Goal: Task Accomplishment & Management: Manage account settings

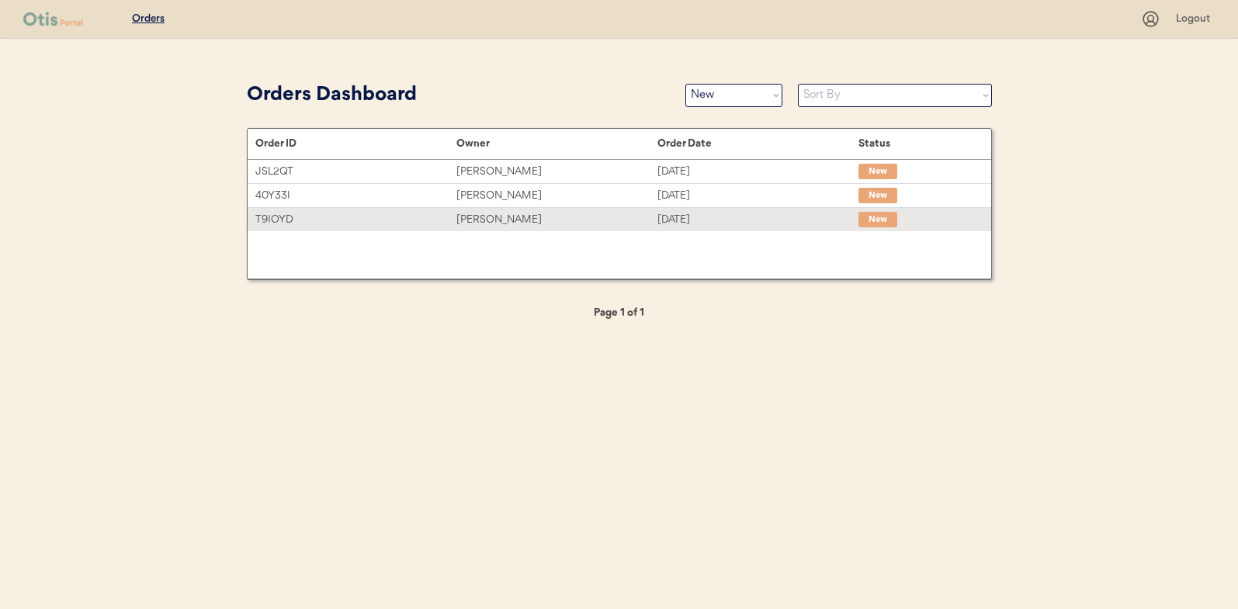
select select ""new""
click at [488, 219] on div "Sherry Caldwell" at bounding box center [556, 220] width 201 height 18
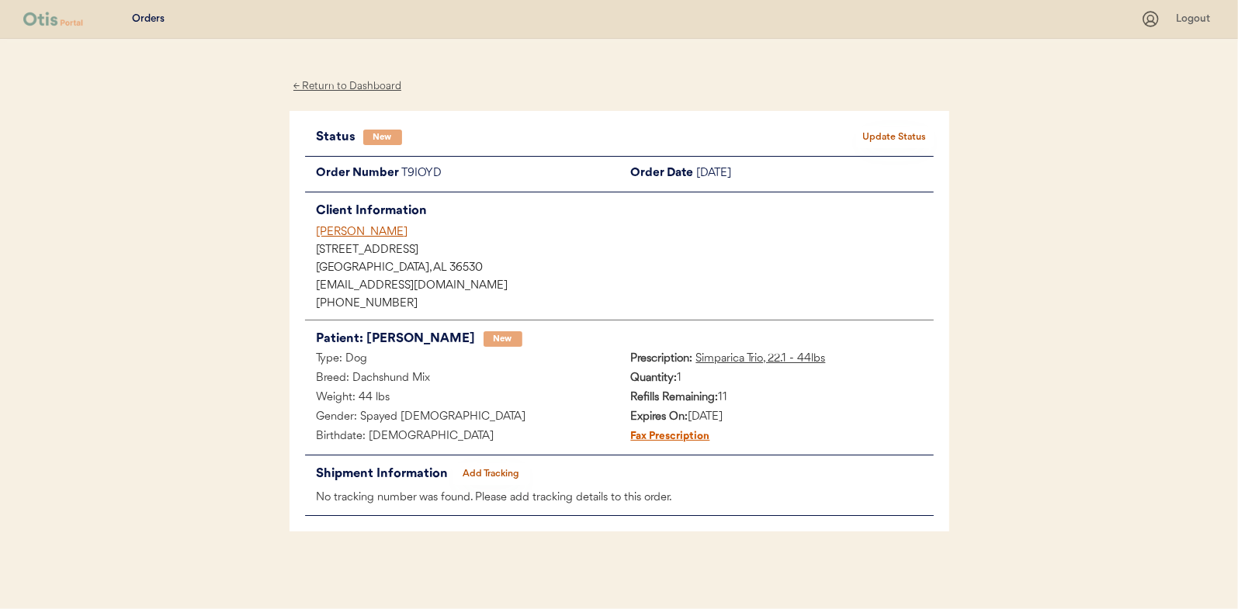
click at [865, 130] on button "Update Status" at bounding box center [895, 138] width 78 height 22
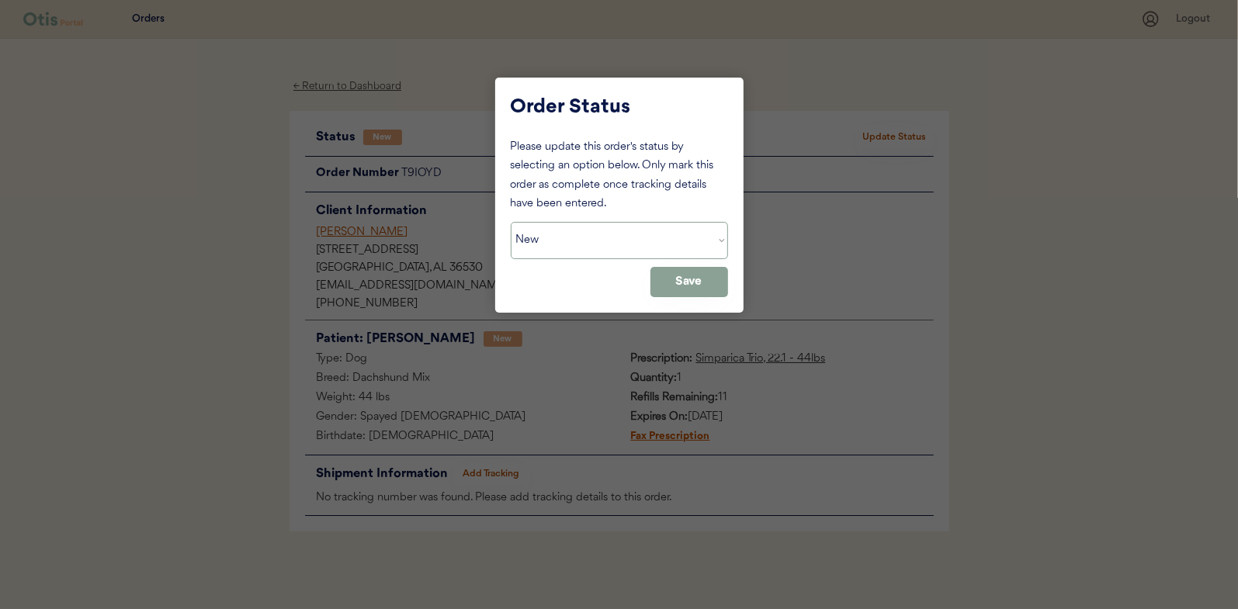
click at [575, 236] on select "Status On Hold New In Progress Complete Pending HW Consent Canceled" at bounding box center [619, 240] width 217 height 37
select select ""in_progress""
click at [511, 222] on select "Status On Hold New In Progress Complete Pending HW Consent Canceled" at bounding box center [619, 240] width 217 height 37
click at [681, 285] on button "Save" at bounding box center [689, 282] width 78 height 30
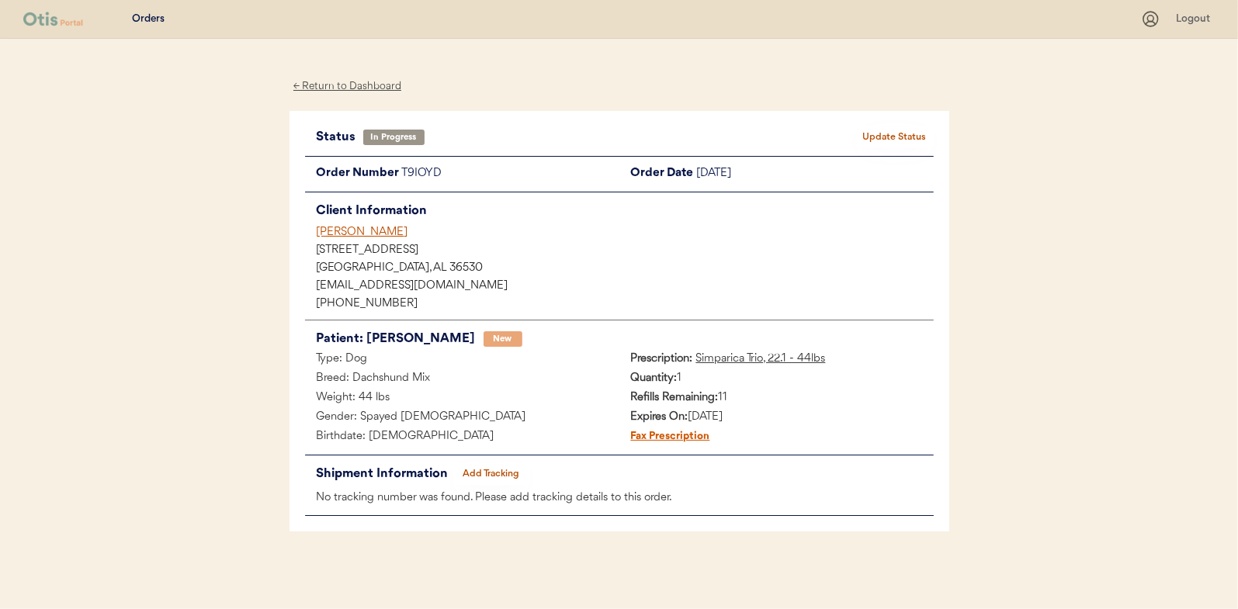
click at [369, 90] on div "← Return to Dashboard" at bounding box center [347, 87] width 116 height 18
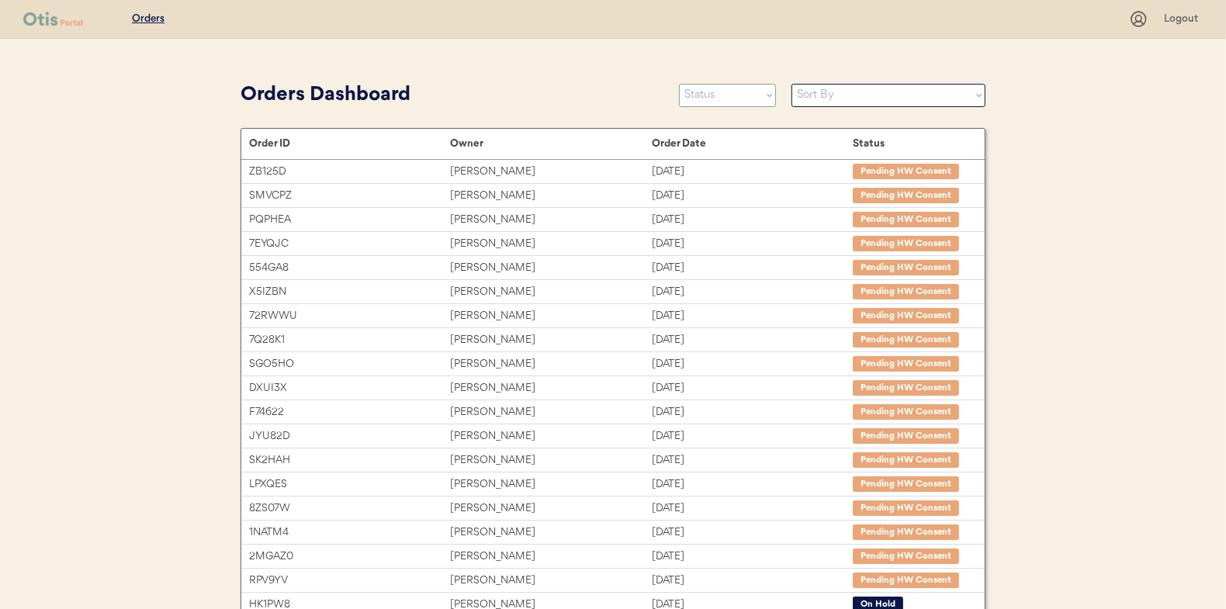
click at [718, 99] on select "Status On Hold New In Progress Complete Pending HW Consent Canceled" at bounding box center [727, 95] width 97 height 23
select select ""new""
click at [679, 84] on select "Status On Hold New In Progress Complete Pending HW Consent Canceled" at bounding box center [727, 95] width 97 height 23
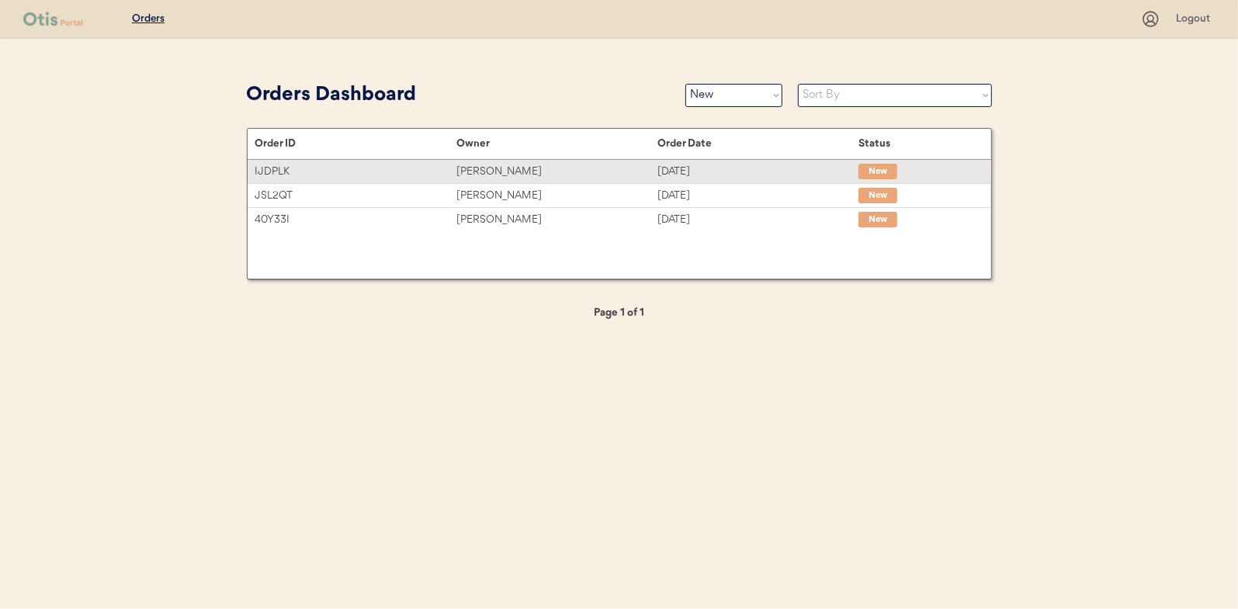
click at [490, 170] on div "[PERSON_NAME]" at bounding box center [556, 172] width 201 height 18
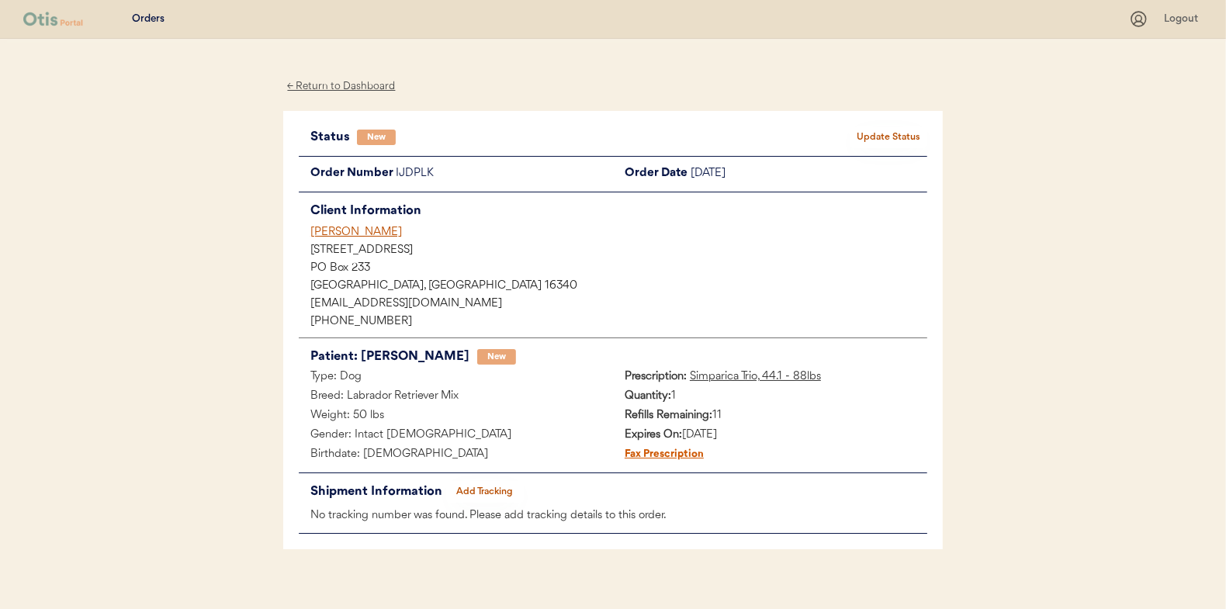
click at [344, 83] on div "← Return to Dashboard" at bounding box center [341, 87] width 116 height 18
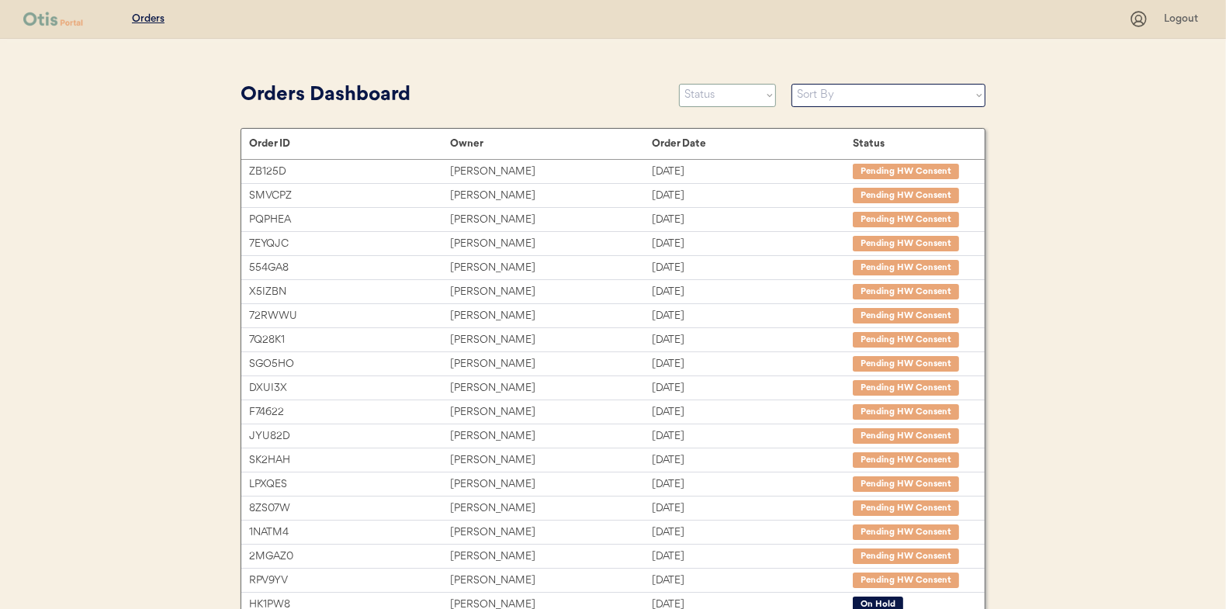
click at [702, 102] on select "Status On Hold New In Progress Complete Pending HW Consent Canceled" at bounding box center [727, 95] width 97 height 23
select select ""new""
click at [679, 84] on select "Status On Hold New In Progress Complete Pending HW Consent Canceled" at bounding box center [727, 95] width 97 height 23
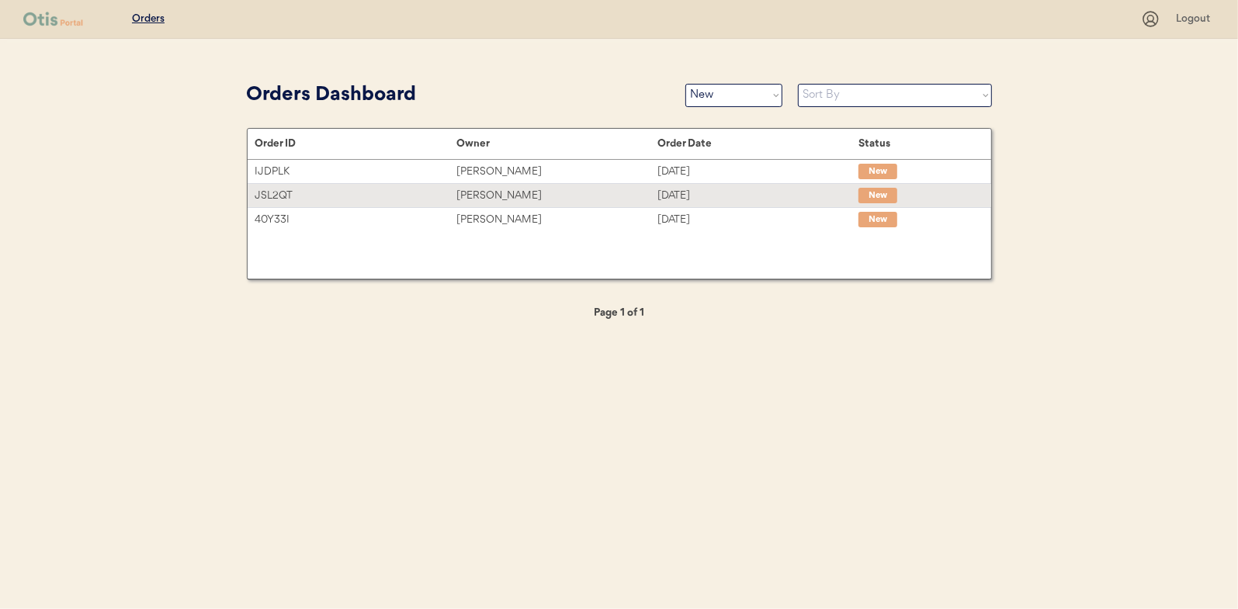
click at [495, 187] on div "[PERSON_NAME]" at bounding box center [556, 196] width 201 height 18
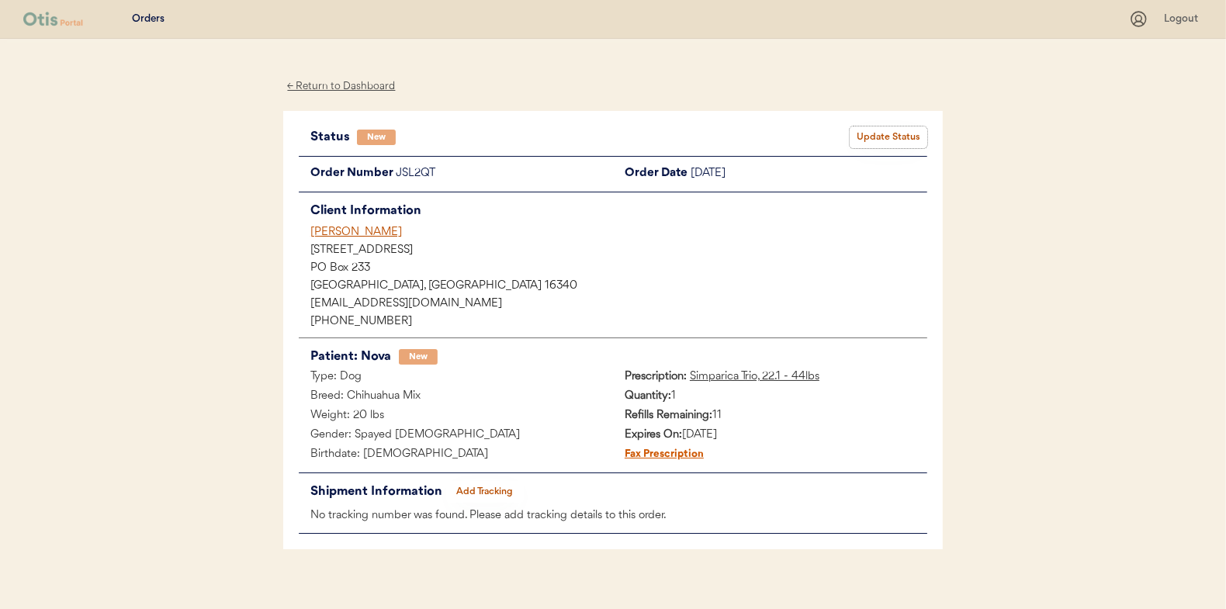
click at [879, 134] on button "Update Status" at bounding box center [889, 138] width 78 height 22
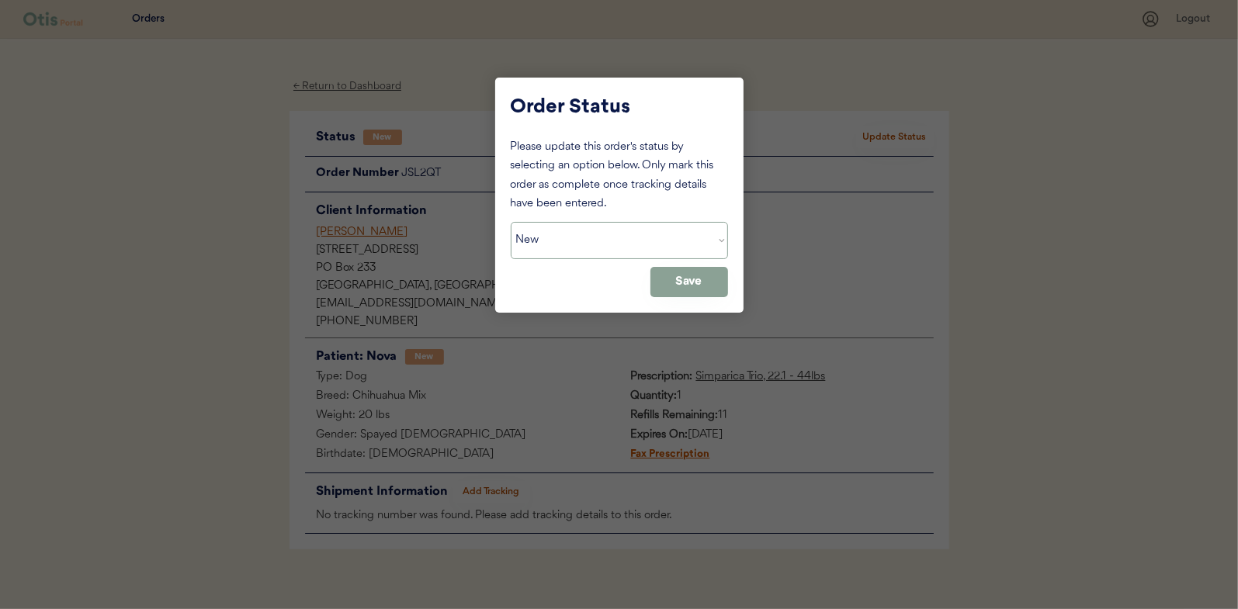
click at [605, 246] on select "Status On Hold New In Progress Complete Pending HW Consent Canceled" at bounding box center [619, 240] width 217 height 37
select select ""in_progress""
click at [511, 222] on select "Status On Hold New In Progress Complete Pending HW Consent Canceled" at bounding box center [619, 240] width 217 height 37
click at [688, 271] on button "Save" at bounding box center [689, 282] width 78 height 30
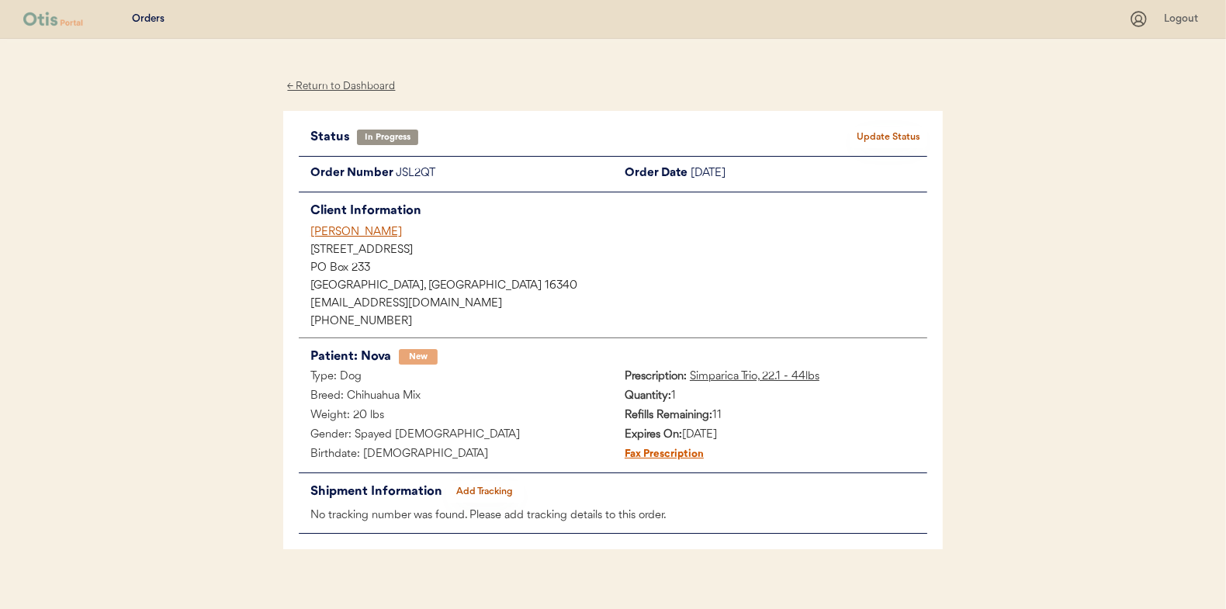
click at [342, 84] on div "← Return to Dashboard" at bounding box center [341, 87] width 116 height 18
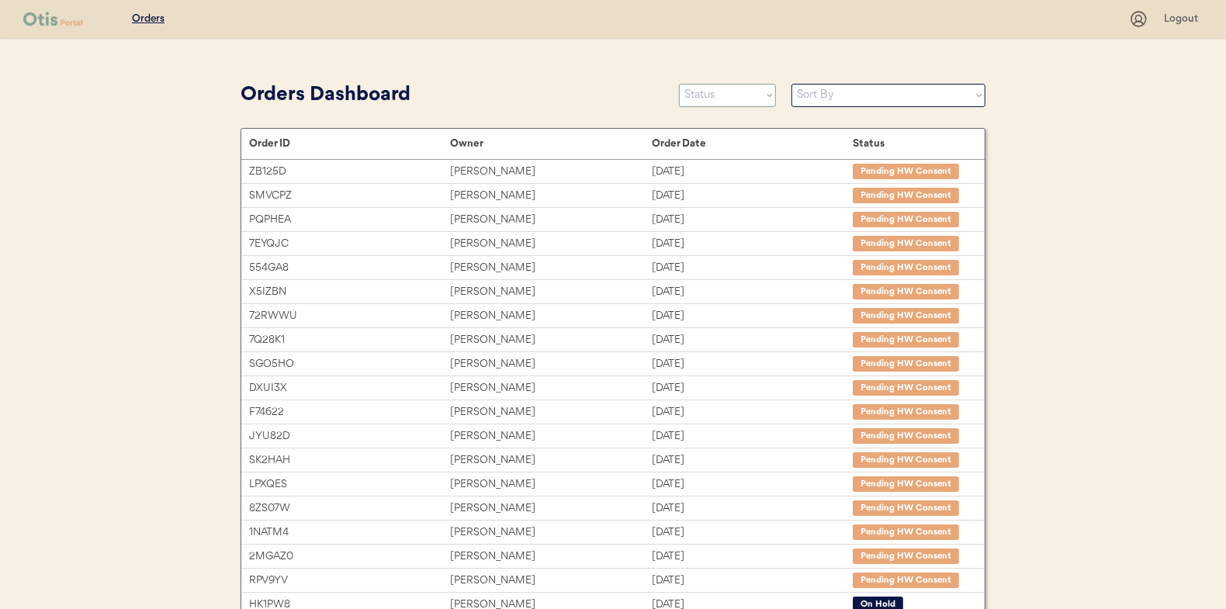
click at [733, 85] on select "Status On Hold New In Progress Complete Pending HW Consent Canceled" at bounding box center [727, 95] width 97 height 23
select select ""new""
click at [679, 84] on select "Status On Hold New In Progress Complete Pending HW Consent Canceled" at bounding box center [727, 95] width 97 height 23
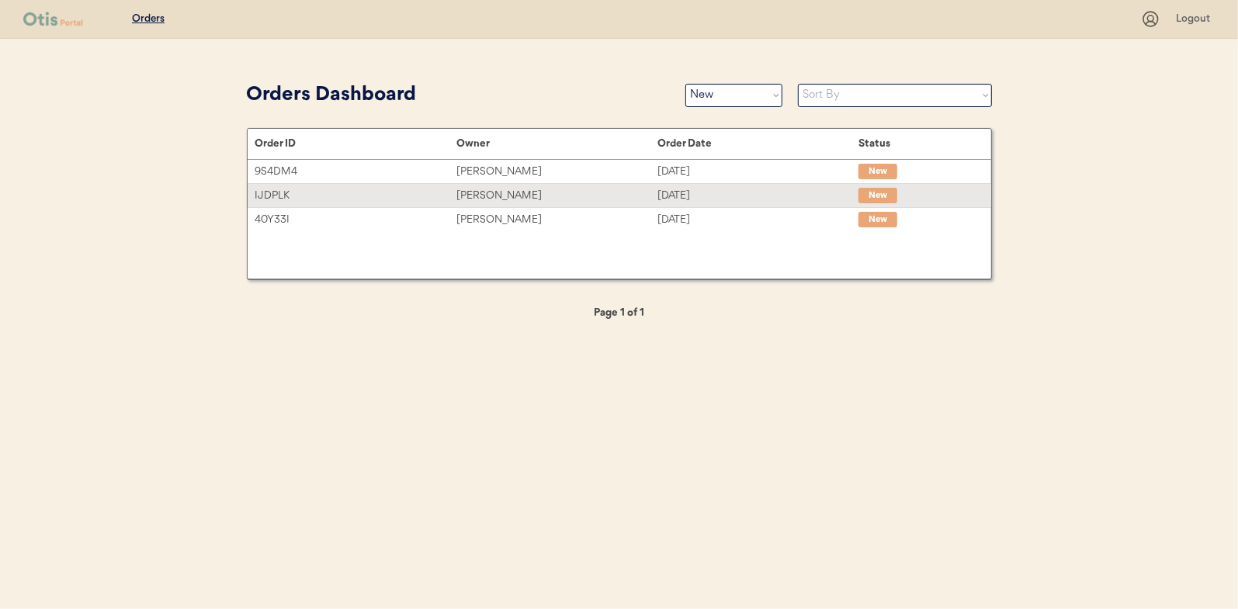
click at [483, 196] on div "Kevin Brown" at bounding box center [556, 196] width 201 height 18
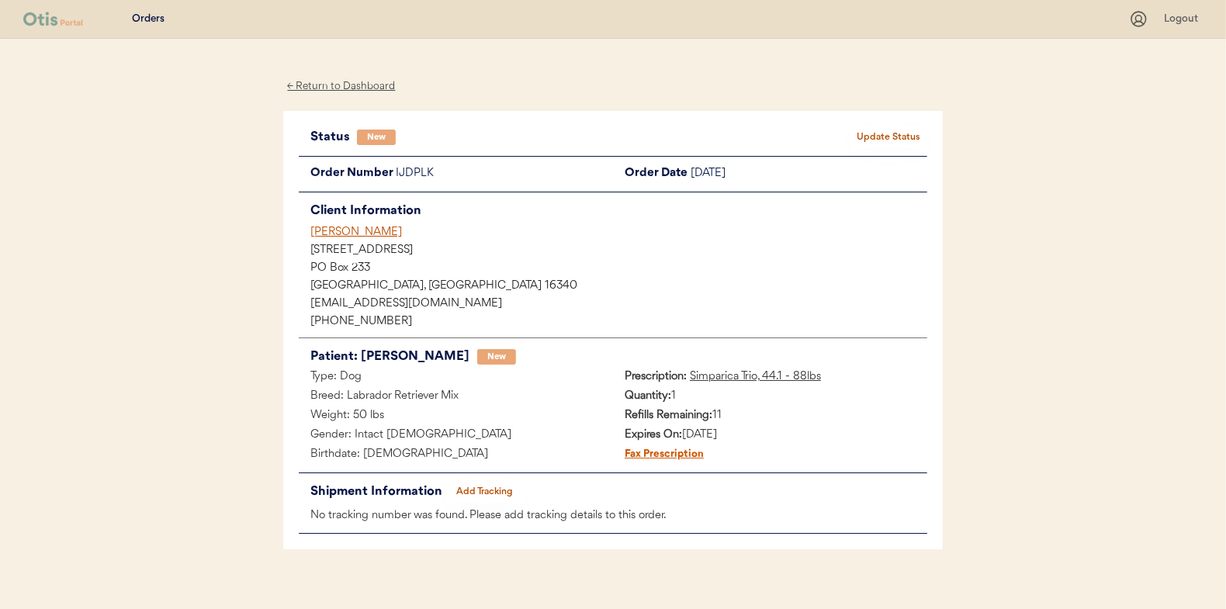
click at [872, 130] on button "Update Status" at bounding box center [889, 138] width 78 height 22
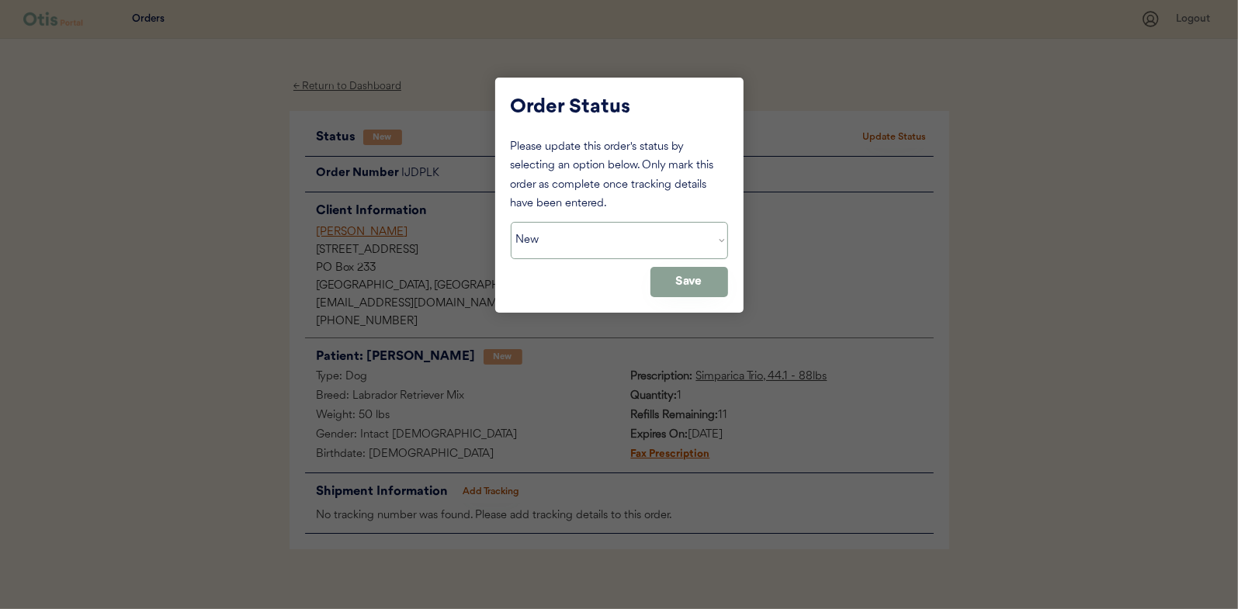
click at [615, 248] on select "Status On Hold New In Progress Complete Pending HW Consent Canceled" at bounding box center [619, 240] width 217 height 37
select select ""in_progress""
click at [511, 222] on select "Status On Hold New In Progress Complete Pending HW Consent Canceled" at bounding box center [619, 240] width 217 height 37
click at [691, 275] on button "Save" at bounding box center [689, 282] width 78 height 30
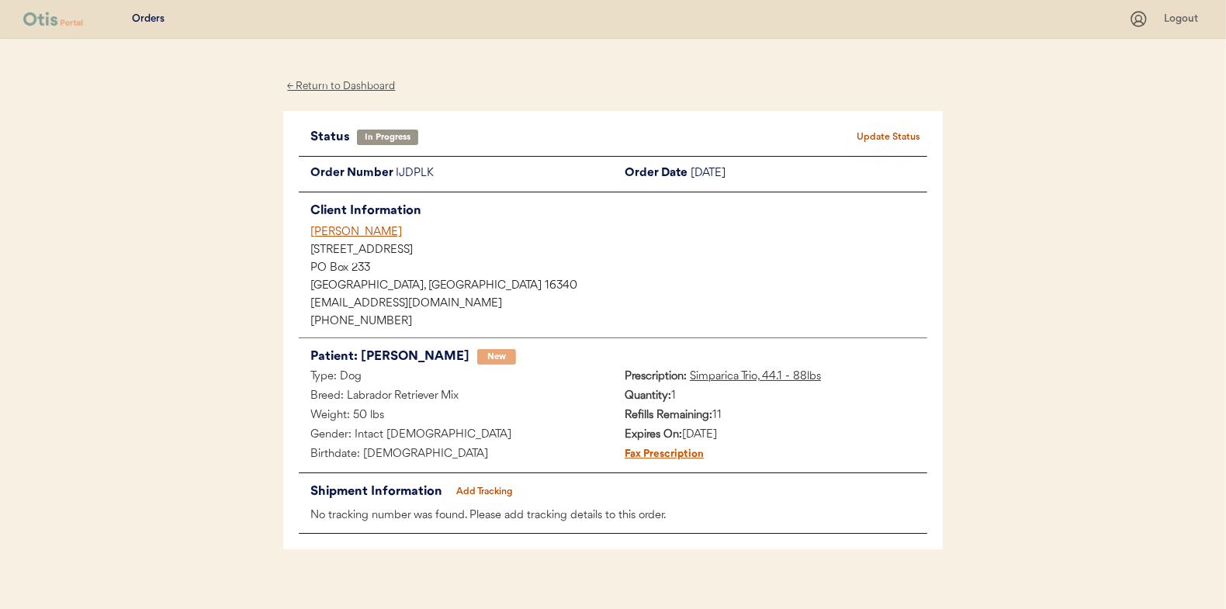
drag, startPoint x: 691, startPoint y: 275, endPoint x: 520, endPoint y: 255, distance: 172.7
click at [520, 255] on div "303 Main Street" at bounding box center [618, 250] width 617 height 11
click at [331, 86] on div "← Return to Dashboard" at bounding box center [341, 87] width 116 height 18
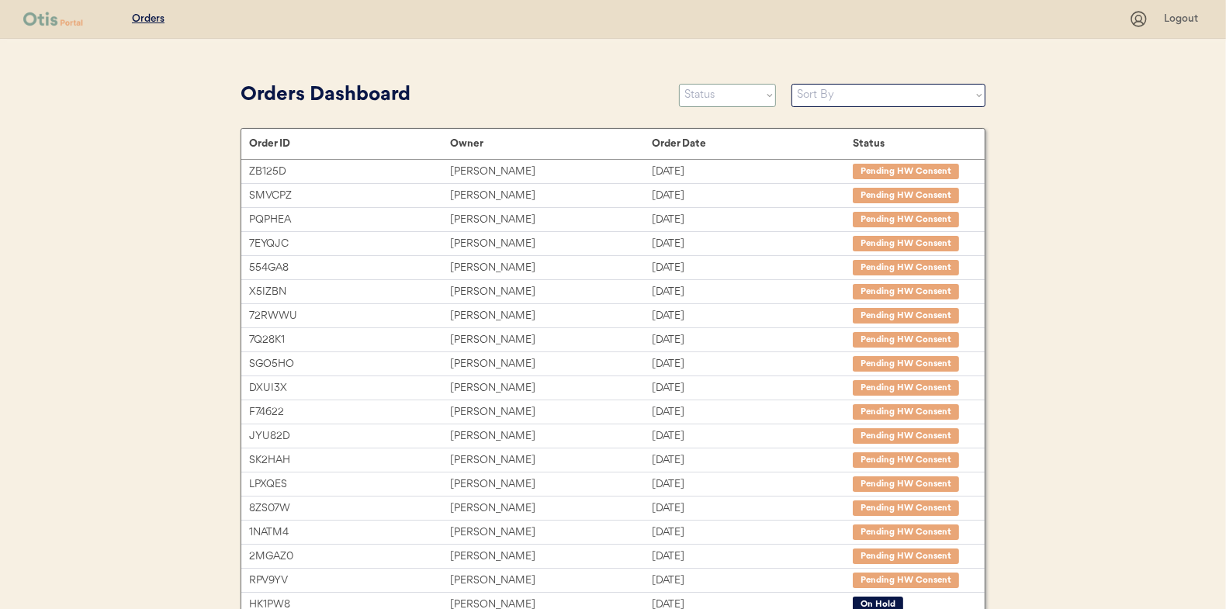
click at [731, 94] on select "Status On Hold New In Progress Complete Pending HW Consent Canceled" at bounding box center [727, 95] width 97 height 23
select select ""new""
click at [679, 84] on select "Status On Hold New In Progress Complete Pending HW Consent Canceled" at bounding box center [727, 95] width 97 height 23
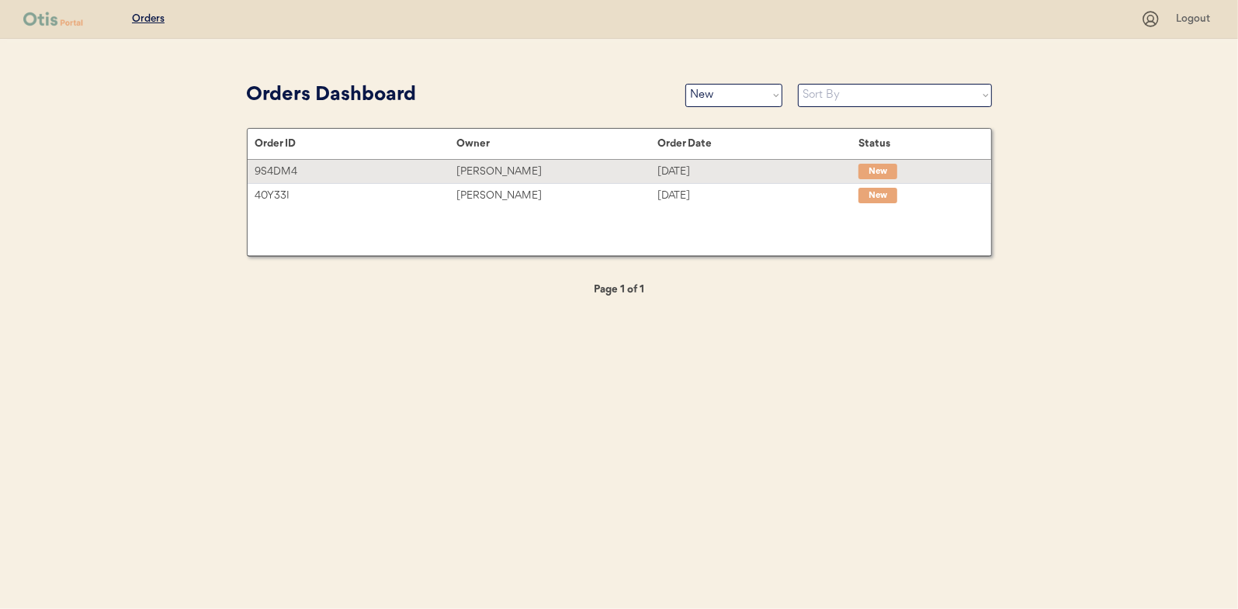
click at [471, 169] on div "[PERSON_NAME]" at bounding box center [556, 172] width 201 height 18
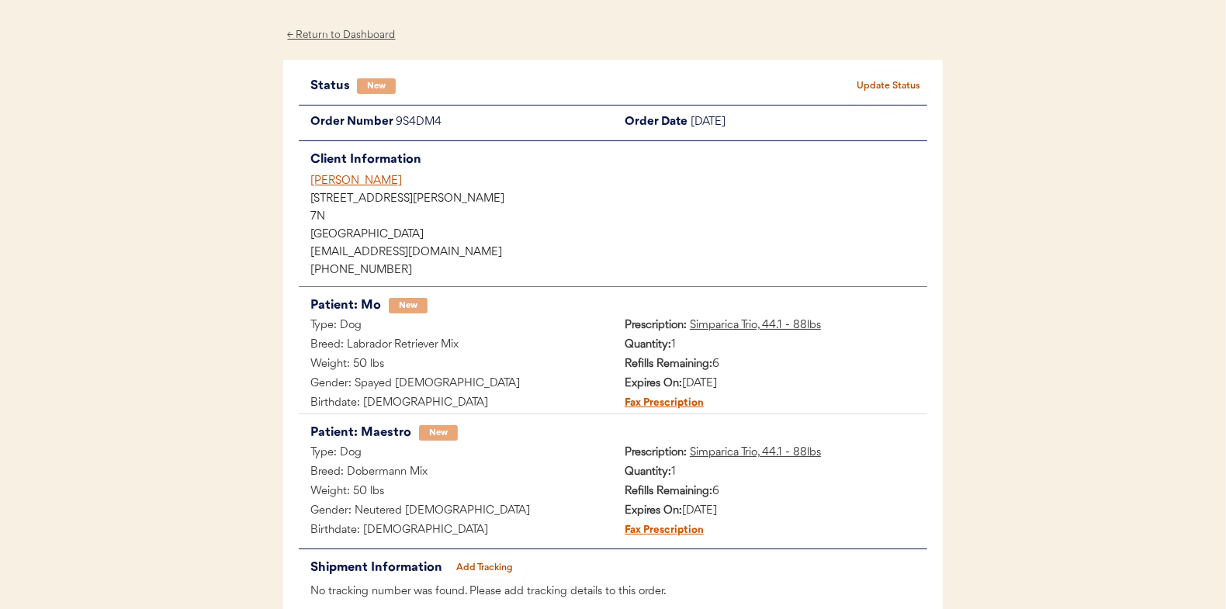
scroll to position [78, 0]
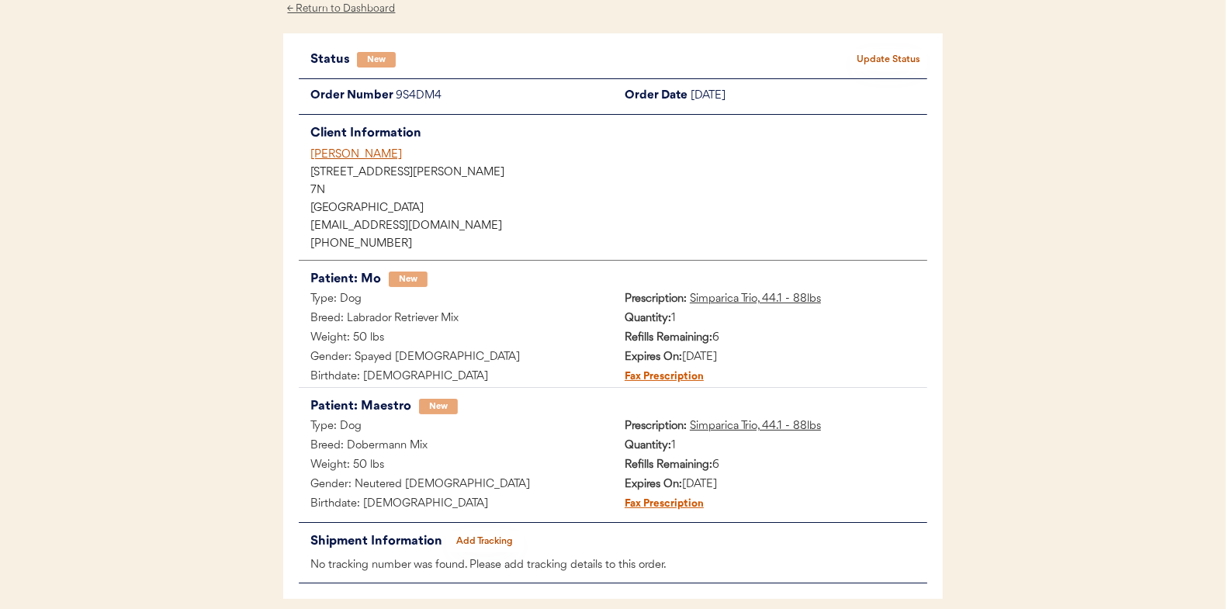
click at [907, 60] on button "Update Status" at bounding box center [889, 60] width 78 height 22
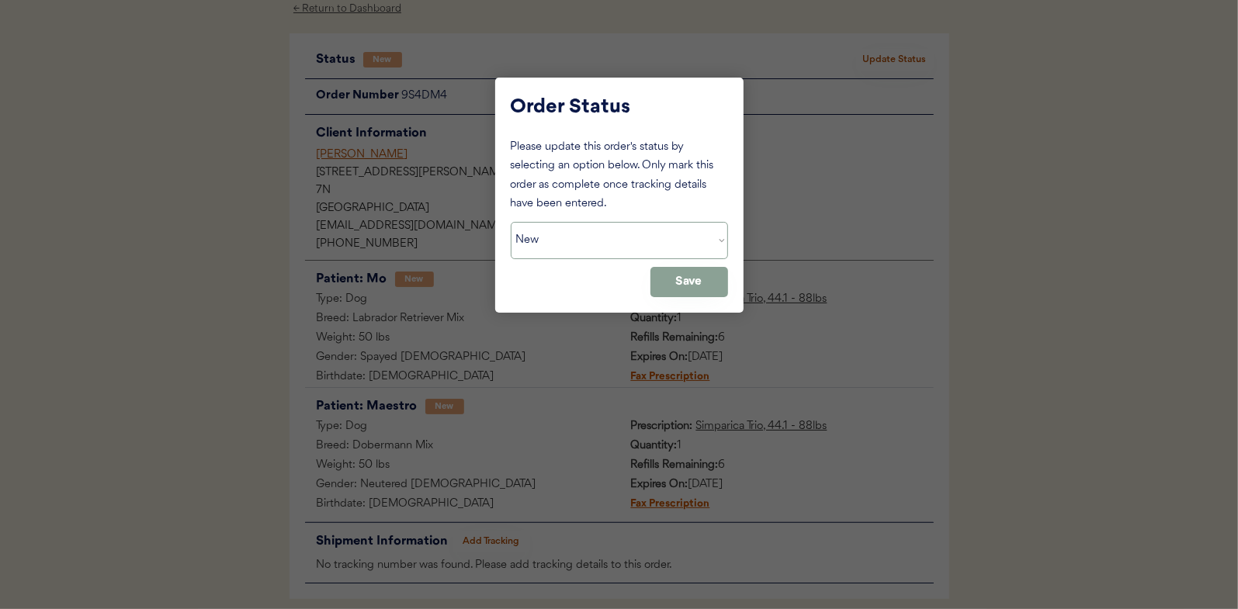
click at [583, 239] on select "Status On Hold New In Progress Complete Pending HW Consent Canceled" at bounding box center [619, 240] width 217 height 37
select select ""in_progress""
click at [511, 222] on select "Status On Hold New In Progress Complete Pending HW Consent Canceled" at bounding box center [619, 240] width 217 height 37
click at [696, 282] on button "Save" at bounding box center [689, 282] width 78 height 30
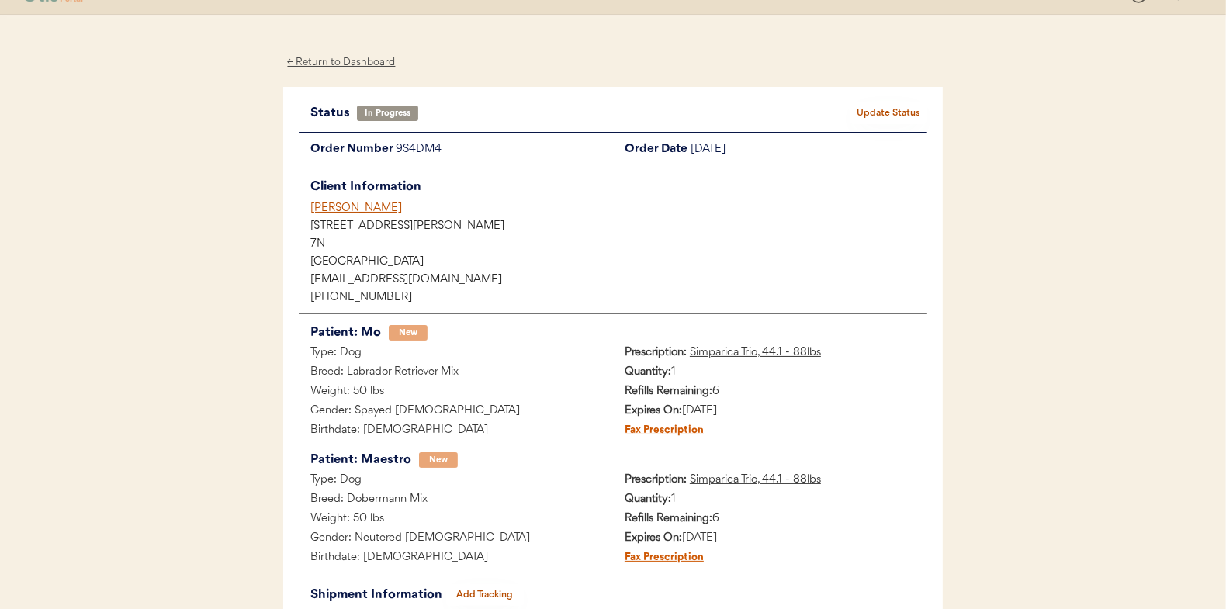
scroll to position [0, 0]
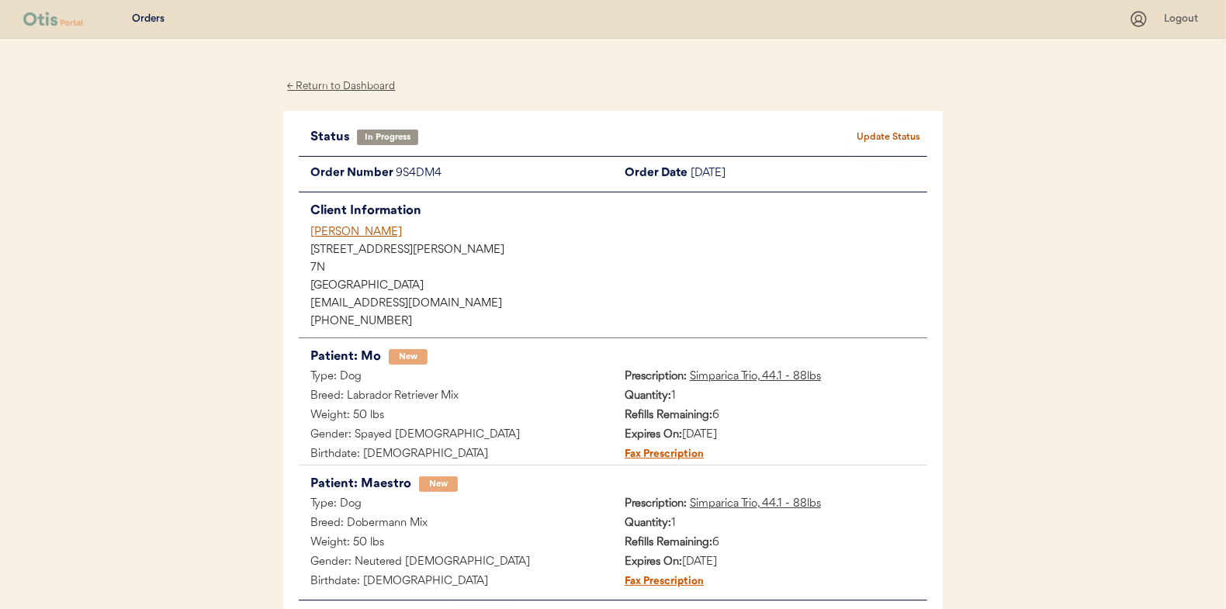
click at [331, 84] on div "← Return to Dashboard" at bounding box center [341, 87] width 116 height 18
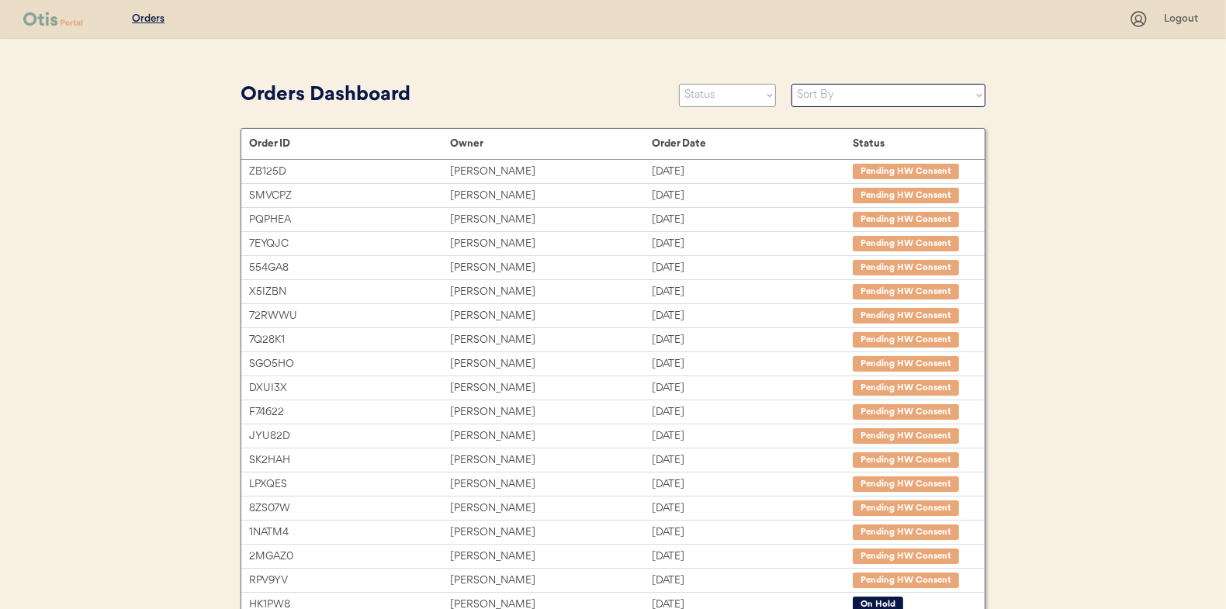
click at [734, 99] on select "Status On Hold New In Progress Complete Pending HW Consent Canceled" at bounding box center [727, 95] width 97 height 23
select select ""new""
click at [679, 84] on select "Status On Hold New In Progress Complete Pending HW Consent Canceled" at bounding box center [727, 95] width 97 height 23
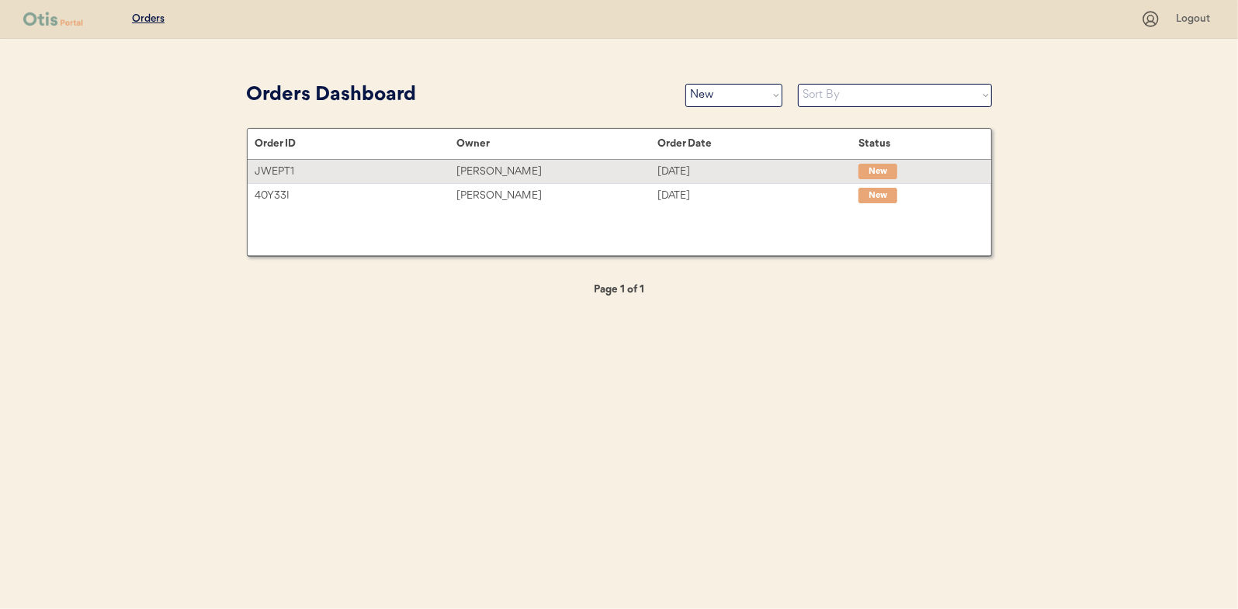
click at [494, 169] on div "Kristen Jones" at bounding box center [556, 172] width 201 height 18
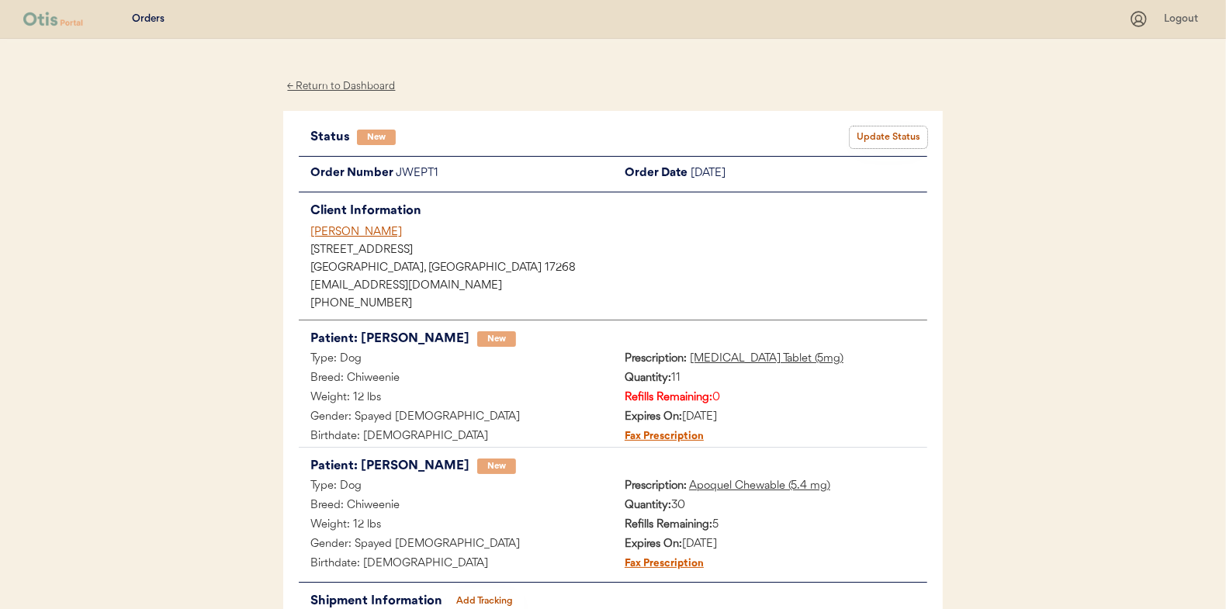
click at [886, 138] on button "Update Status" at bounding box center [889, 138] width 78 height 22
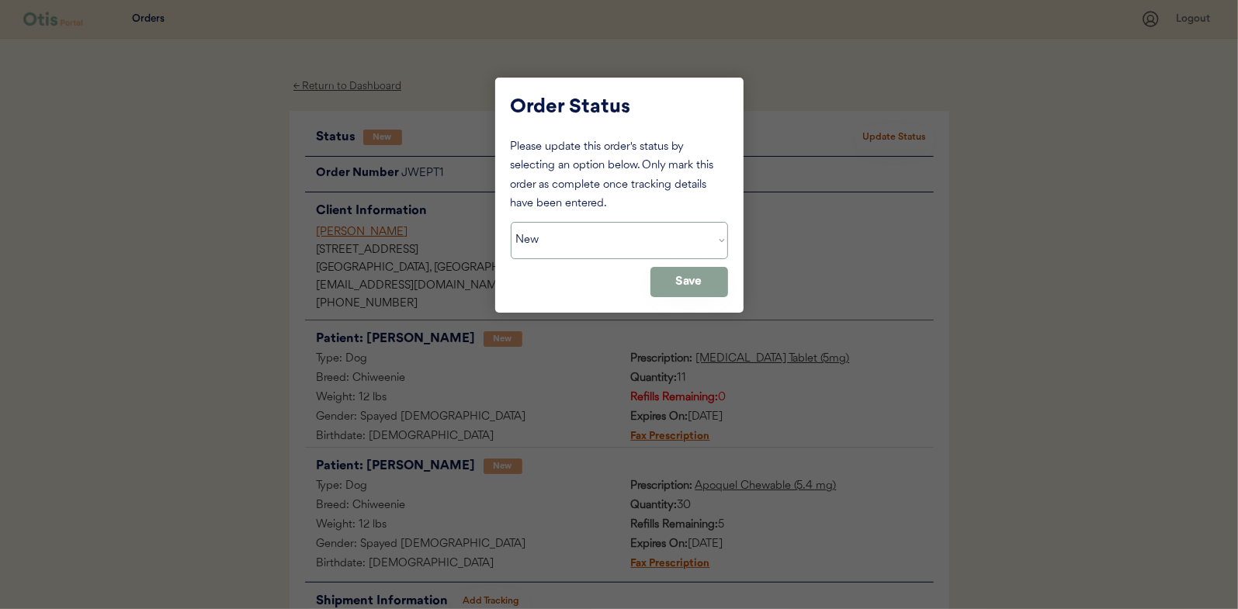
click at [571, 253] on select "Status On Hold New In Progress Complete Pending HW Consent Canceled" at bounding box center [619, 240] width 217 height 37
select select ""in_progress""
click at [511, 222] on select "Status On Hold New In Progress Complete Pending HW Consent Canceled" at bounding box center [619, 240] width 217 height 37
click at [683, 277] on button "Save" at bounding box center [689, 282] width 78 height 30
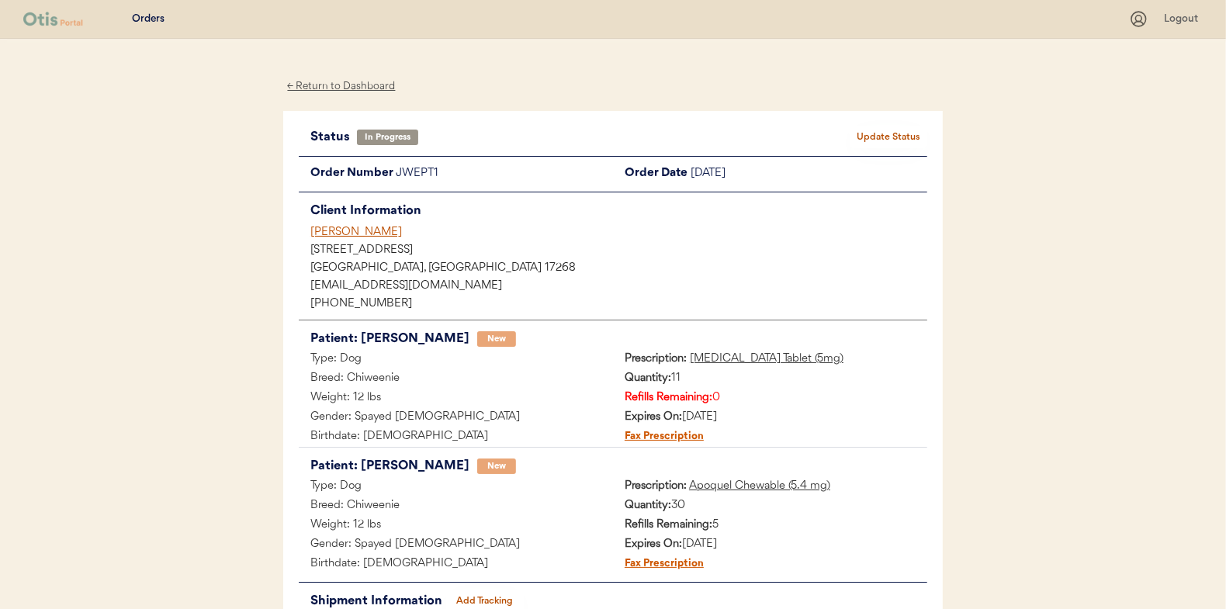
click at [346, 85] on div "← Return to Dashboard" at bounding box center [341, 87] width 116 height 18
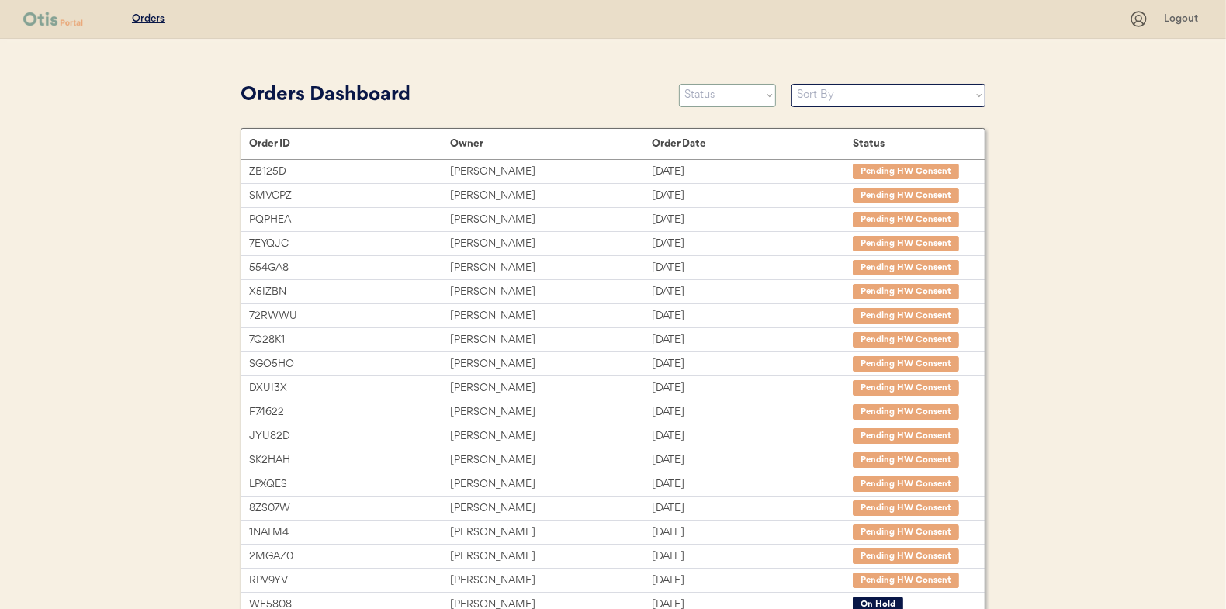
click at [698, 97] on select "Status On Hold New In Progress Complete Pending HW Consent Canceled" at bounding box center [727, 95] width 97 height 23
select select ""new""
click at [679, 84] on select "Status On Hold New In Progress Complete Pending HW Consent Canceled" at bounding box center [727, 95] width 97 height 23
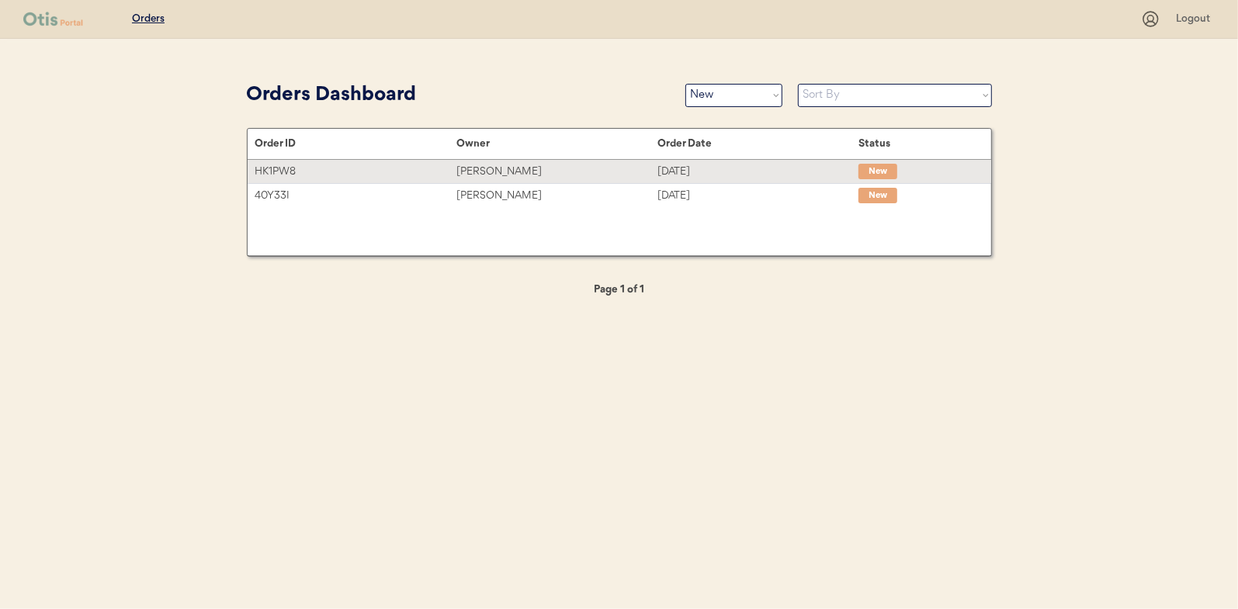
click at [482, 170] on div "Chloe Gordon" at bounding box center [556, 172] width 201 height 18
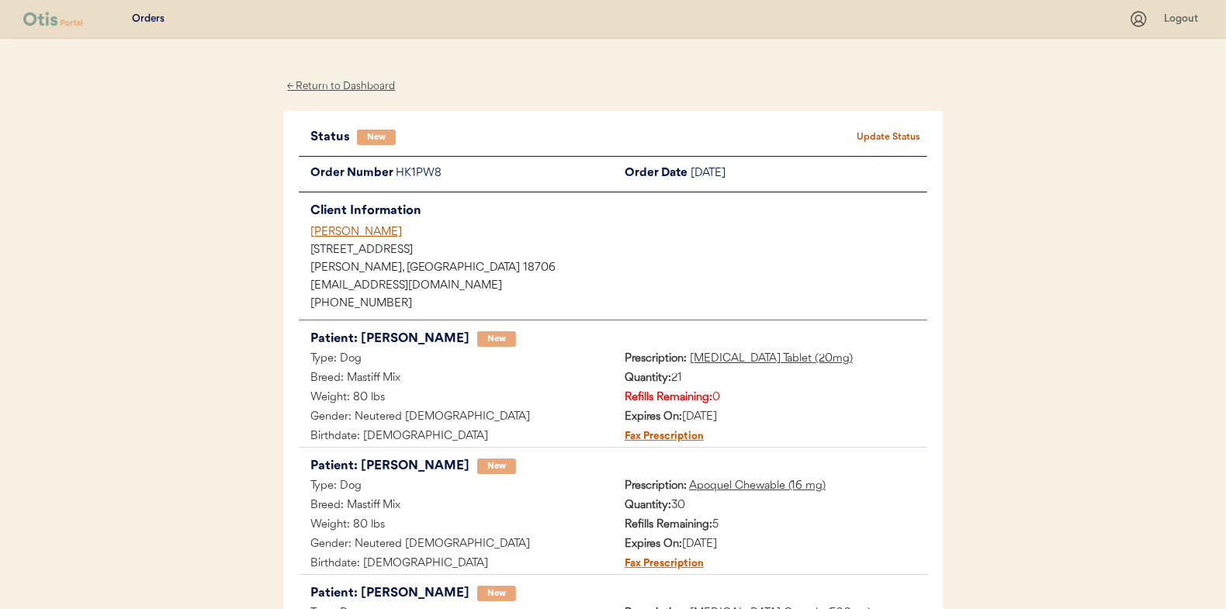
click at [872, 130] on button "Update Status" at bounding box center [889, 138] width 78 height 22
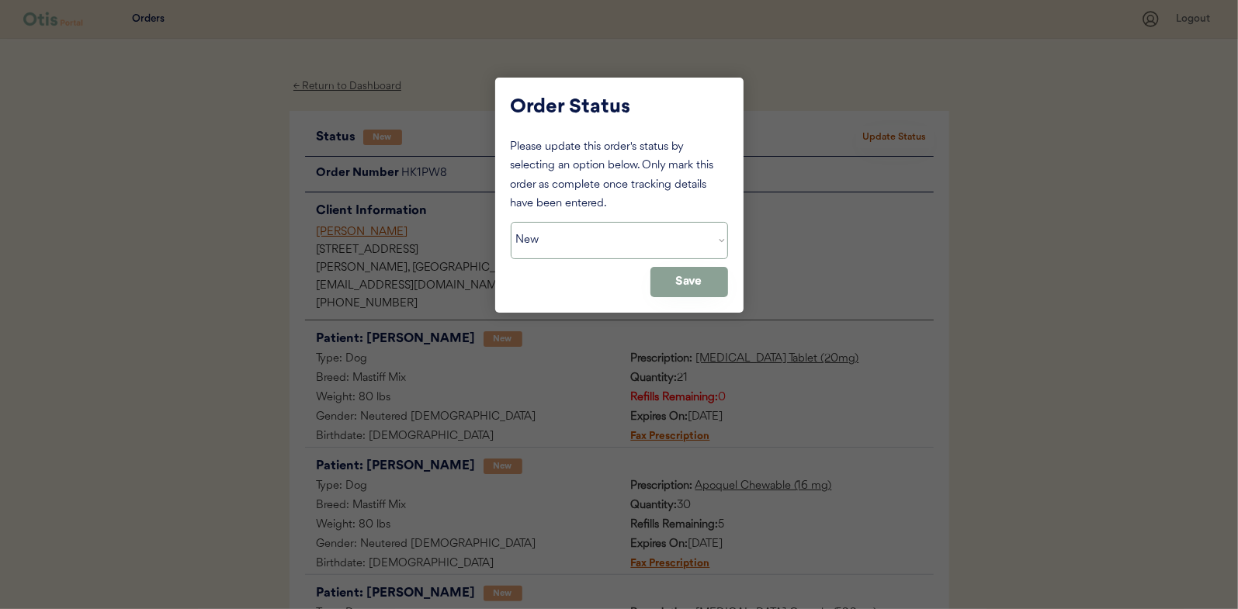
click at [547, 238] on select "Status On Hold New In Progress Complete Pending HW Consent Canceled" at bounding box center [619, 240] width 217 height 37
select select ""in_progress""
click at [511, 222] on select "Status On Hold New In Progress Complete Pending HW Consent Canceled" at bounding box center [619, 240] width 217 height 37
click at [695, 292] on button "Save" at bounding box center [689, 282] width 78 height 30
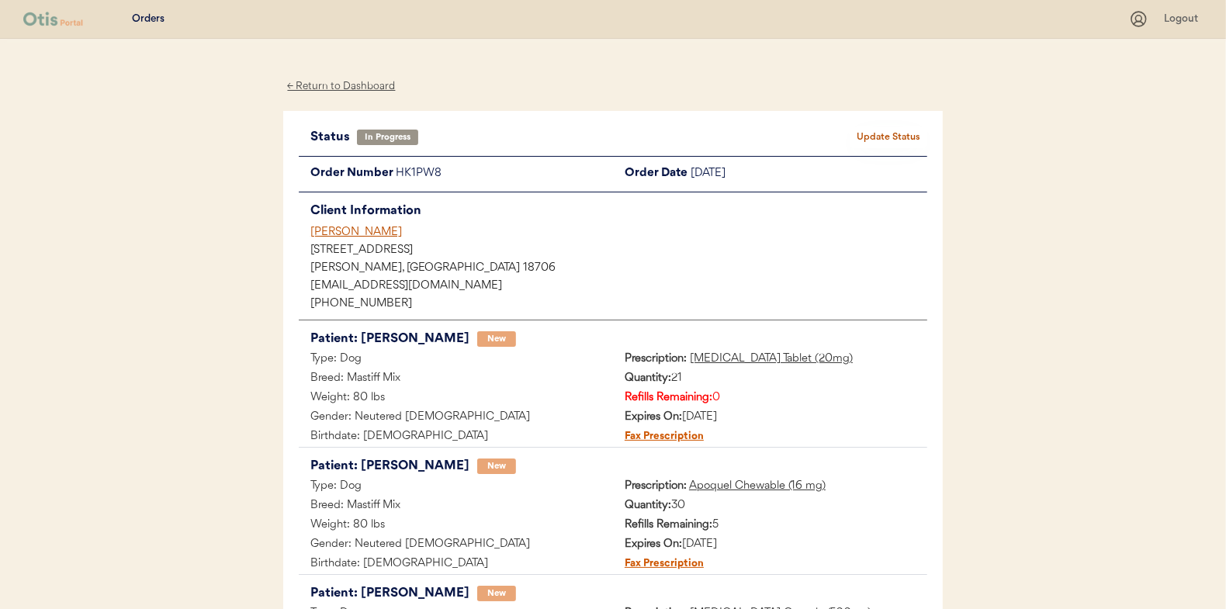
click at [350, 85] on div "← Return to Dashboard" at bounding box center [341, 87] width 116 height 18
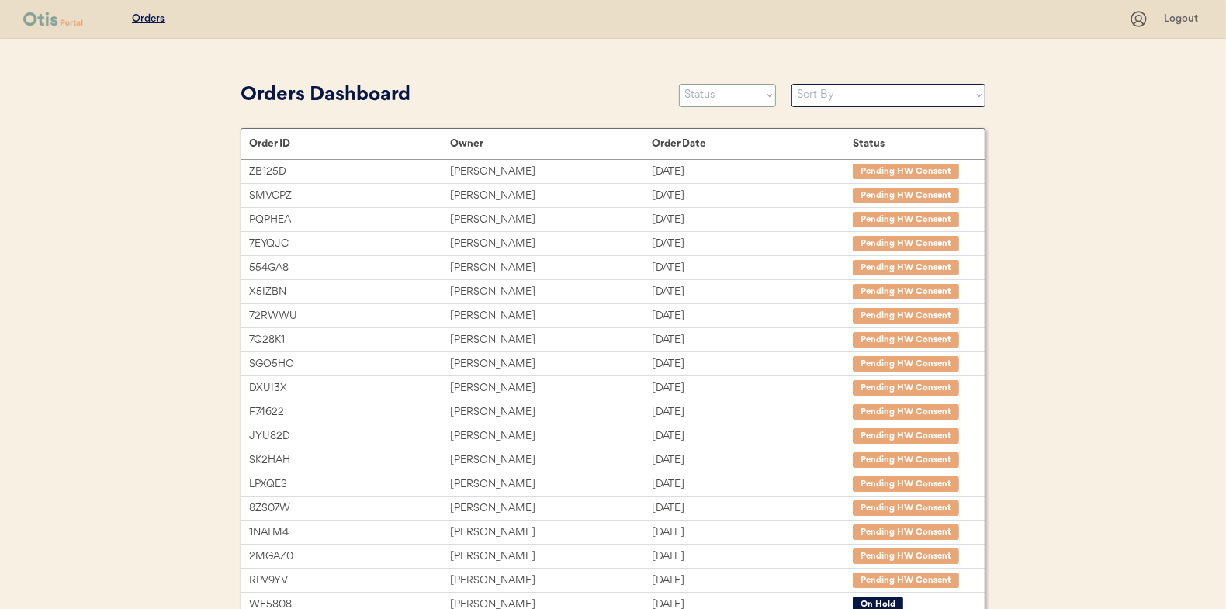
click at [719, 99] on select "Status On Hold New In Progress Complete Pending HW Consent Canceled" at bounding box center [727, 95] width 97 height 23
select select ""new""
click at [679, 84] on select "Status On Hold New In Progress Complete Pending HW Consent Canceled" at bounding box center [727, 95] width 97 height 23
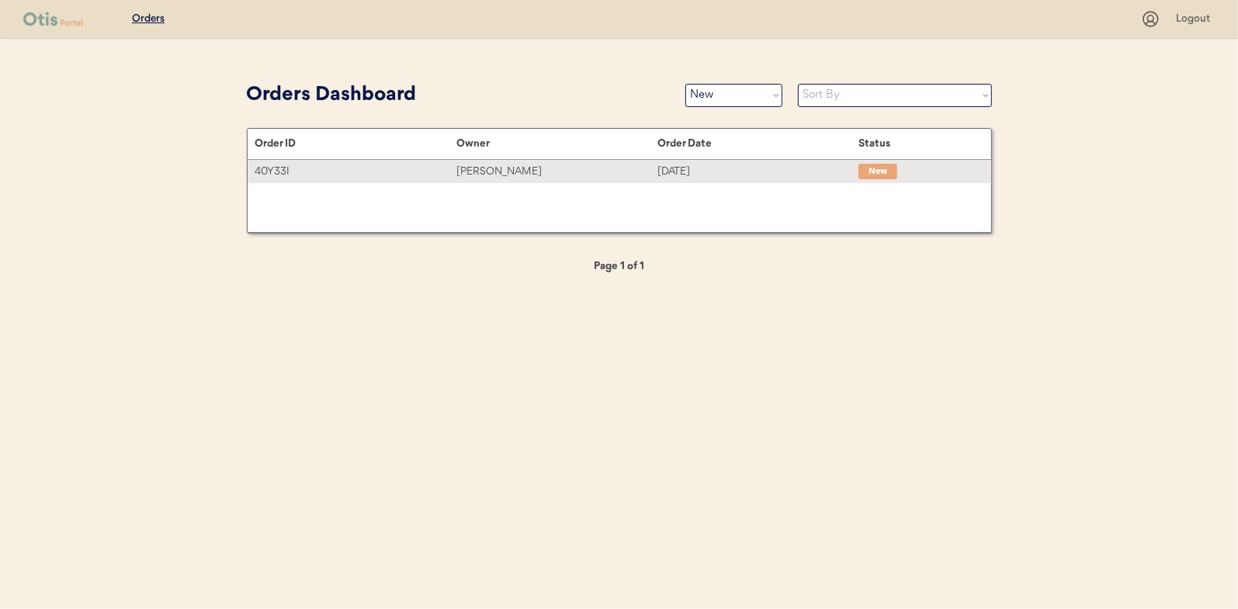
click at [494, 170] on div "[PERSON_NAME]" at bounding box center [556, 172] width 201 height 18
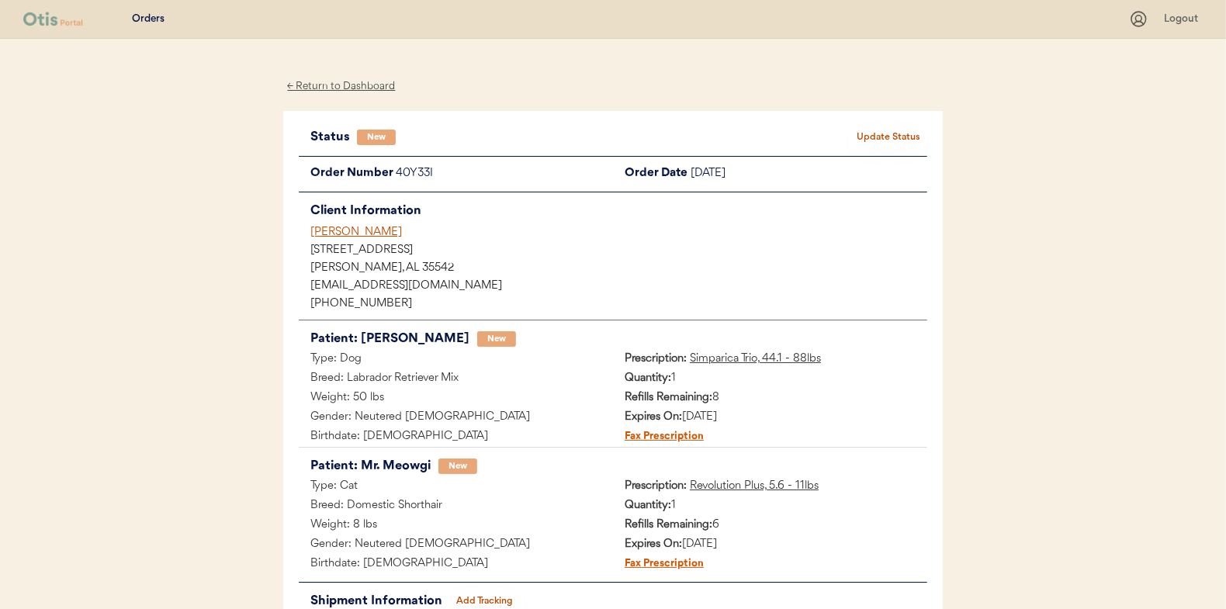
click at [895, 132] on button "Update Status" at bounding box center [889, 138] width 78 height 22
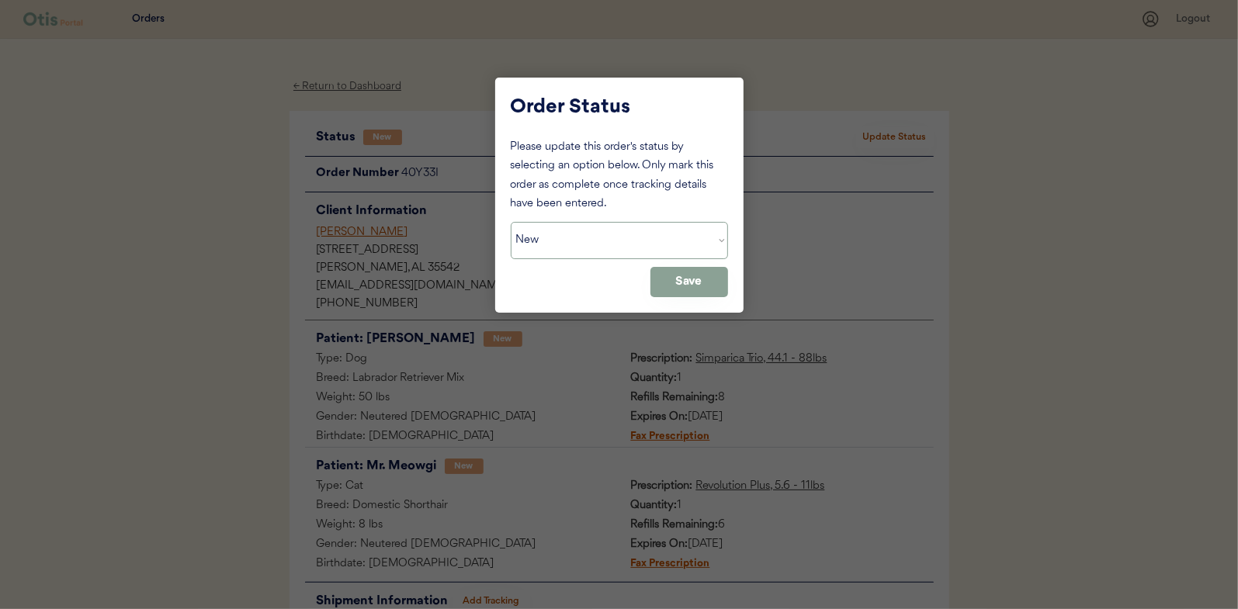
click at [581, 245] on select "Status On Hold New In Progress Complete Pending HW Consent Canceled" at bounding box center [619, 240] width 217 height 37
select select ""in_progress""
click at [511, 222] on select "Status On Hold New In Progress Complete Pending HW Consent Canceled" at bounding box center [619, 240] width 217 height 37
click at [692, 285] on button "Save" at bounding box center [689, 282] width 78 height 30
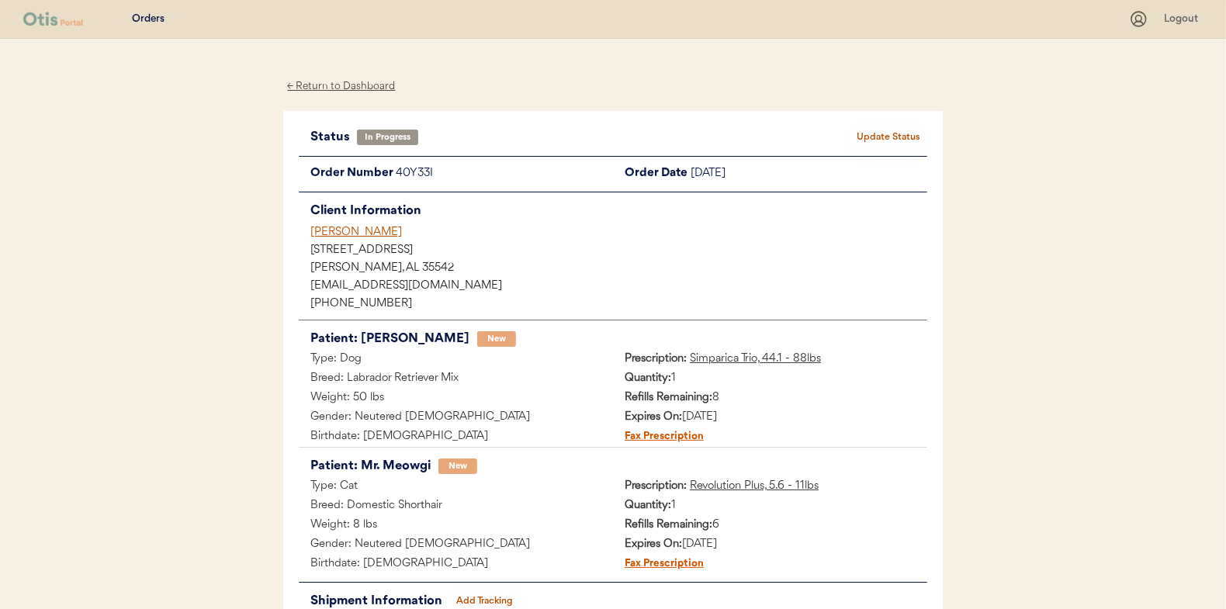
click at [342, 82] on div "← Return to Dashboard" at bounding box center [341, 87] width 116 height 18
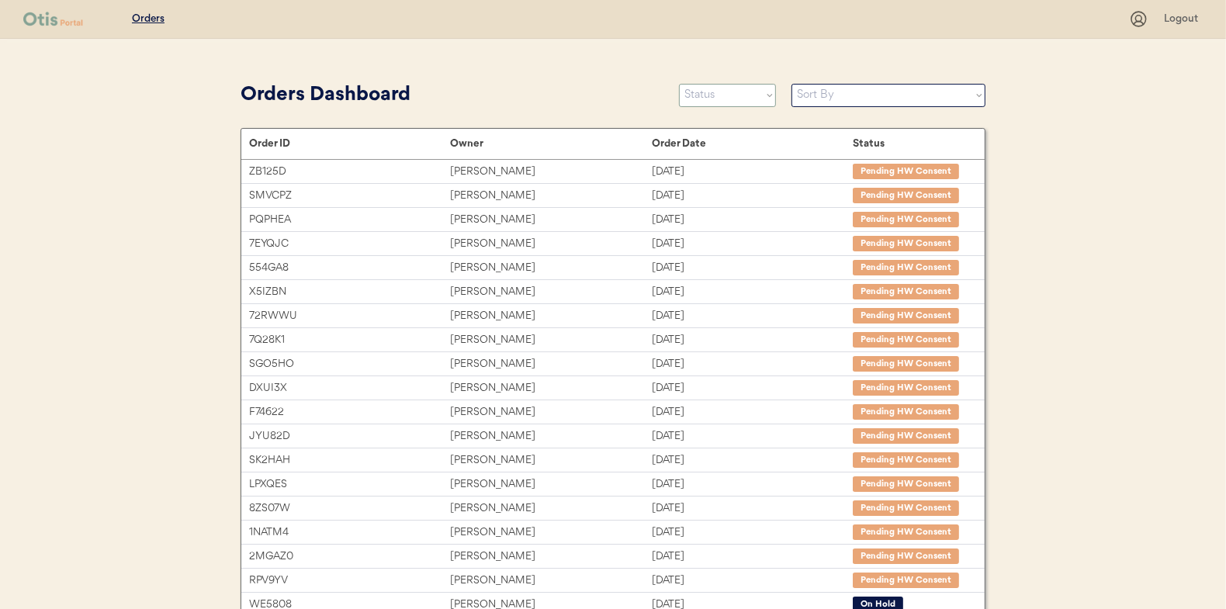
click at [720, 95] on select "Status On Hold New In Progress Complete Pending HW Consent Canceled" at bounding box center [727, 95] width 97 height 23
click at [679, 84] on select "Status On Hold New In Progress Complete Pending HW Consent Canceled" at bounding box center [727, 95] width 97 height 23
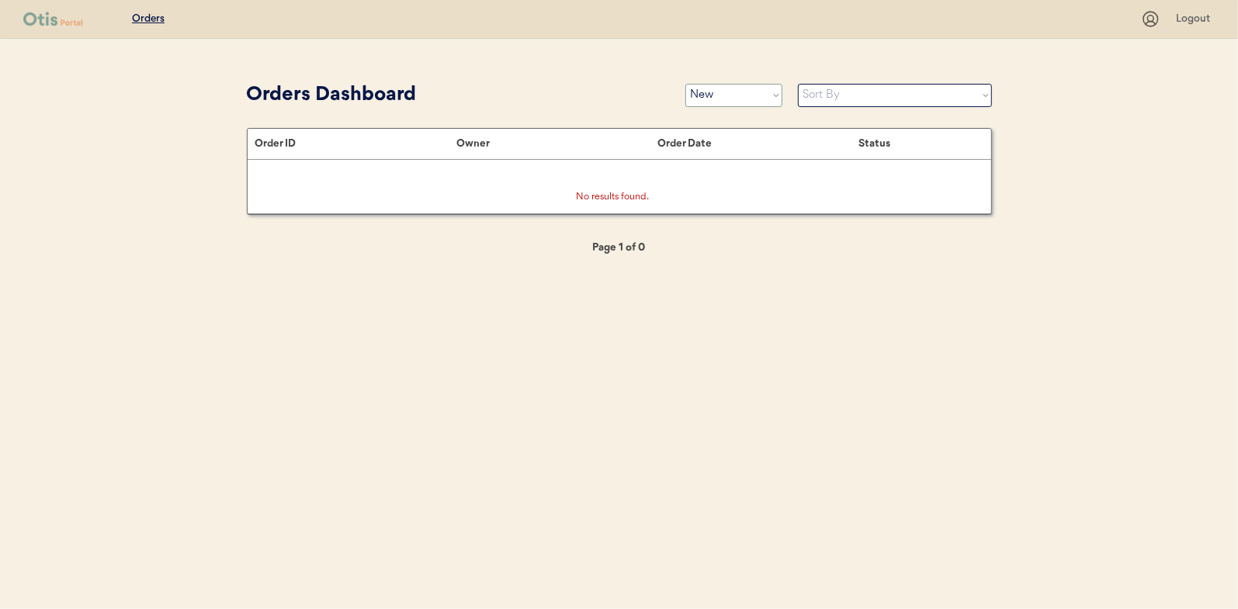
click at [724, 99] on select "Status On Hold New In Progress Complete Pending HW Consent Canceled" at bounding box center [733, 95] width 97 height 23
select select ""in_progress""
click at [685, 84] on select "Status On Hold New In Progress Complete Pending HW Consent Canceled" at bounding box center [733, 95] width 97 height 23
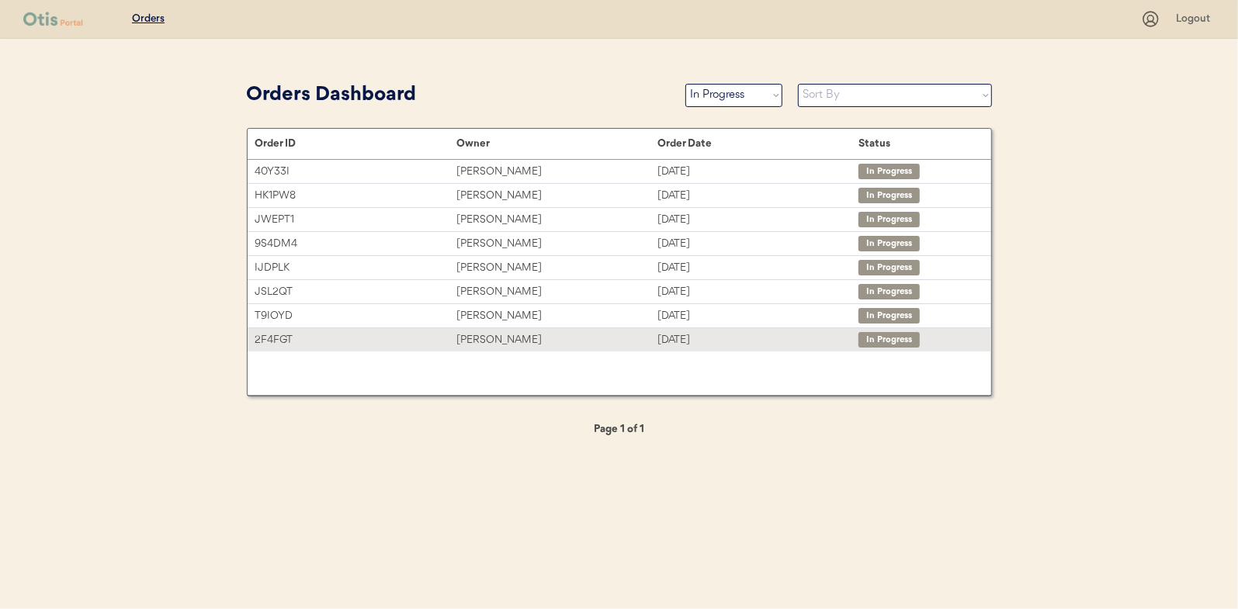
click at [499, 338] on div "Tiffany Mitterlehner" at bounding box center [556, 340] width 201 height 18
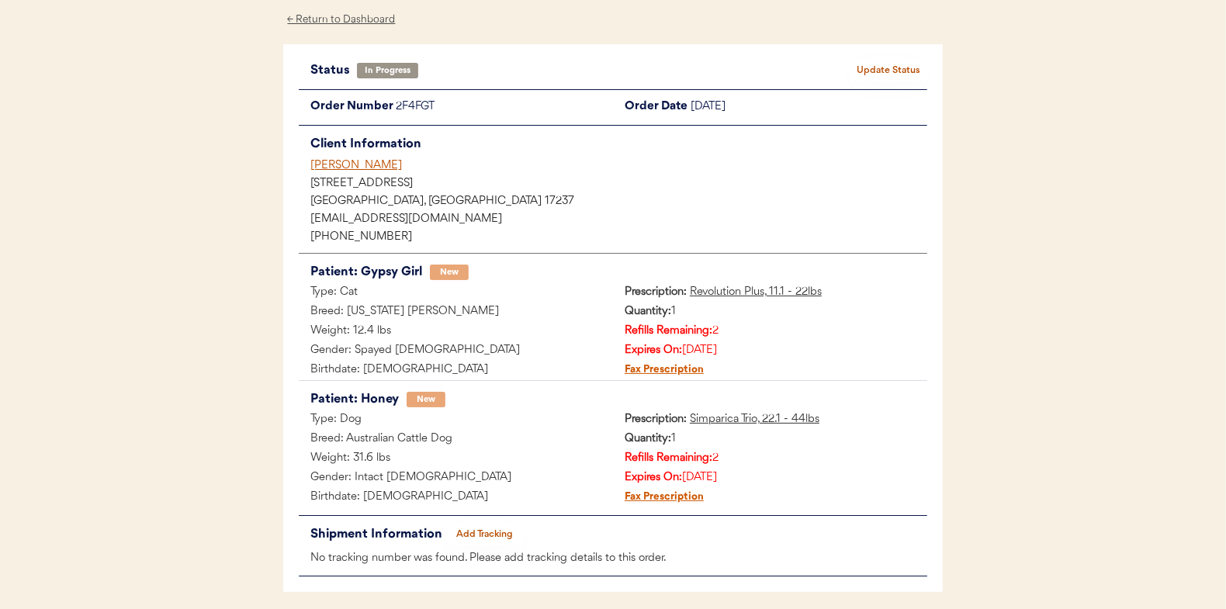
scroll to position [127, 0]
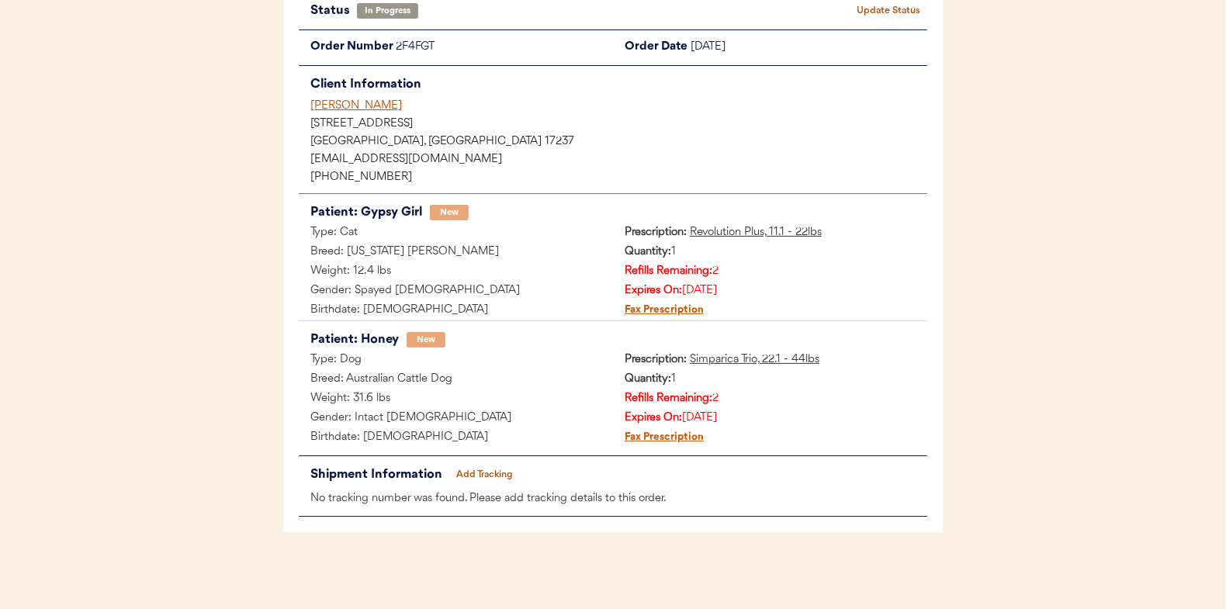
click at [494, 475] on button "Add Tracking" at bounding box center [485, 475] width 78 height 22
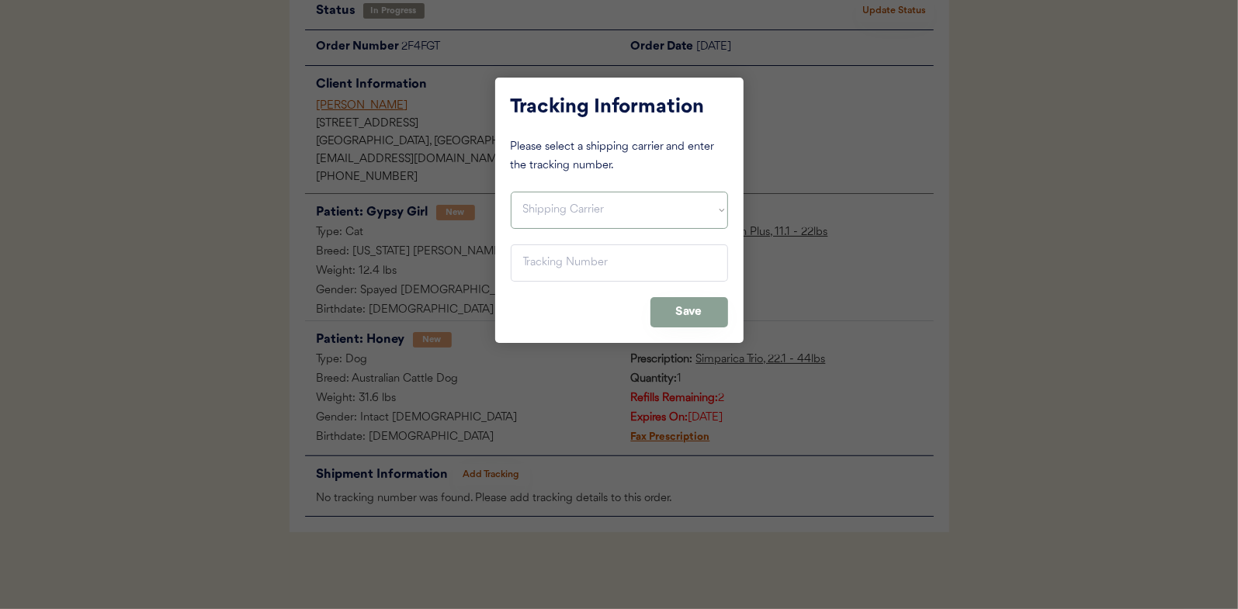
click at [540, 213] on select "Shipping Carrier FedEx FedEx Ground Economy UPS USPS" at bounding box center [619, 210] width 217 height 37
select select ""usps""
click at [511, 192] on select "Shipping Carrier FedEx FedEx Ground Economy UPS USPS" at bounding box center [619, 210] width 217 height 37
click at [529, 260] on input "input" at bounding box center [619, 262] width 217 height 37
paste input "9400150105497038859116"
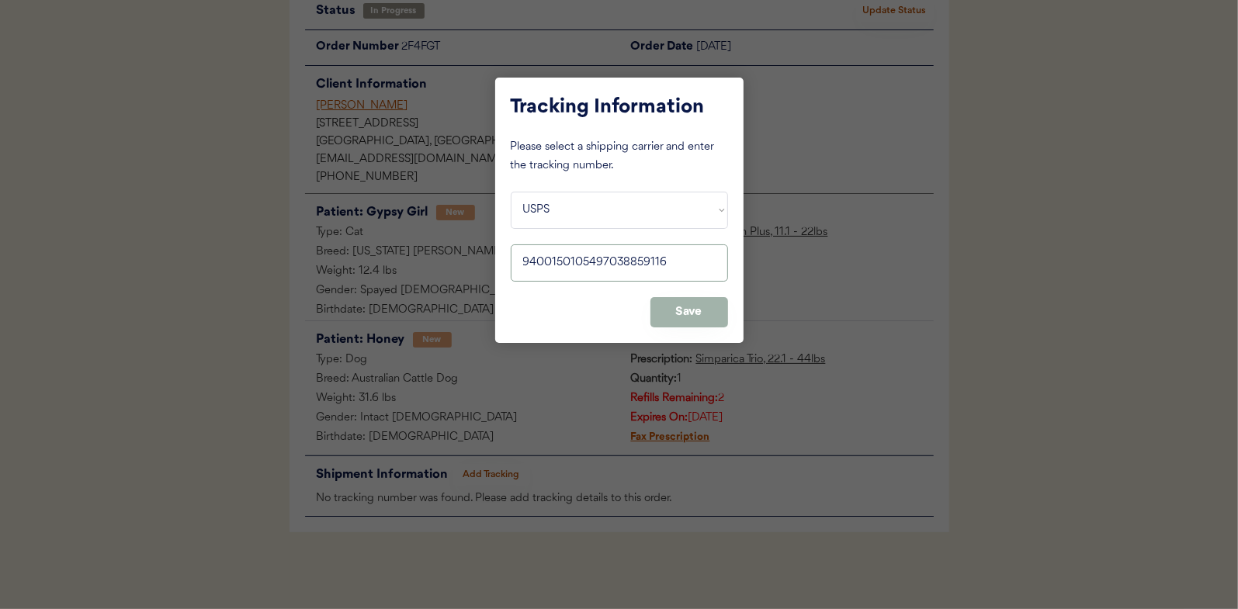
type input "9400150105497038859116"
click at [674, 309] on button "Save" at bounding box center [689, 312] width 78 height 30
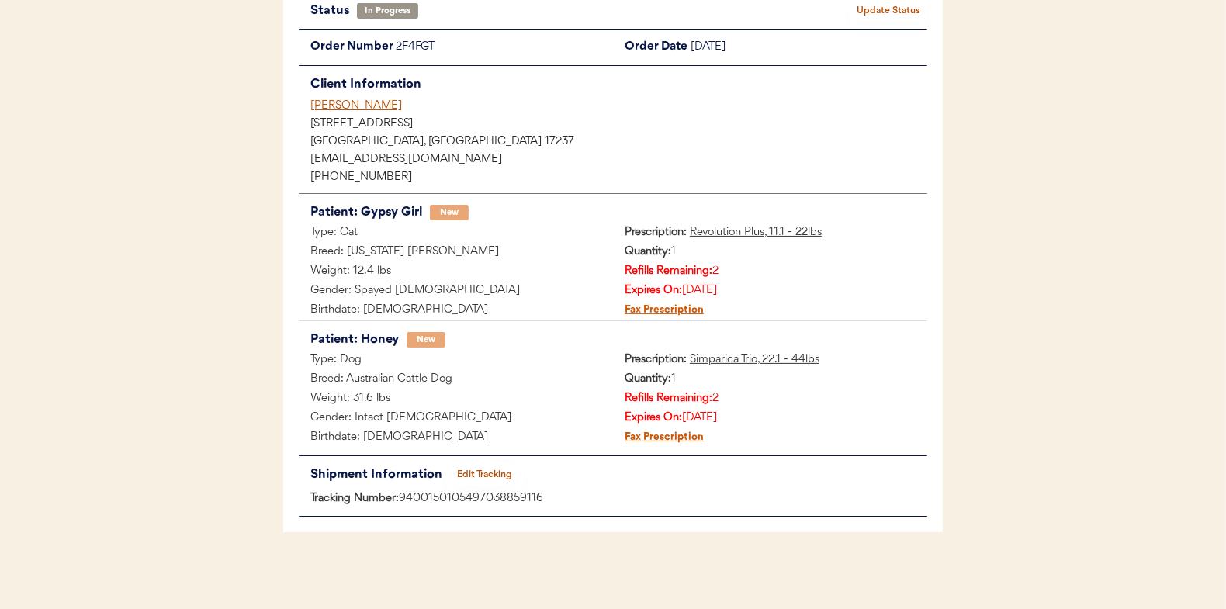
scroll to position [0, 0]
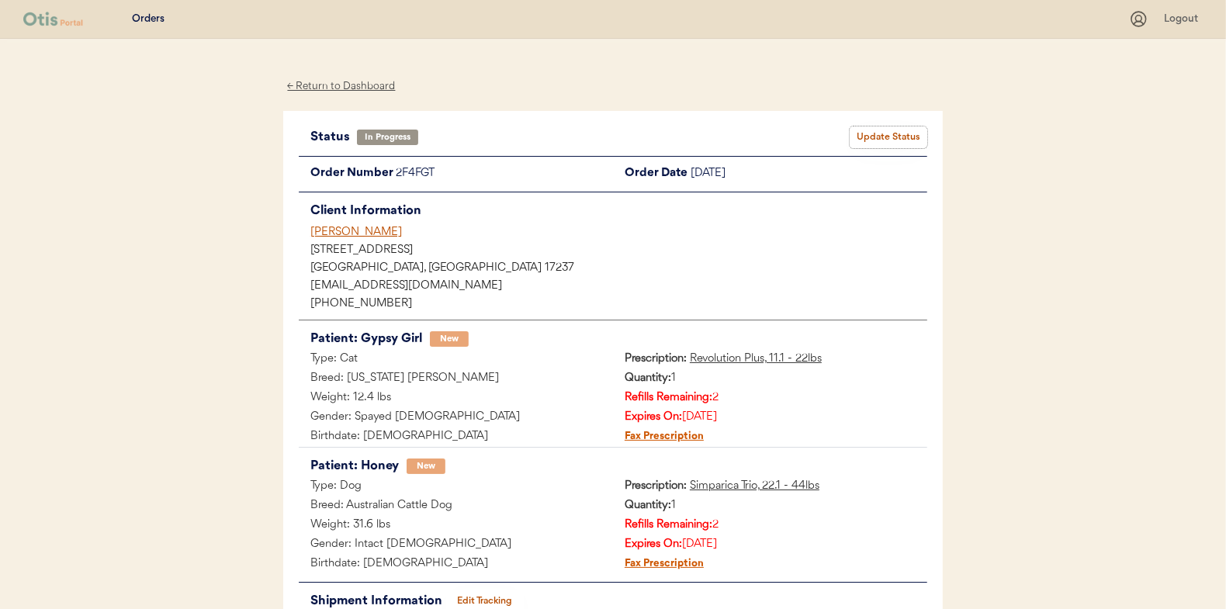
click at [881, 133] on button "Update Status" at bounding box center [889, 138] width 78 height 22
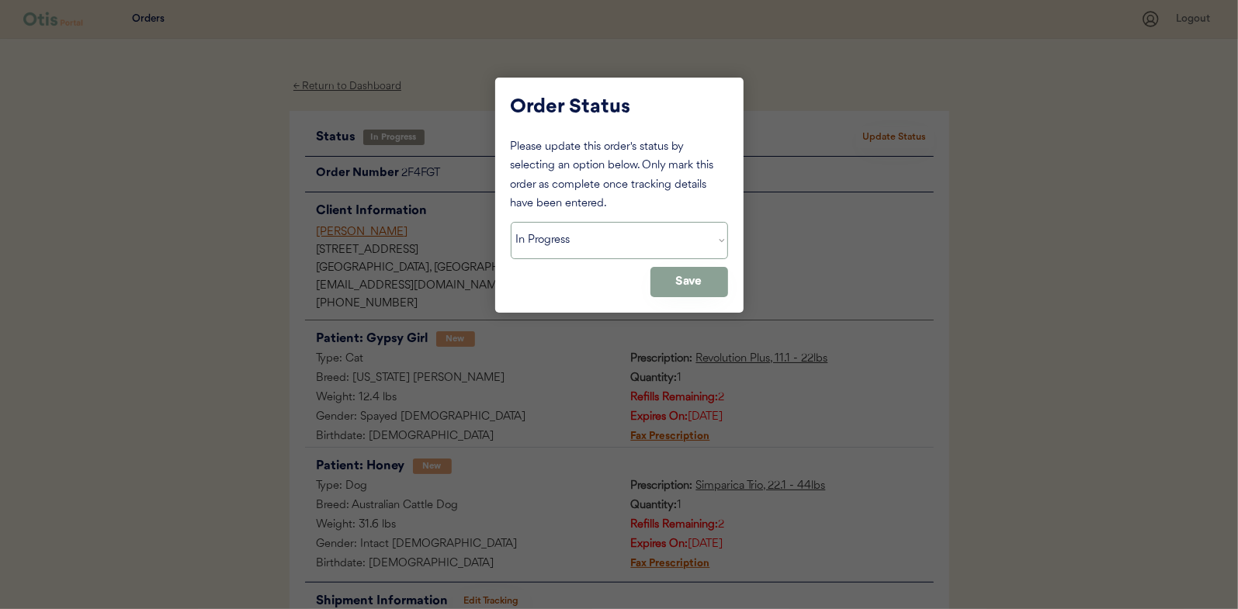
click at [554, 232] on select "Status On Hold New In Progress Complete Pending HW Consent Canceled" at bounding box center [619, 240] width 217 height 37
select select ""complete""
click at [511, 222] on select "Status On Hold New In Progress Complete Pending HW Consent Canceled" at bounding box center [619, 240] width 217 height 37
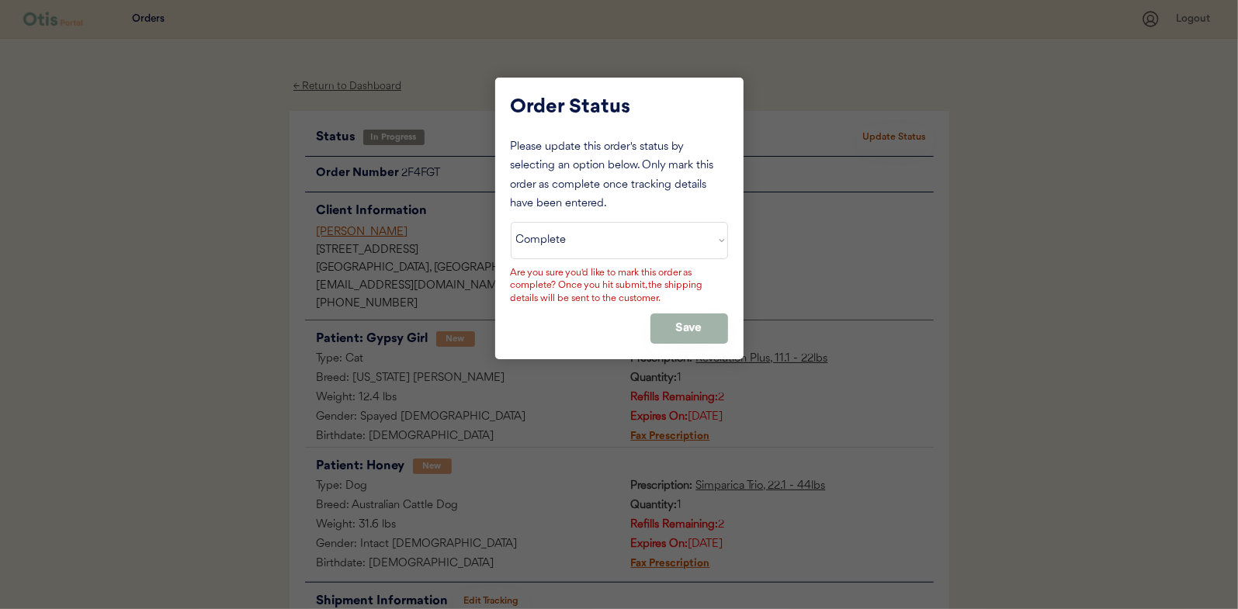
click at [667, 316] on button "Save" at bounding box center [689, 329] width 78 height 30
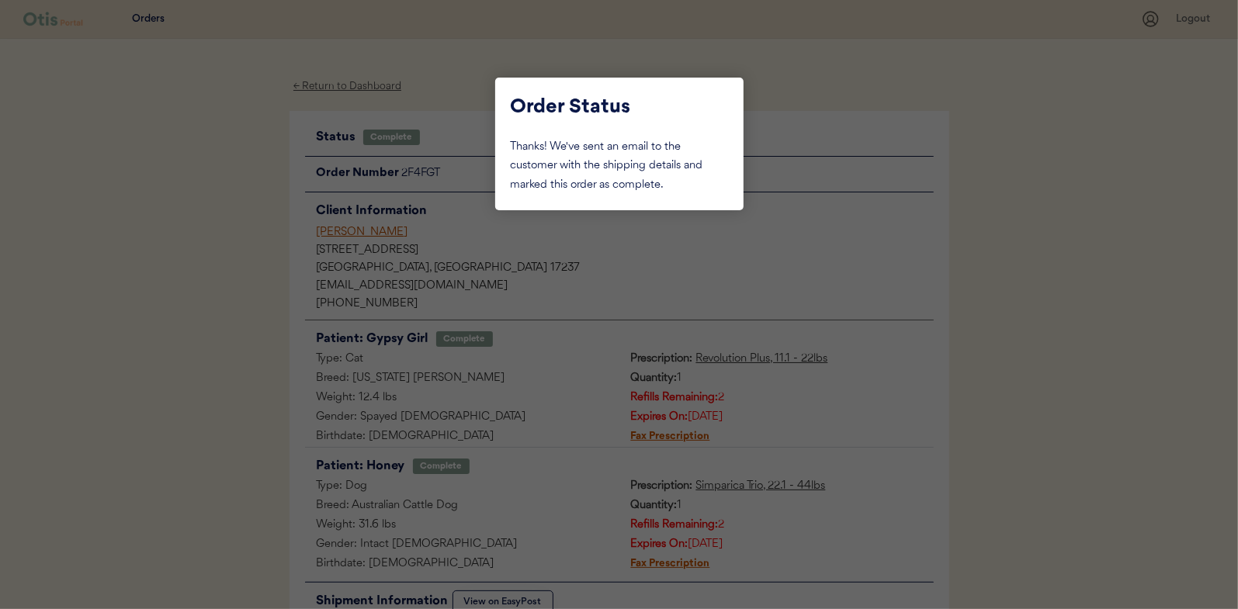
click at [225, 207] on div at bounding box center [619, 304] width 1238 height 609
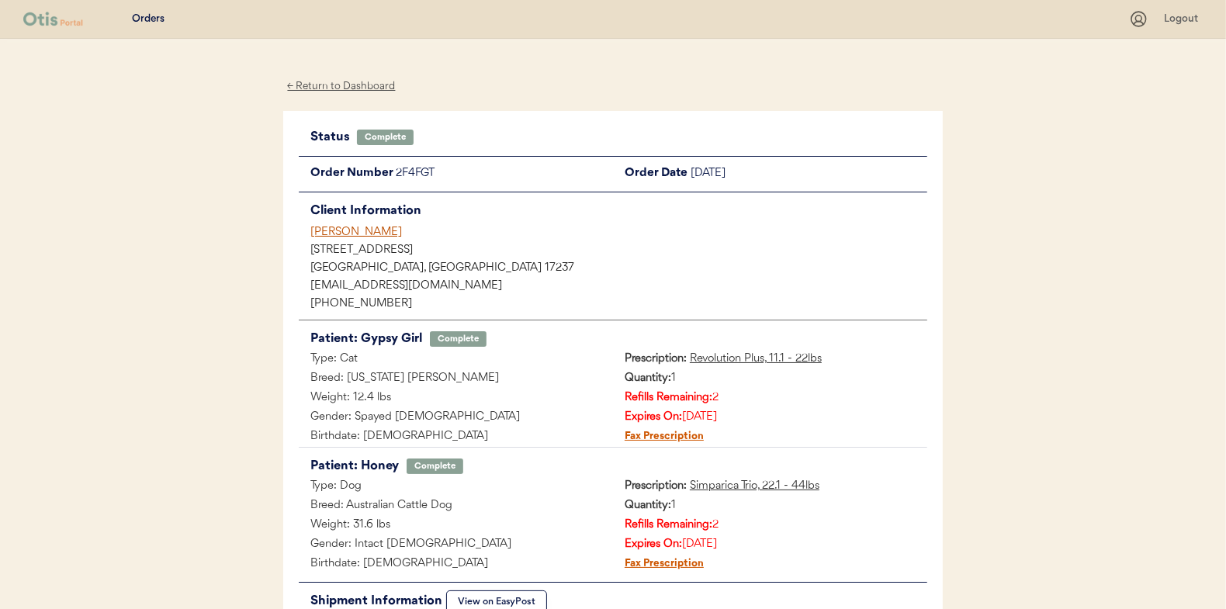
click at [348, 85] on div "← Return to Dashboard" at bounding box center [341, 87] width 116 height 18
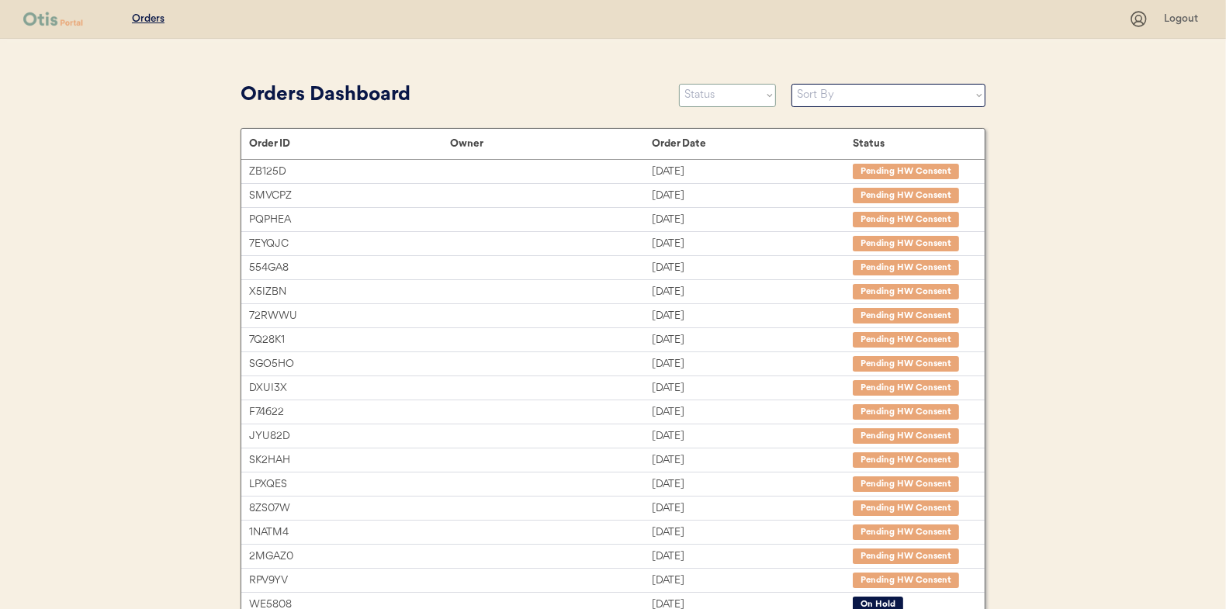
click at [731, 95] on select "Status On Hold New In Progress Complete Pending HW Consent Canceled" at bounding box center [727, 95] width 97 height 23
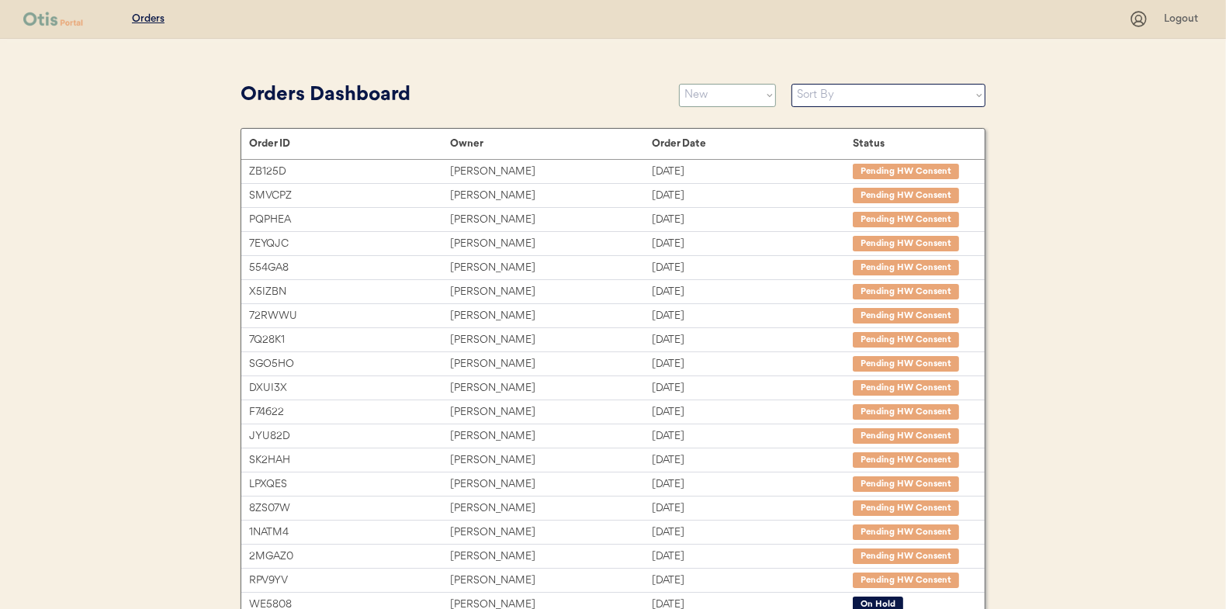
click at [679, 84] on select "Status On Hold New In Progress Complete Pending HW Consent Canceled" at bounding box center [727, 95] width 97 height 23
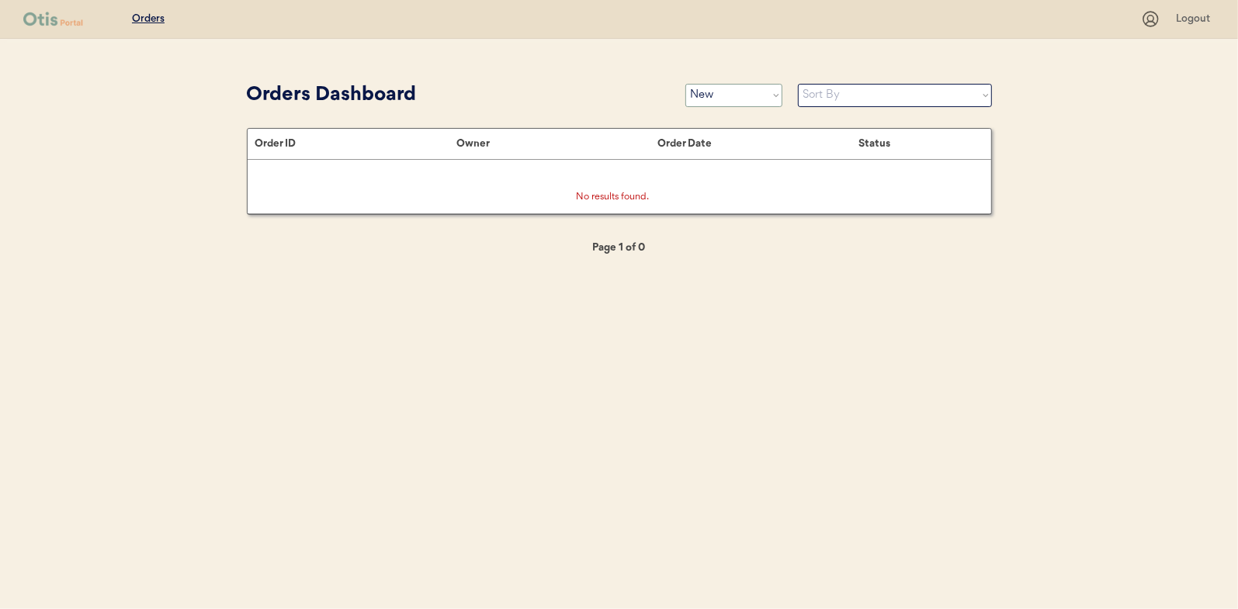
click at [723, 94] on select "Status On Hold New In Progress Complete Pending HW Consent Canceled" at bounding box center [733, 95] width 97 height 23
select select ""in_progress""
click at [685, 84] on select "Status On Hold New In Progress Complete Pending HW Consent Canceled" at bounding box center [733, 95] width 97 height 23
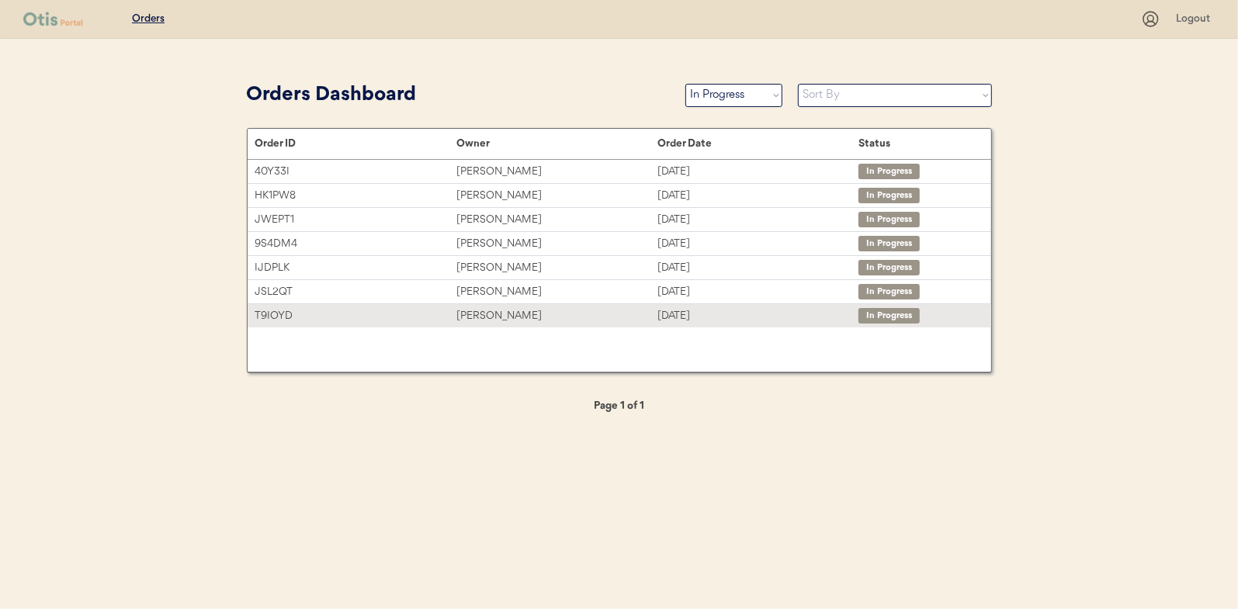
click at [482, 312] on div "[PERSON_NAME]" at bounding box center [556, 316] width 201 height 18
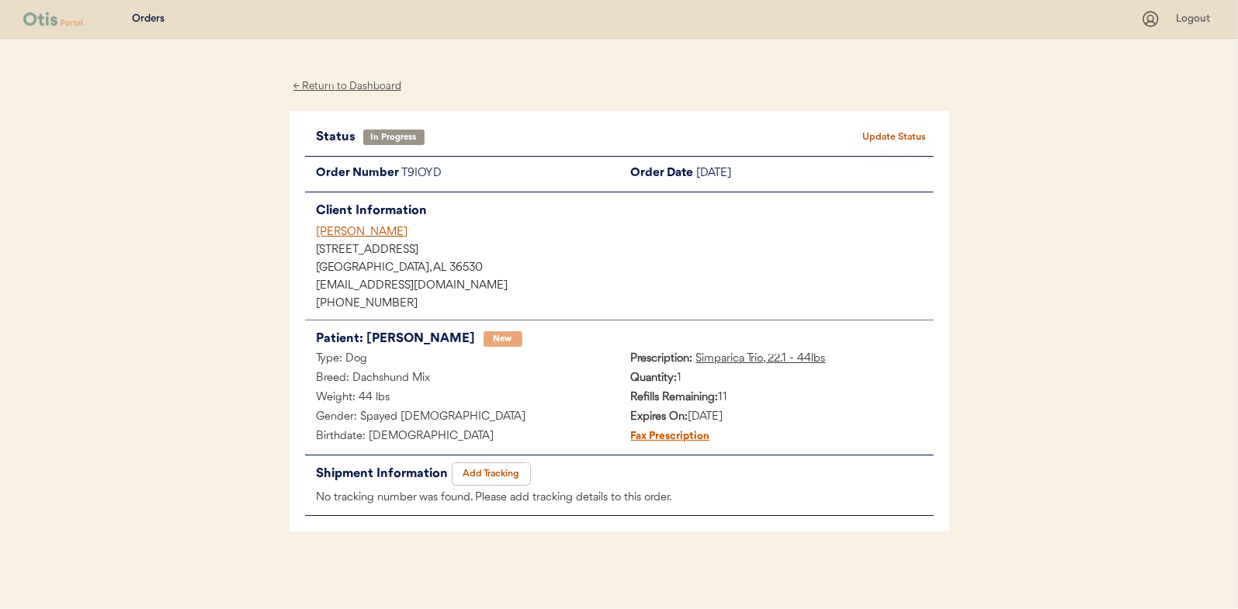
click at [511, 473] on button "Add Tracking" at bounding box center [491, 474] width 78 height 22
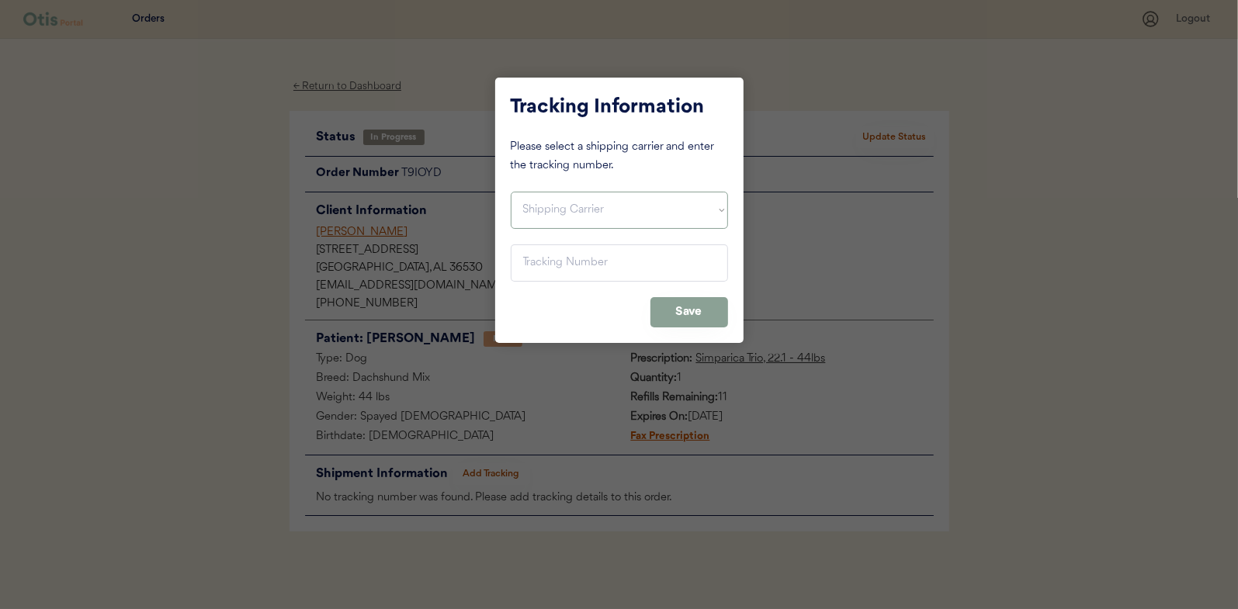
click at [552, 203] on select "Shipping Carrier FedEx FedEx Ground Economy UPS USPS" at bounding box center [619, 210] width 217 height 37
select select ""ups""
click at [511, 192] on select "Shipping Carrier FedEx FedEx Ground Economy UPS USPS" at bounding box center [619, 210] width 217 height 37
click at [539, 265] on input "input" at bounding box center [619, 262] width 217 height 37
paste input "1Z16X77E0209832234"
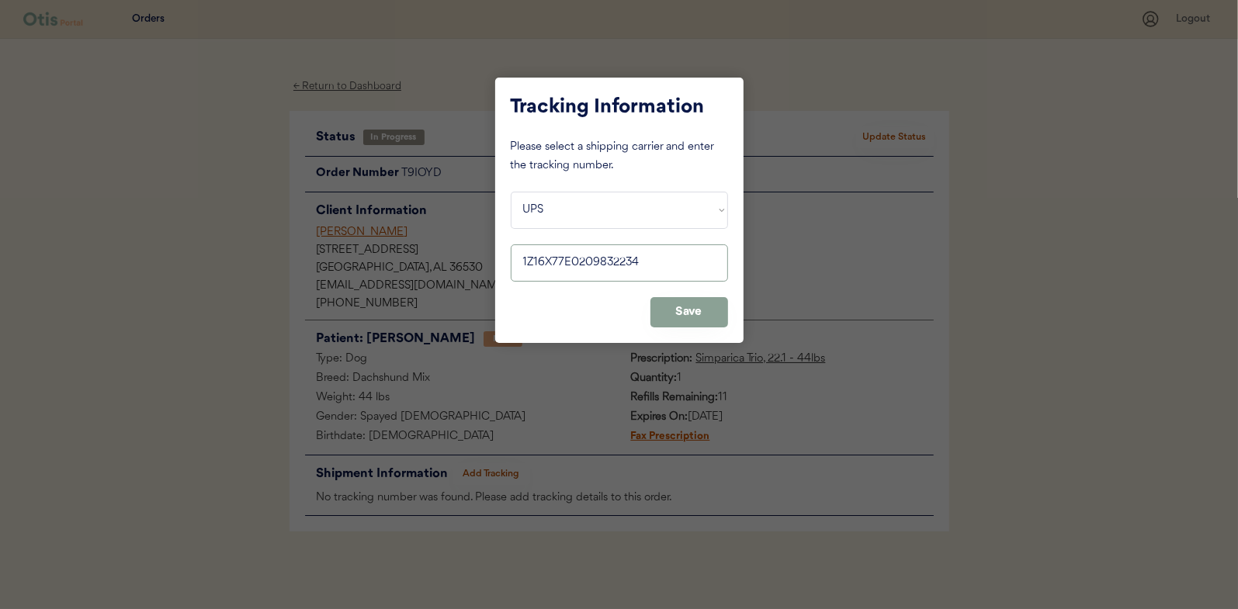
type input "1Z16X77E0209832234"
click at [688, 301] on button "Save" at bounding box center [689, 312] width 78 height 30
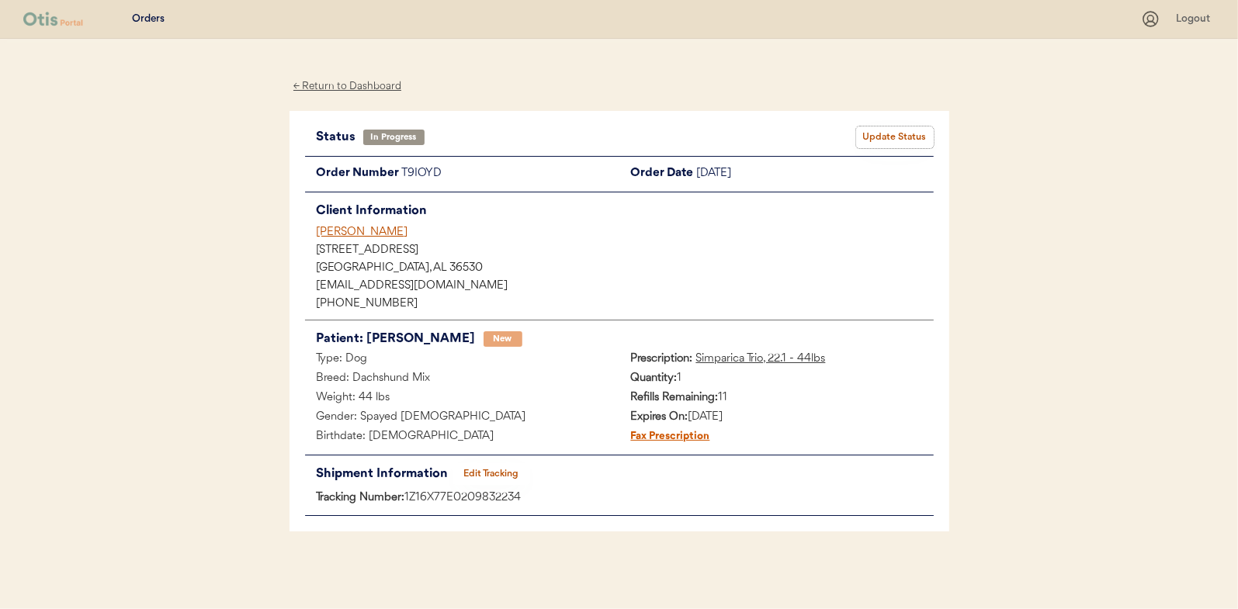
click at [882, 134] on button "Update Status" at bounding box center [895, 138] width 78 height 22
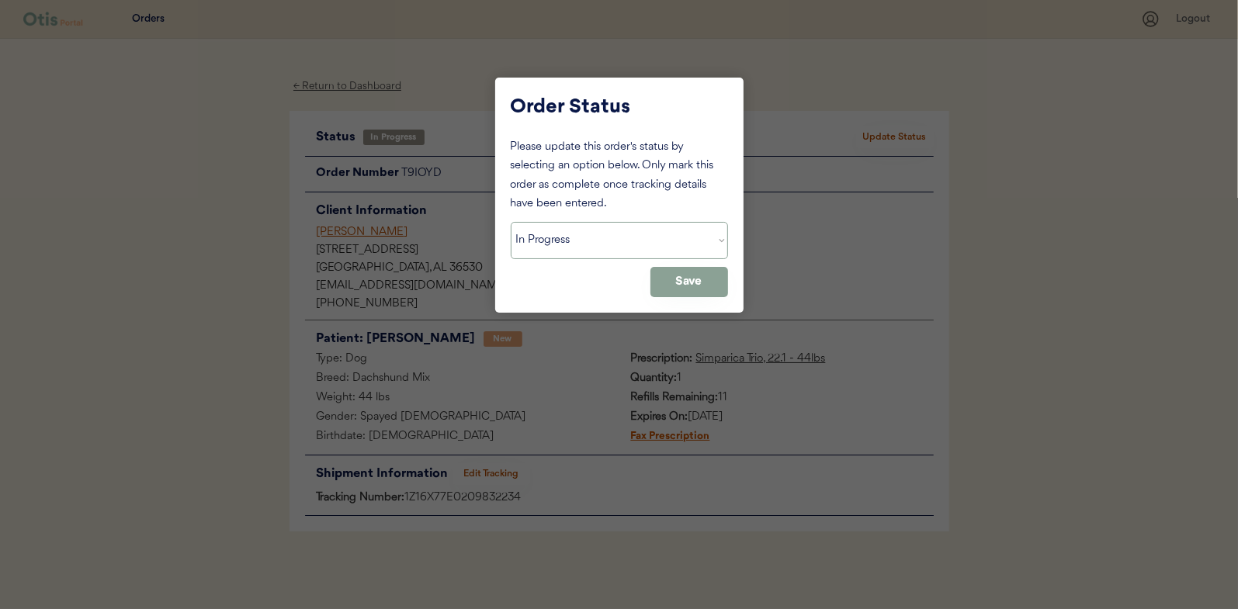
click at [549, 229] on select "Status On Hold New In Progress Complete Pending HW Consent Canceled" at bounding box center [619, 240] width 217 height 37
select select ""complete""
click at [511, 222] on select "Status On Hold New In Progress Complete Pending HW Consent Canceled" at bounding box center [619, 240] width 217 height 37
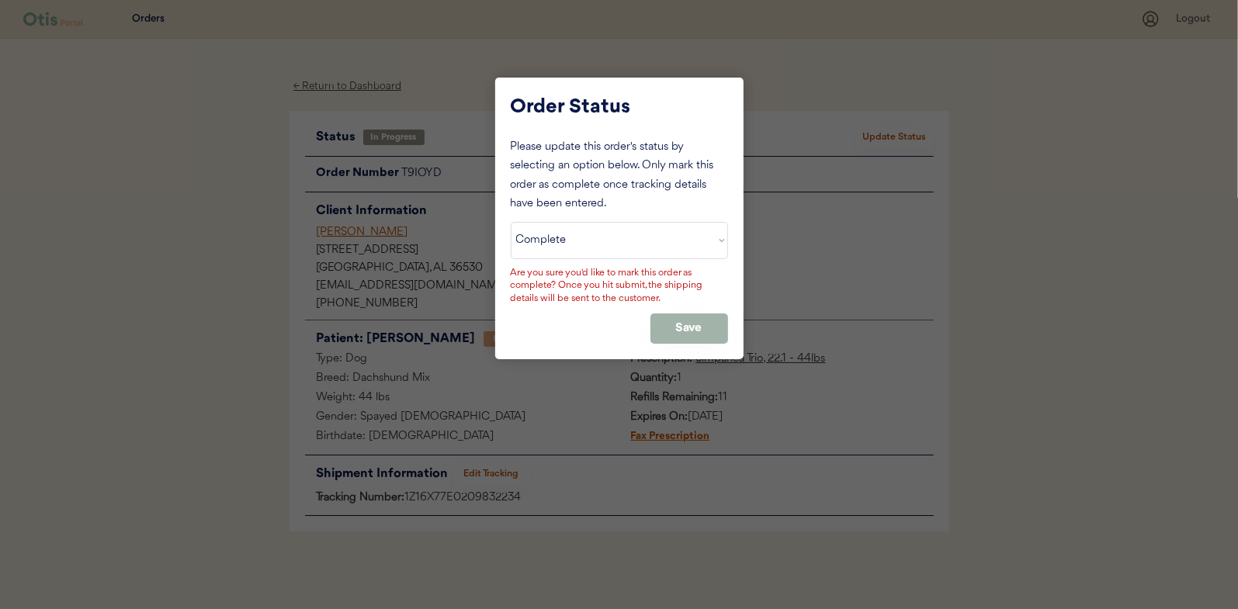
click at [710, 328] on button "Save" at bounding box center [689, 329] width 78 height 30
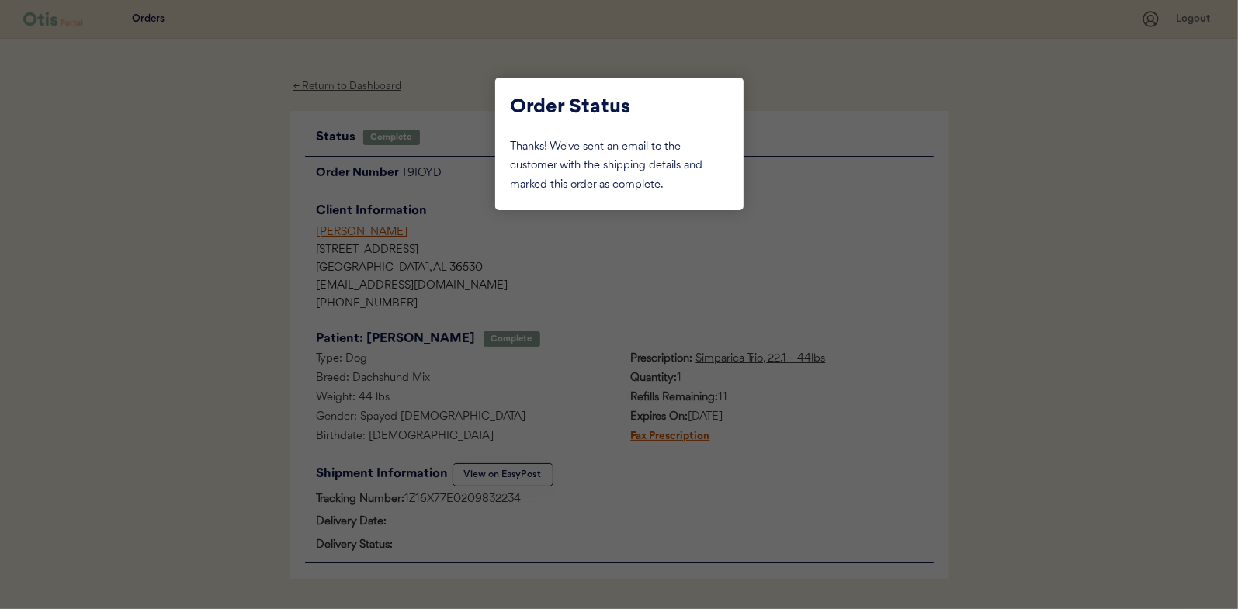
click at [106, 196] on div at bounding box center [619, 304] width 1238 height 609
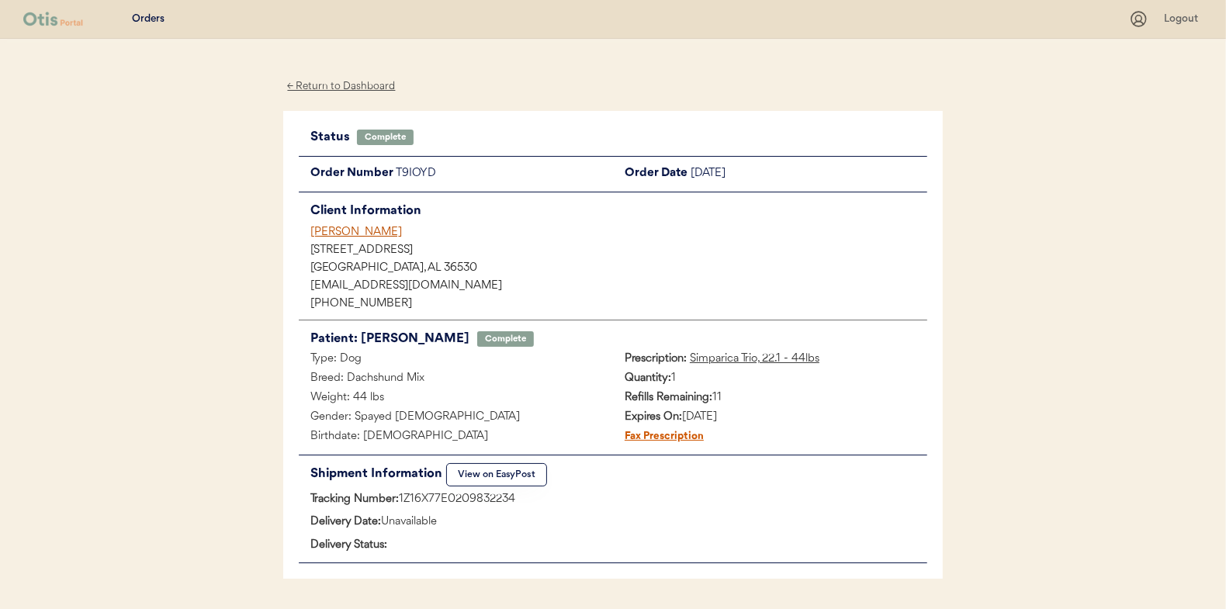
click at [366, 84] on div "← Return to Dashboard" at bounding box center [341, 87] width 116 height 18
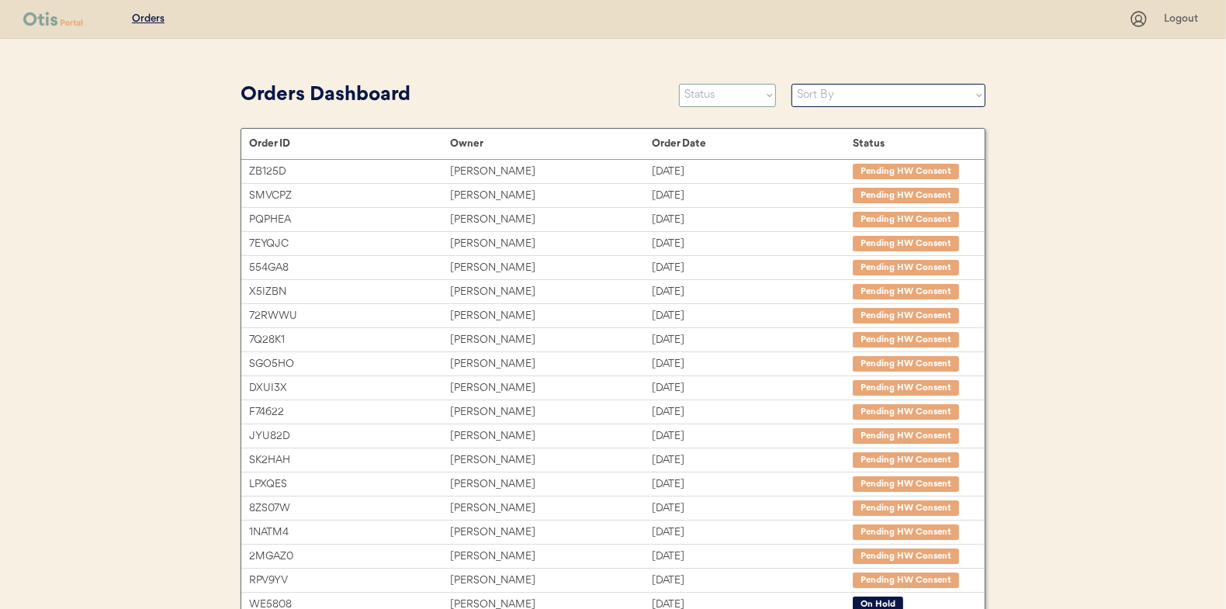
click at [718, 89] on select "Status On Hold New In Progress Complete Pending HW Consent Canceled" at bounding box center [727, 95] width 97 height 23
select select ""in_progress""
click at [679, 84] on select "Status On Hold New In Progress Complete Pending HW Consent Canceled" at bounding box center [727, 95] width 97 height 23
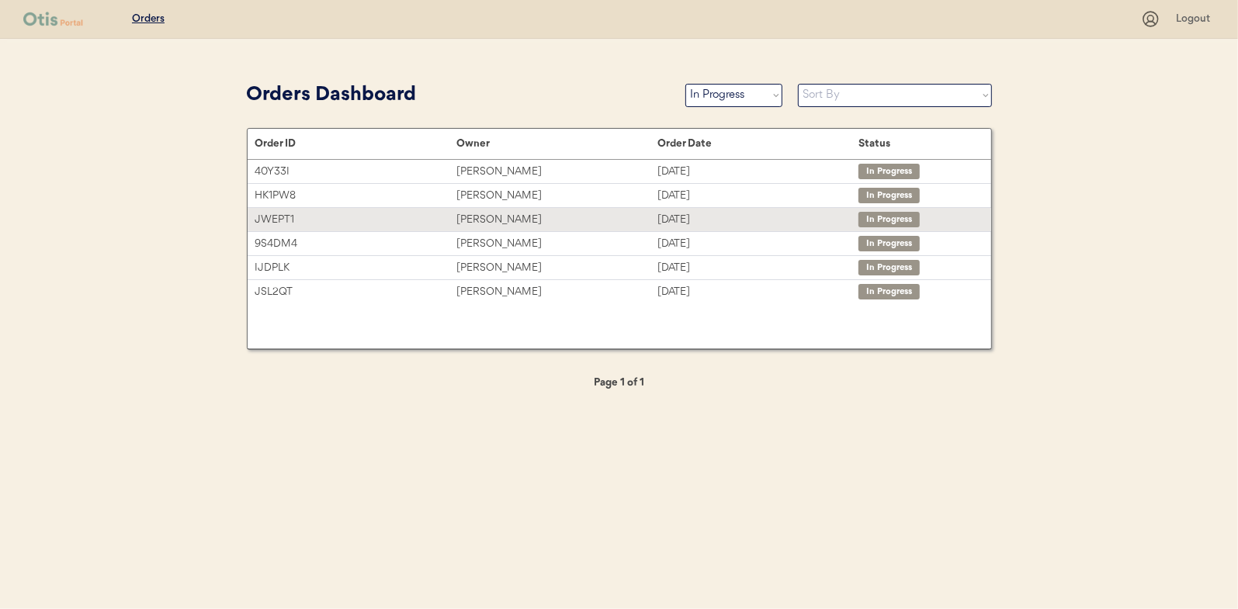
click at [471, 217] on div "[PERSON_NAME]" at bounding box center [556, 220] width 201 height 18
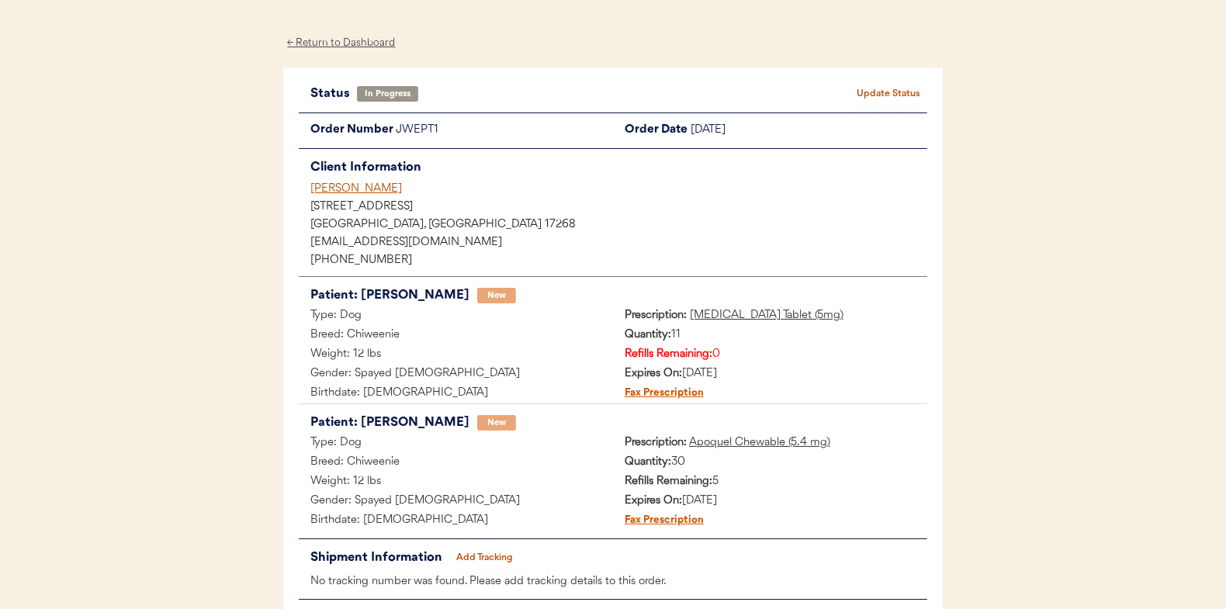
scroll to position [78, 0]
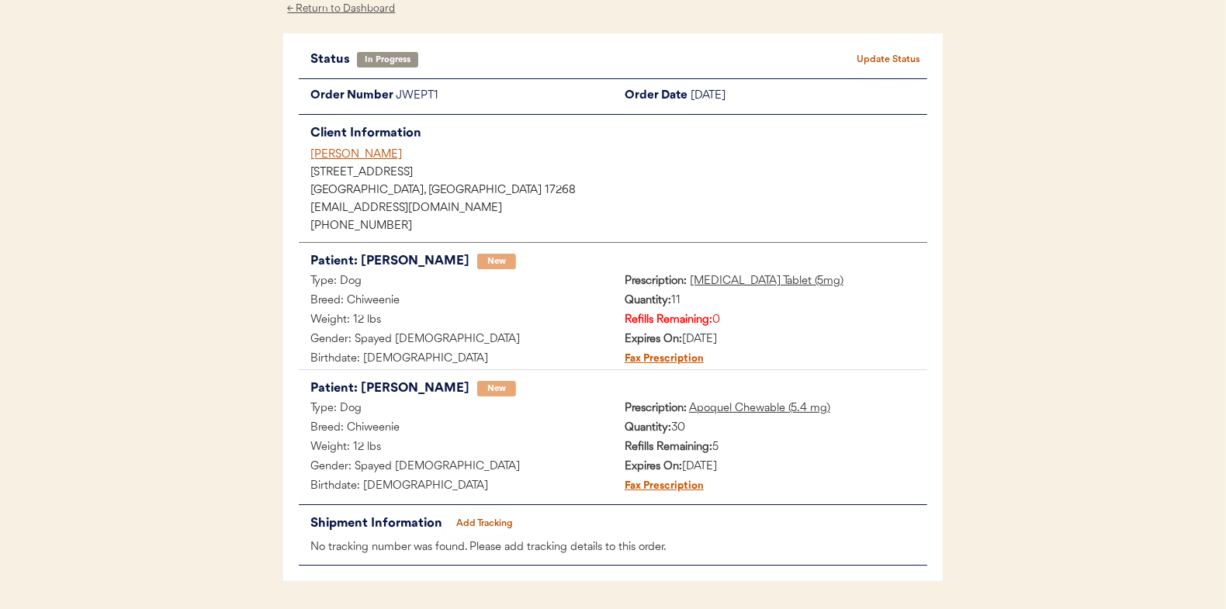
click at [495, 518] on button "Add Tracking" at bounding box center [485, 524] width 78 height 22
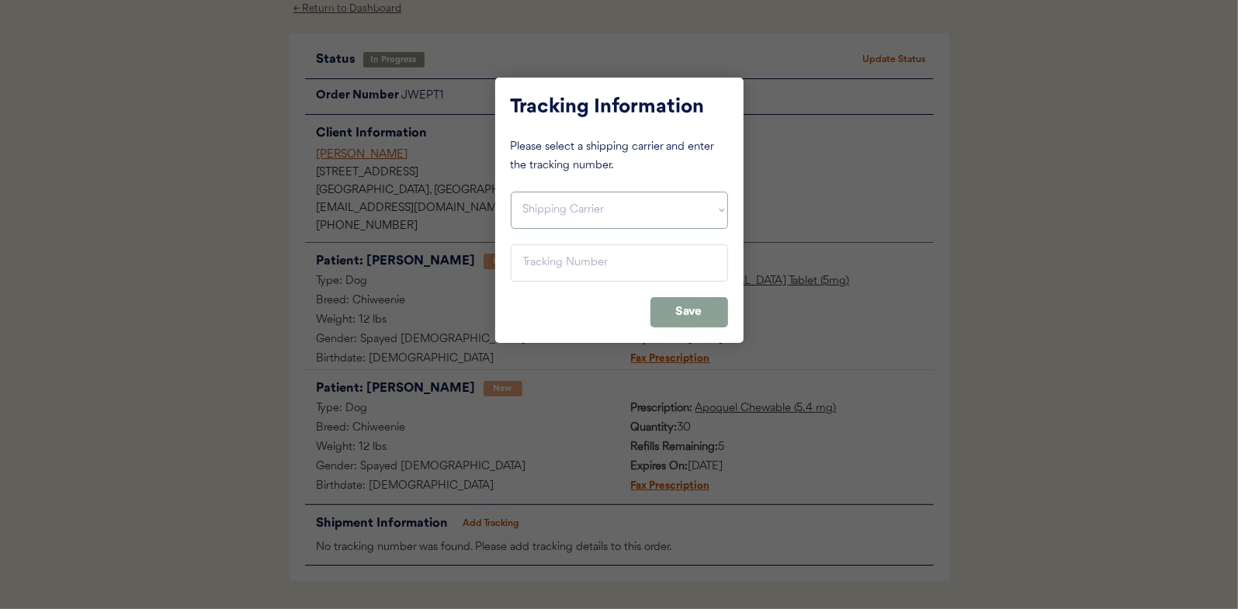
click at [537, 197] on select "Shipping Carrier FedEx FedEx Ground Economy UPS USPS" at bounding box center [619, 210] width 217 height 37
select select ""ups""
click at [511, 192] on select "Shipping Carrier FedEx FedEx Ground Economy UPS USPS" at bounding box center [619, 210] width 217 height 37
click at [539, 256] on input "input" at bounding box center [619, 262] width 217 height 37
paste input "1Z16X77E0209832190"
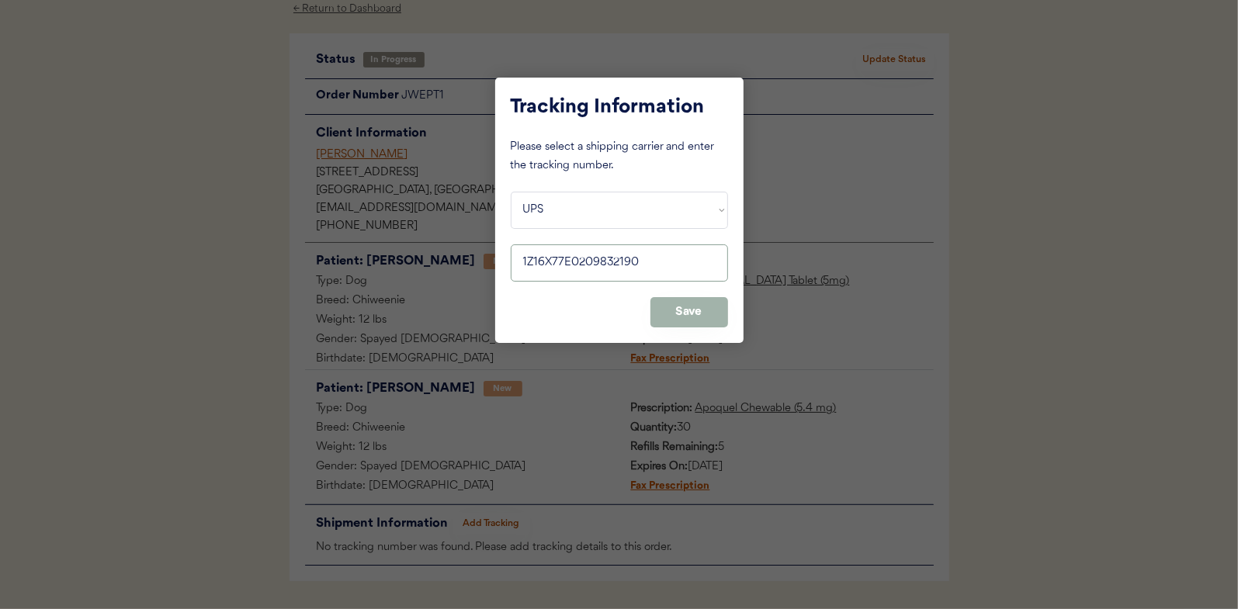
type input "1Z16X77E0209832190"
click at [698, 308] on button "Save" at bounding box center [689, 312] width 78 height 30
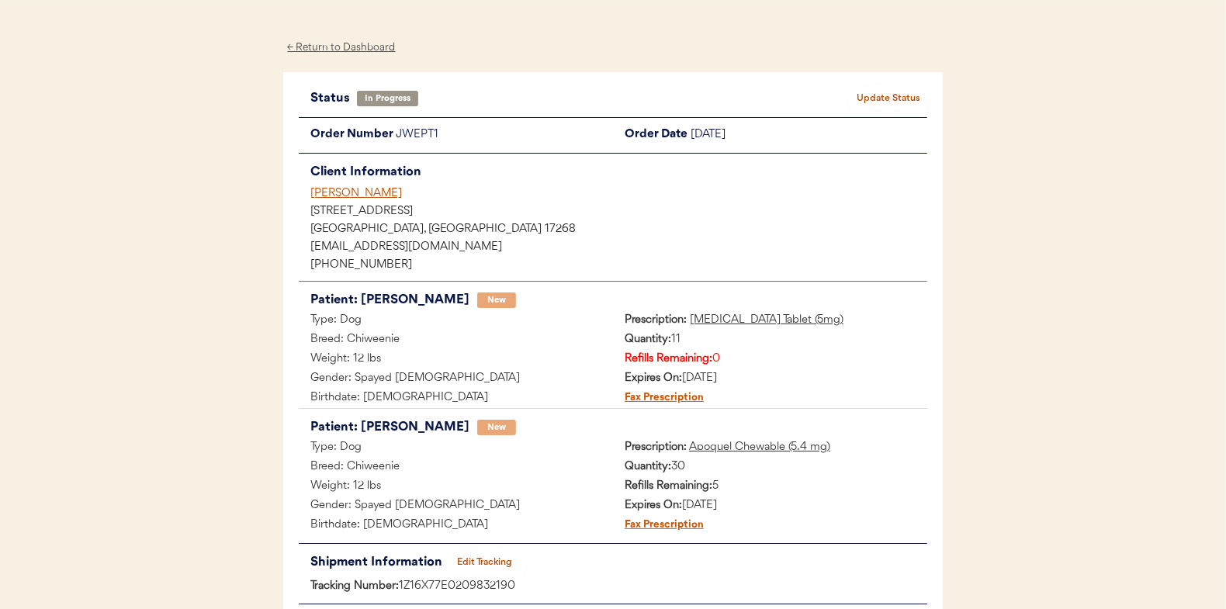
scroll to position [0, 0]
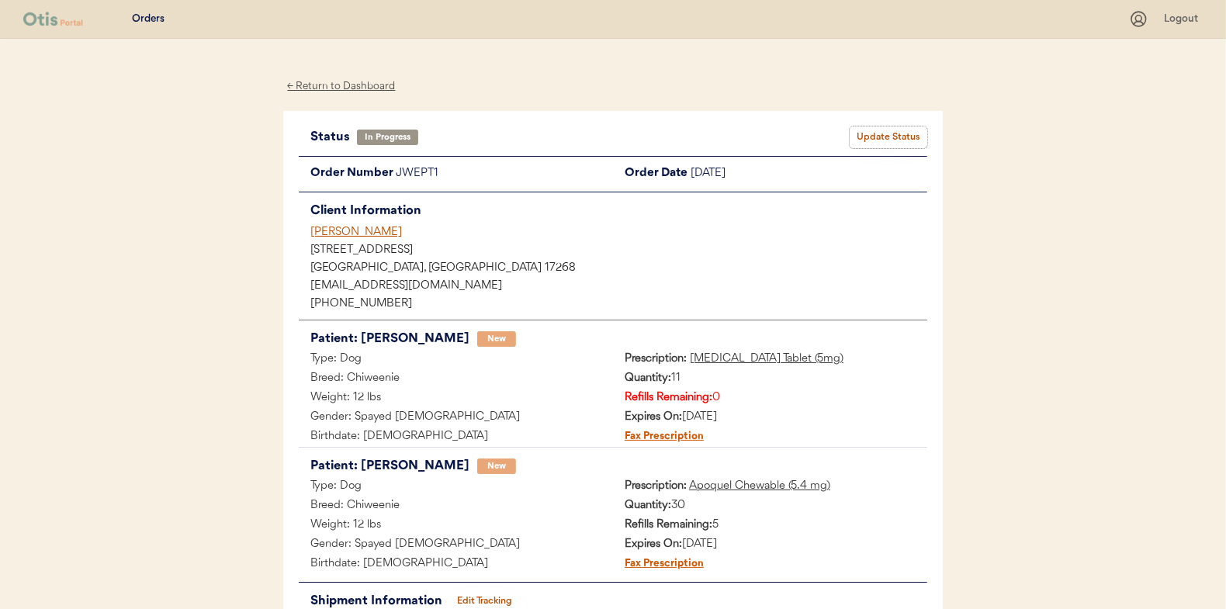
click at [899, 133] on button "Update Status" at bounding box center [889, 138] width 78 height 22
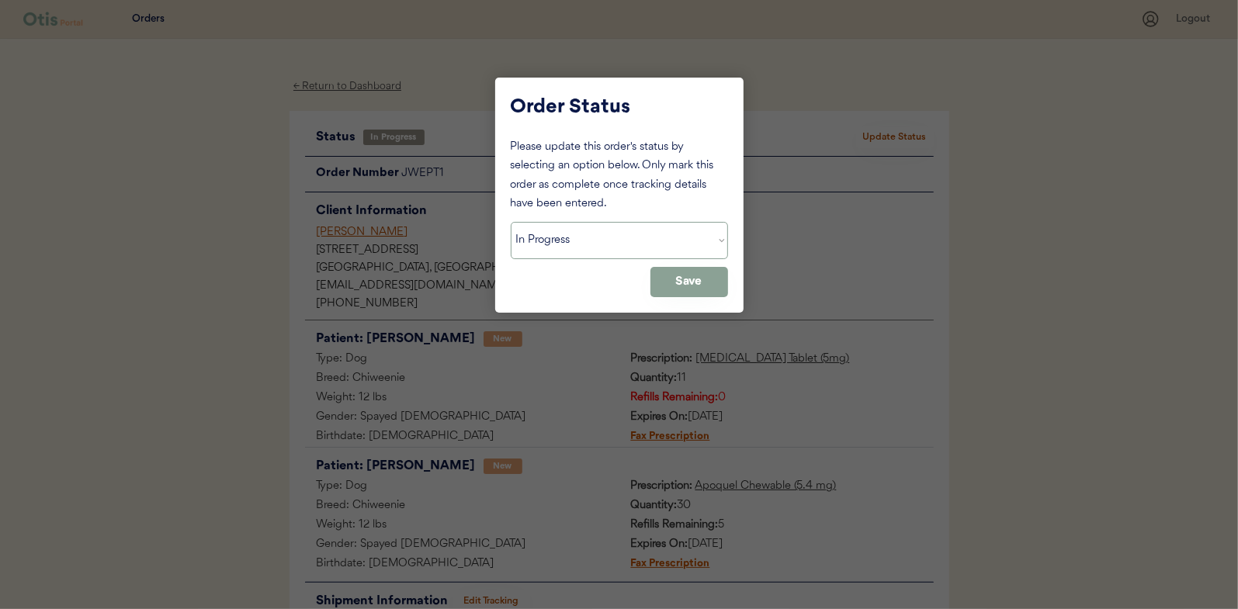
click at [550, 244] on select "Status On Hold New In Progress Complete Pending HW Consent Canceled" at bounding box center [619, 240] width 217 height 37
select select ""complete""
click at [511, 222] on select "Status On Hold New In Progress Complete Pending HW Consent Canceled" at bounding box center [619, 240] width 217 height 37
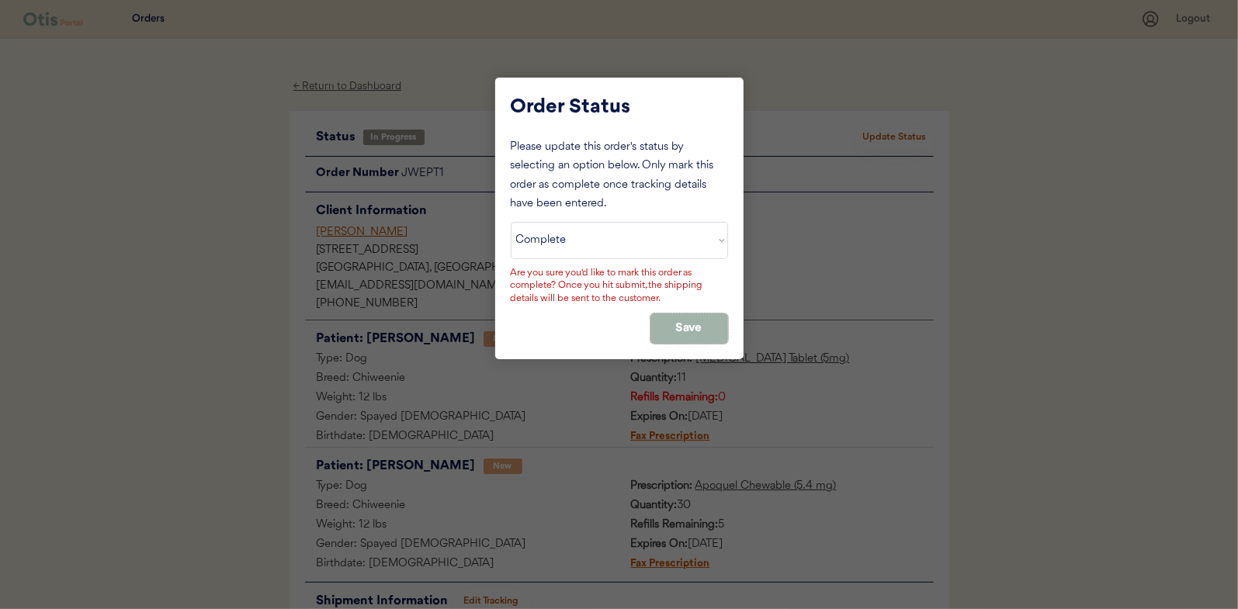
click at [678, 321] on button "Save" at bounding box center [689, 329] width 78 height 30
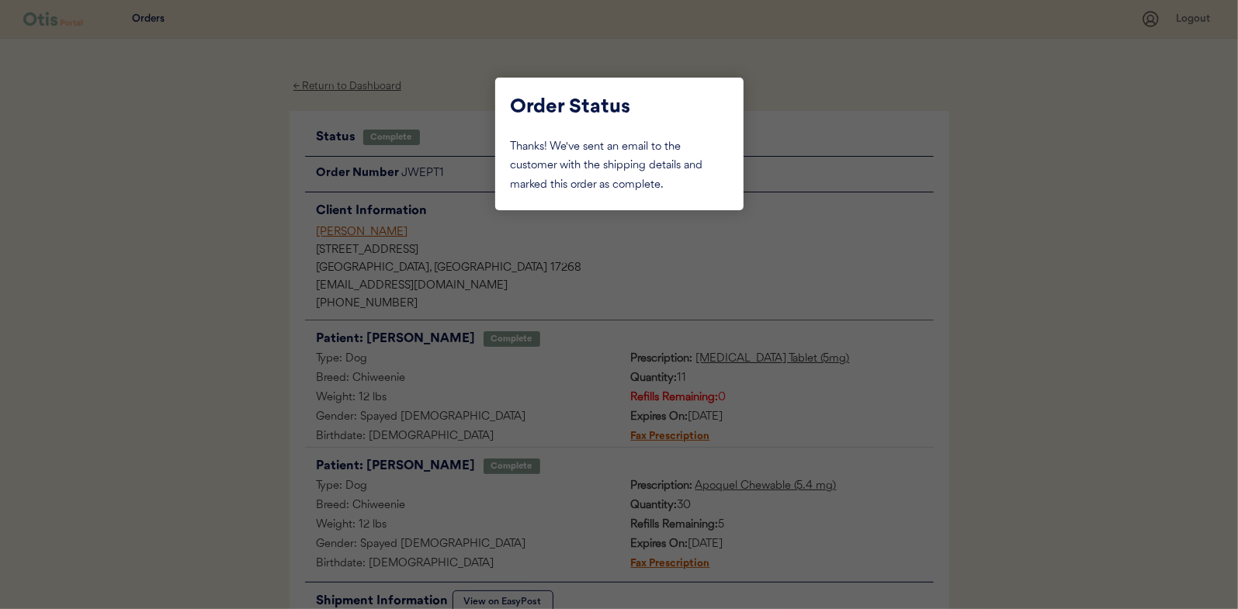
drag, startPoint x: 190, startPoint y: 255, endPoint x: 345, endPoint y: 103, distance: 216.8
click at [193, 254] on div at bounding box center [619, 304] width 1238 height 609
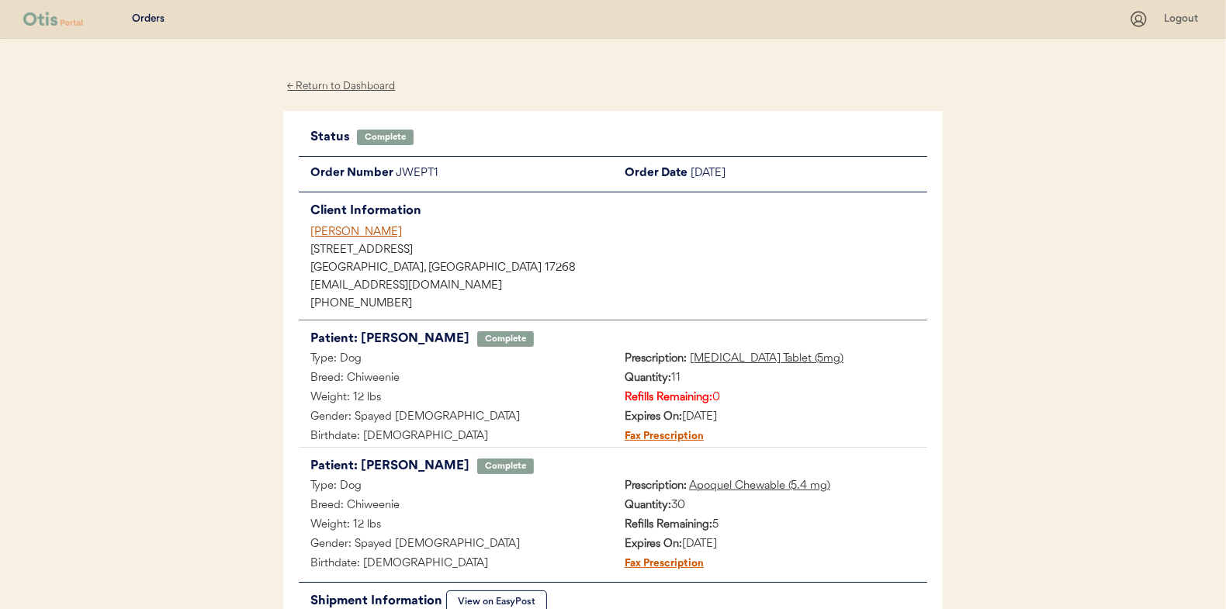
click at [345, 87] on div "← Return to Dashboard" at bounding box center [341, 87] width 116 height 18
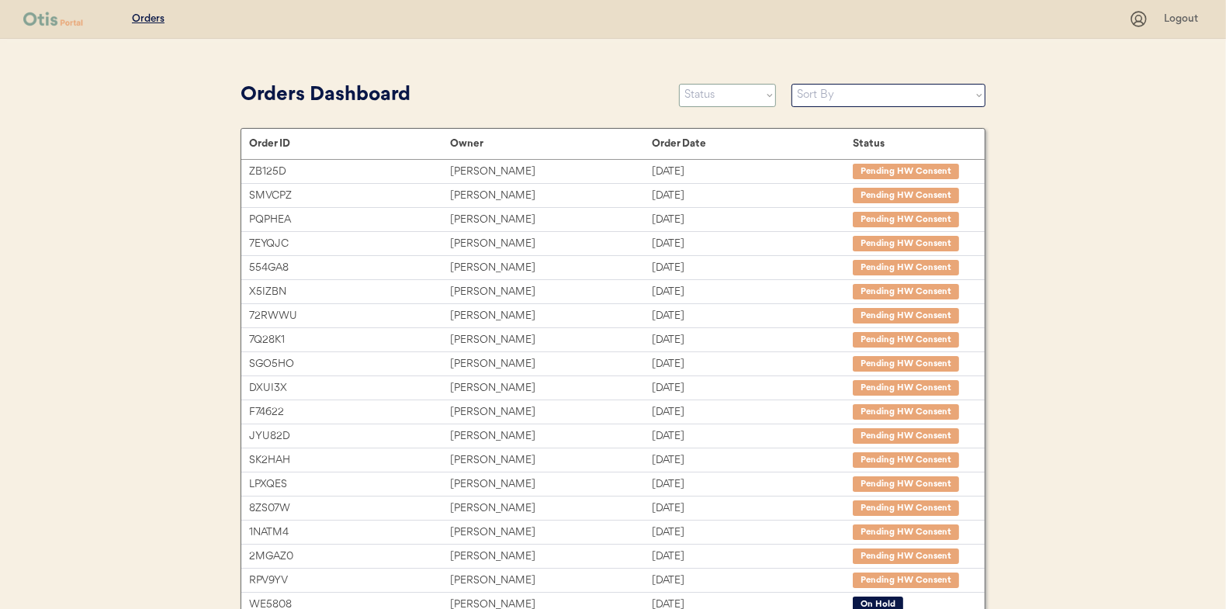
click at [713, 91] on select "Status On Hold New In Progress Complete Pending HW Consent Canceled" at bounding box center [727, 95] width 97 height 23
select select ""in_progress""
click at [679, 84] on select "Status On Hold New In Progress Complete Pending HW Consent Canceled" at bounding box center [727, 95] width 97 height 23
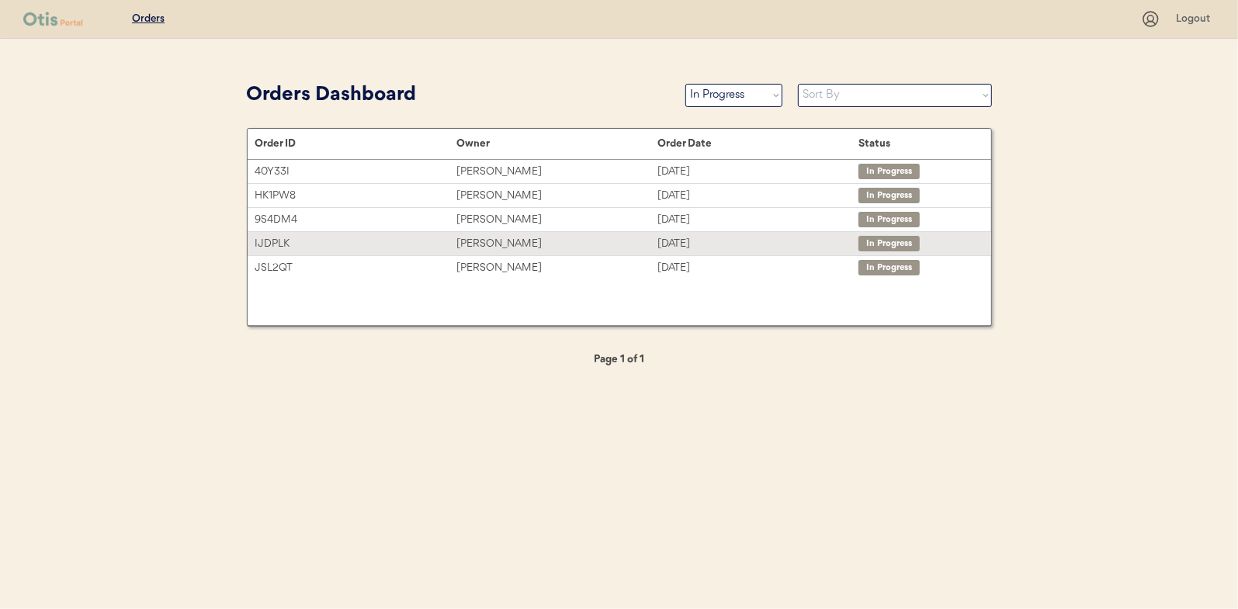
click at [502, 243] on div "[PERSON_NAME]" at bounding box center [556, 244] width 201 height 18
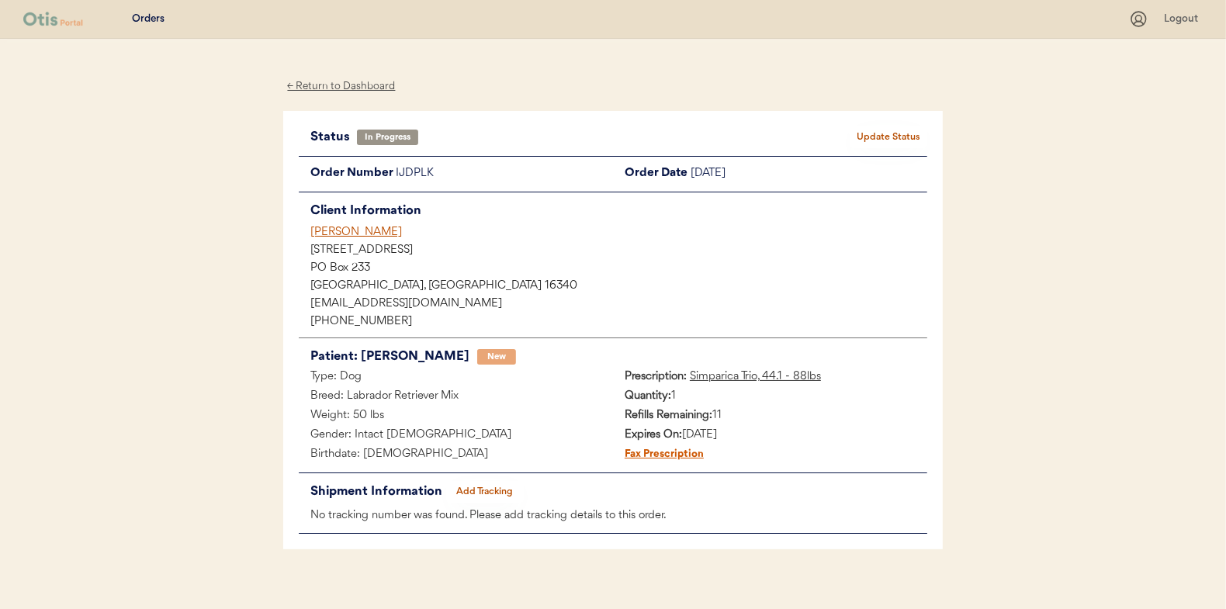
click at [498, 479] on div "Status In Progress Update Status Order Number IJDPLK Order Date October 10, 202…" at bounding box center [613, 331] width 629 height 408
click at [482, 490] on button "Add Tracking" at bounding box center [485, 492] width 78 height 22
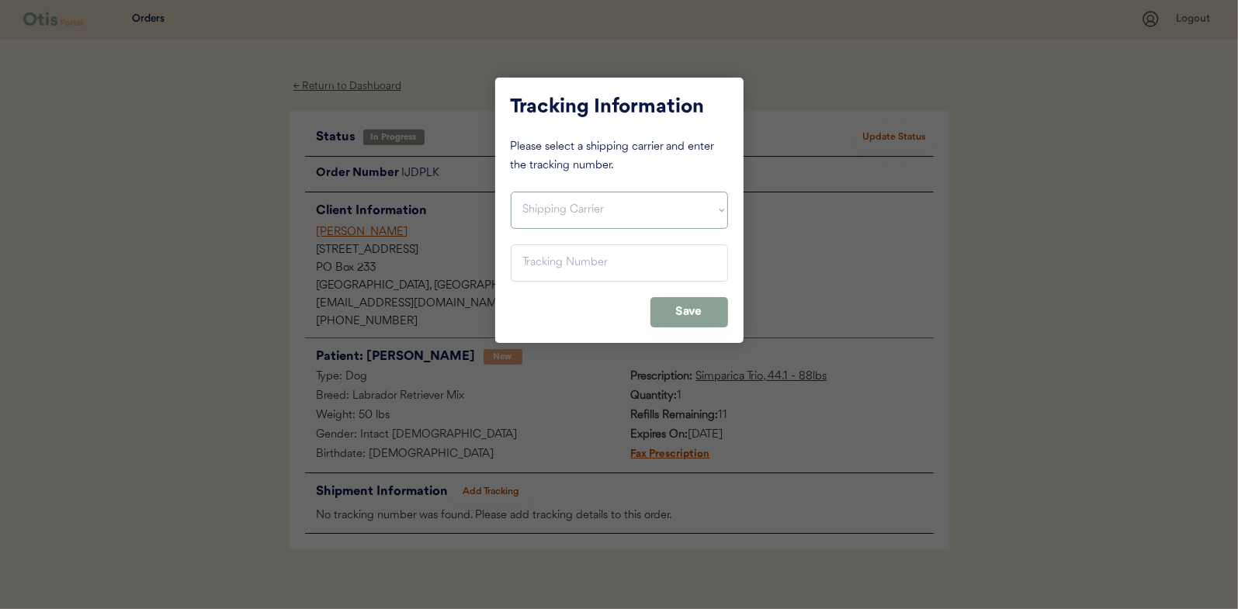
click at [533, 200] on select "Shipping Carrier FedEx FedEx Ground Economy UPS USPS" at bounding box center [619, 210] width 217 height 37
select select ""ups""
click at [511, 192] on select "Shipping Carrier FedEx FedEx Ground Economy UPS USPS" at bounding box center [619, 210] width 217 height 37
click at [543, 254] on input "input" at bounding box center [619, 262] width 217 height 37
paste input "1Z16X77E0209832350"
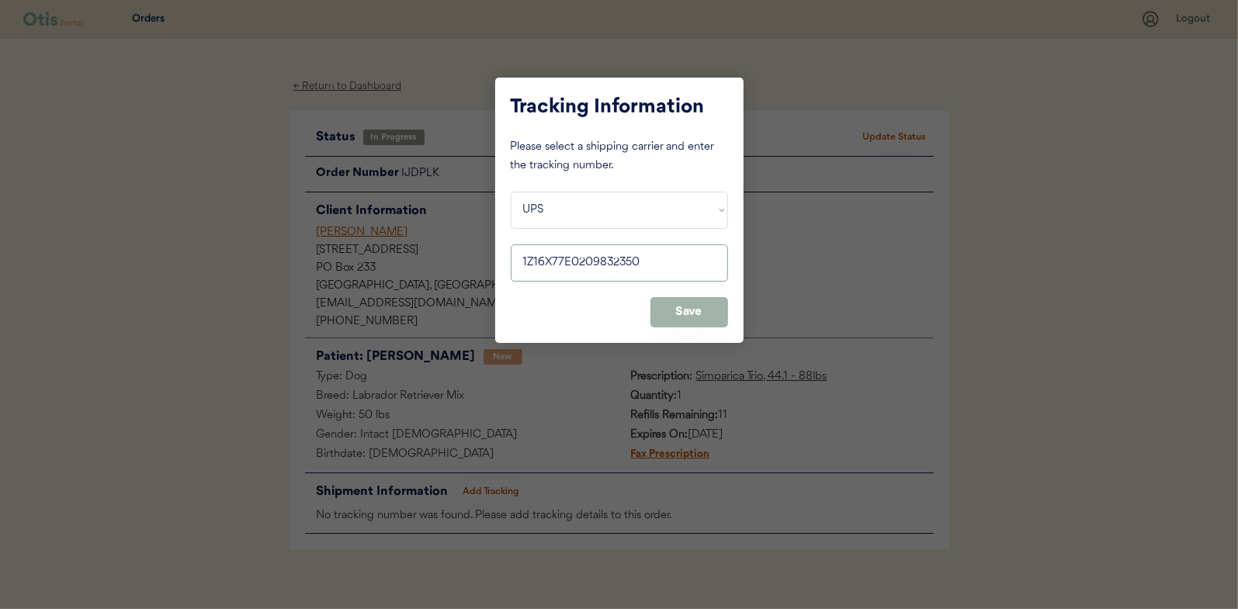
type input "1Z16X77E0209832350"
click at [686, 309] on button "Save" at bounding box center [689, 312] width 78 height 30
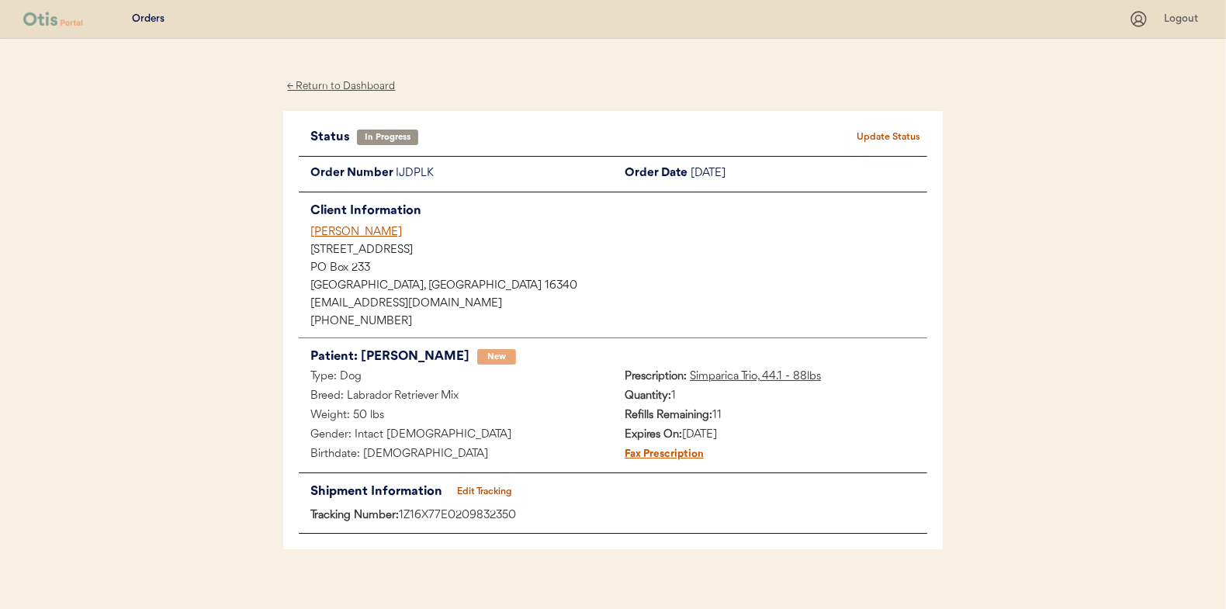
click at [879, 130] on button "Update Status" at bounding box center [889, 138] width 78 height 22
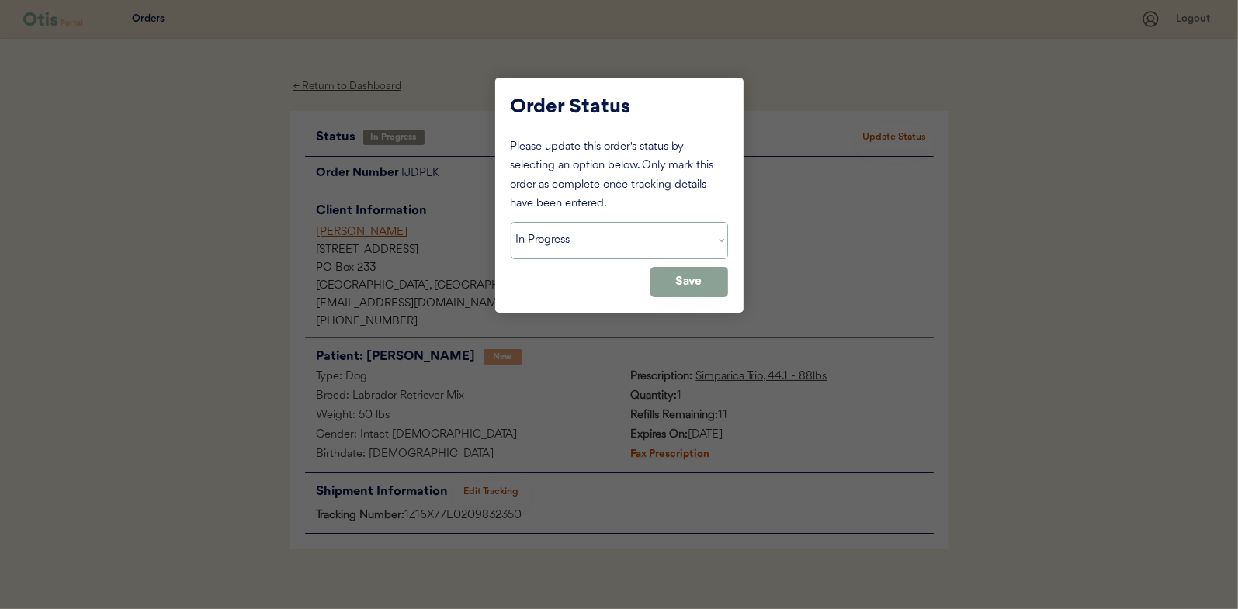
click at [539, 228] on select "Status On Hold New In Progress Complete Pending HW Consent Canceled" at bounding box center [619, 240] width 217 height 37
select select ""complete""
click at [511, 222] on select "Status On Hold New In Progress Complete Pending HW Consent Canceled" at bounding box center [619, 240] width 217 height 37
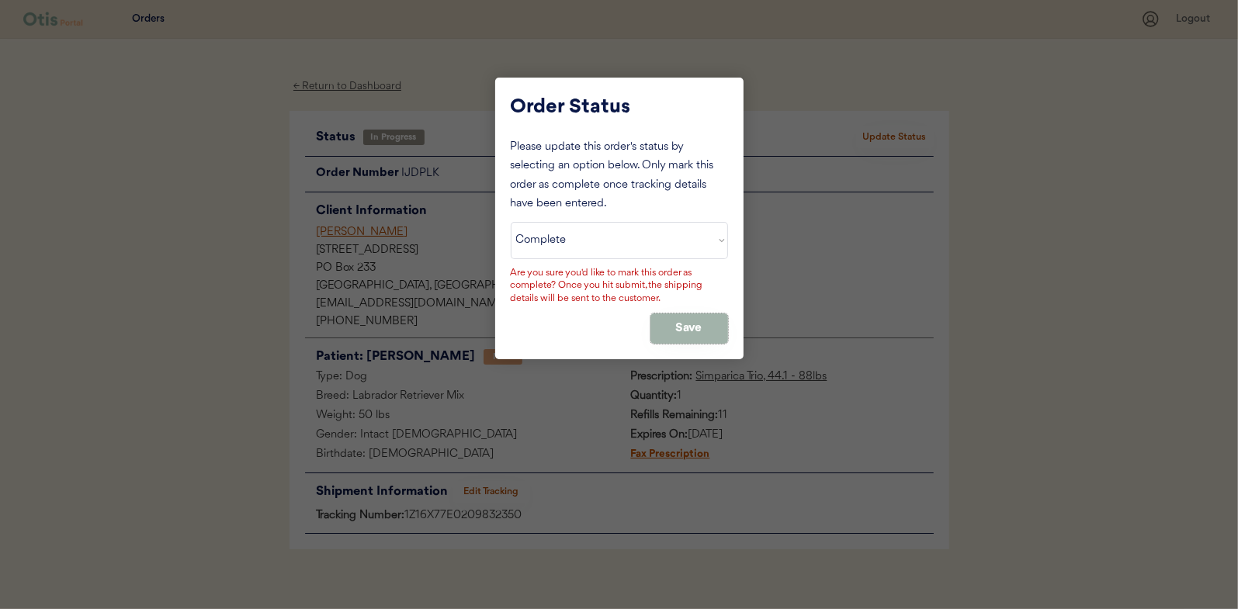
click at [676, 319] on button "Save" at bounding box center [689, 329] width 78 height 30
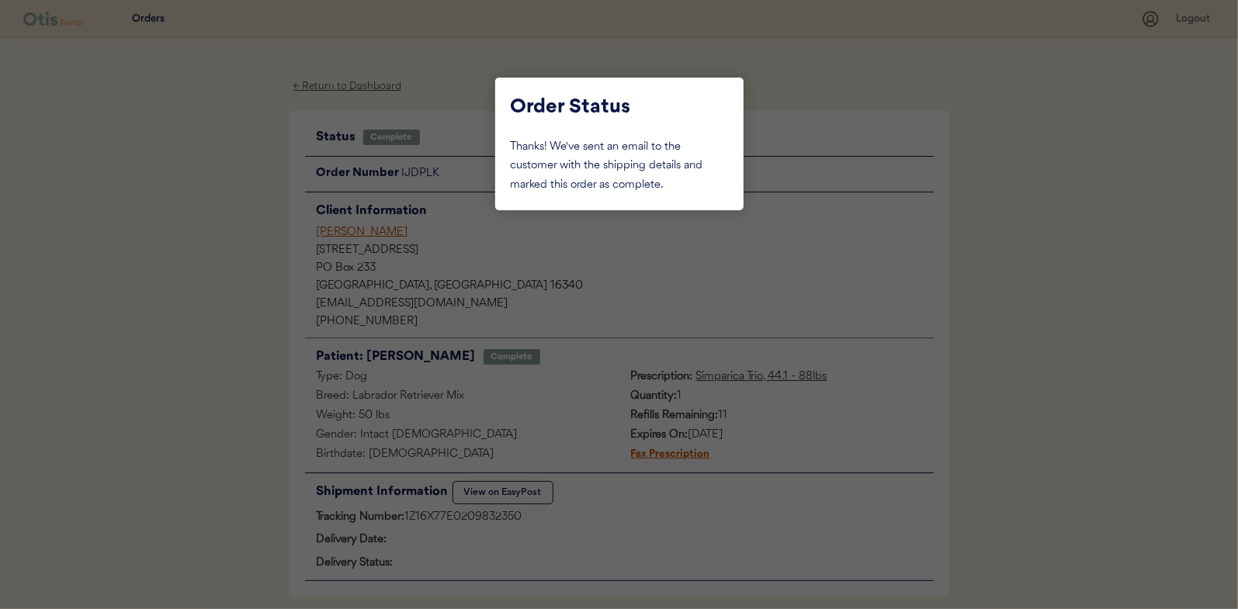
click at [277, 213] on div at bounding box center [619, 304] width 1238 height 609
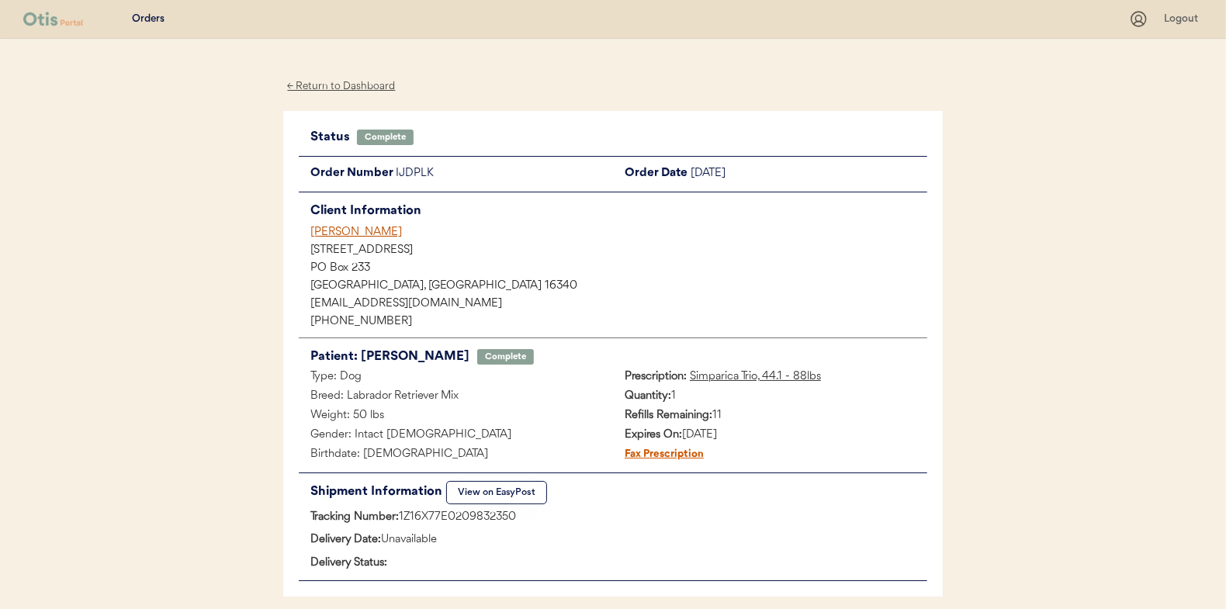
click at [341, 83] on div "← Return to Dashboard" at bounding box center [341, 87] width 116 height 18
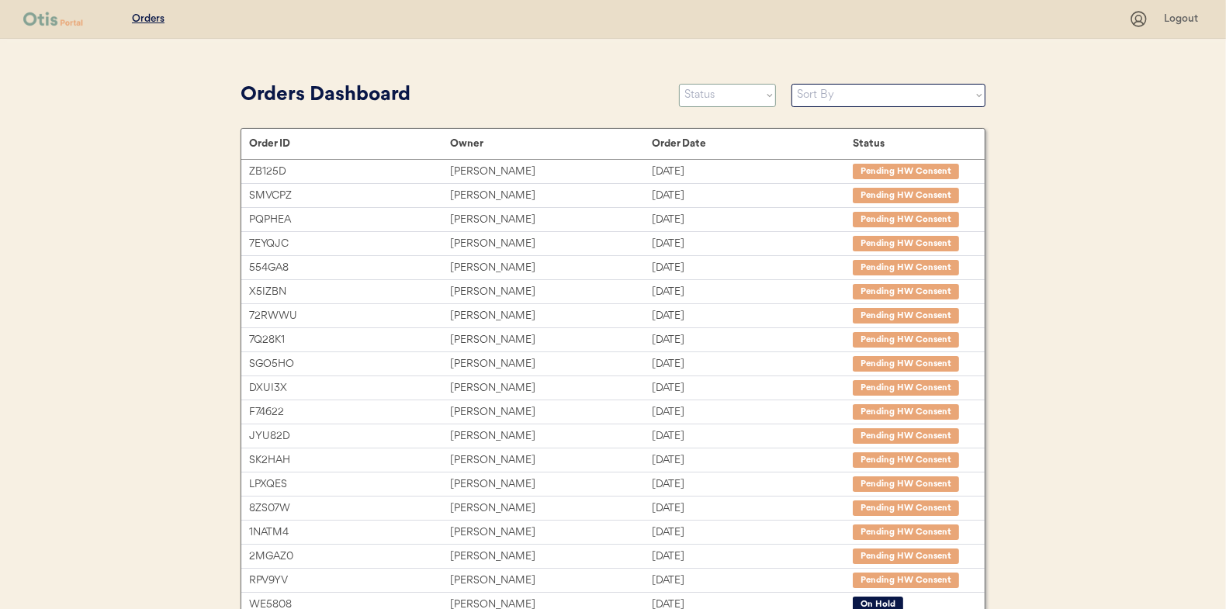
click at [715, 92] on select "Status On Hold New In Progress Complete Pending HW Consent Canceled" at bounding box center [727, 95] width 97 height 23
select select ""in_progress""
click at [679, 84] on select "Status On Hold New In Progress Complete Pending HW Consent Canceled" at bounding box center [727, 95] width 97 height 23
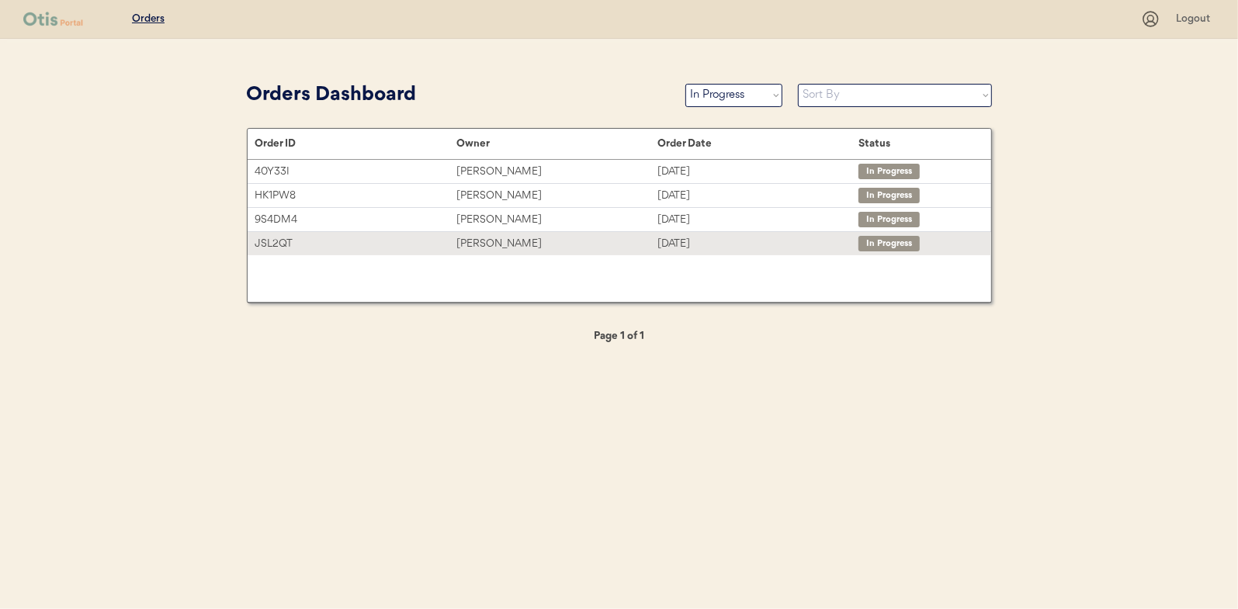
click at [475, 238] on div "[PERSON_NAME]" at bounding box center [556, 244] width 201 height 18
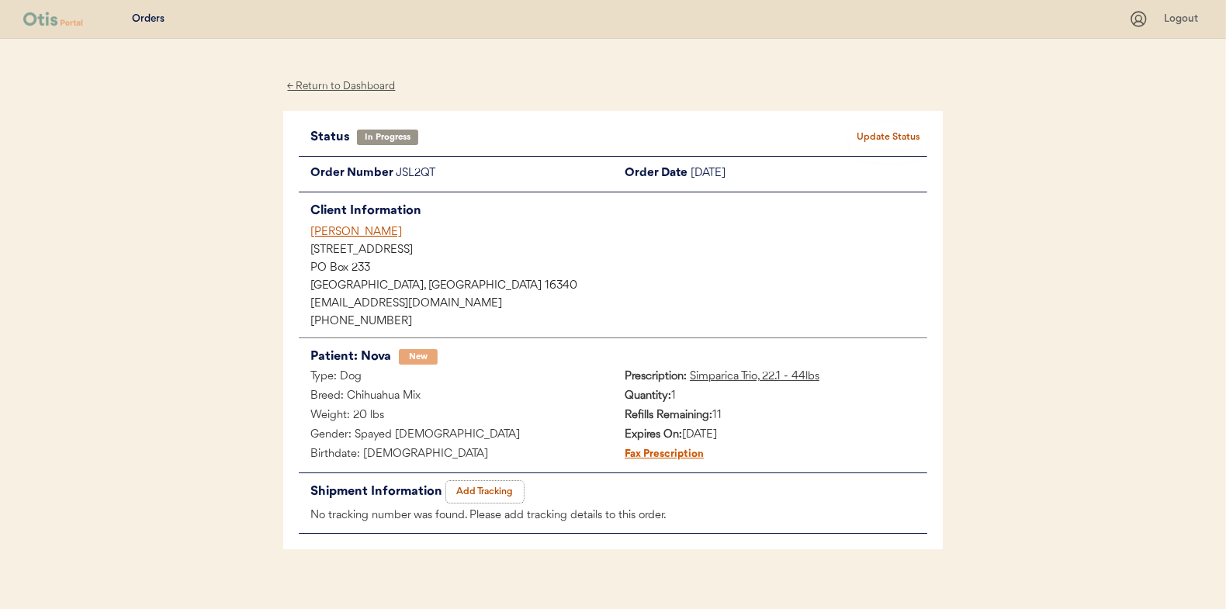
click at [487, 490] on button "Add Tracking" at bounding box center [485, 492] width 78 height 22
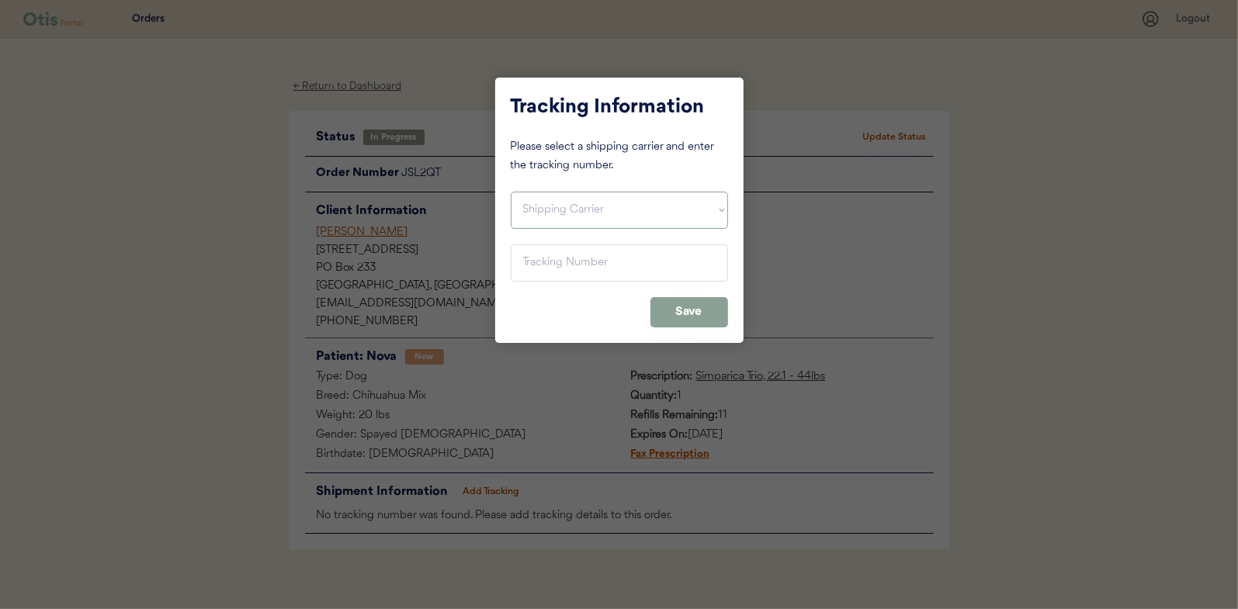
click at [545, 220] on select "Shipping Carrier FedEx FedEx Ground Economy UPS USPS" at bounding box center [619, 210] width 217 height 37
select select ""ups""
click at [511, 192] on select "Shipping Carrier FedEx FedEx Ground Economy UPS USPS" at bounding box center [619, 210] width 217 height 37
click at [539, 268] on input "input" at bounding box center [619, 262] width 217 height 37
paste input "1Z16X77E0209832350"
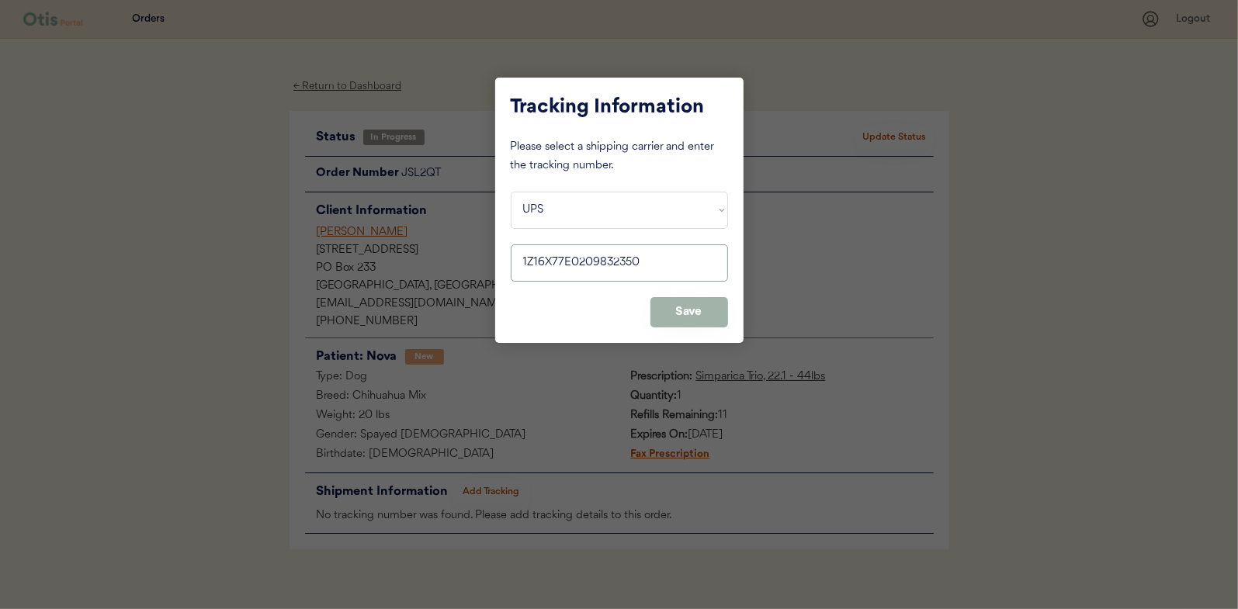
type input "1Z16X77E0209832350"
click at [706, 307] on button "Save" at bounding box center [689, 312] width 78 height 30
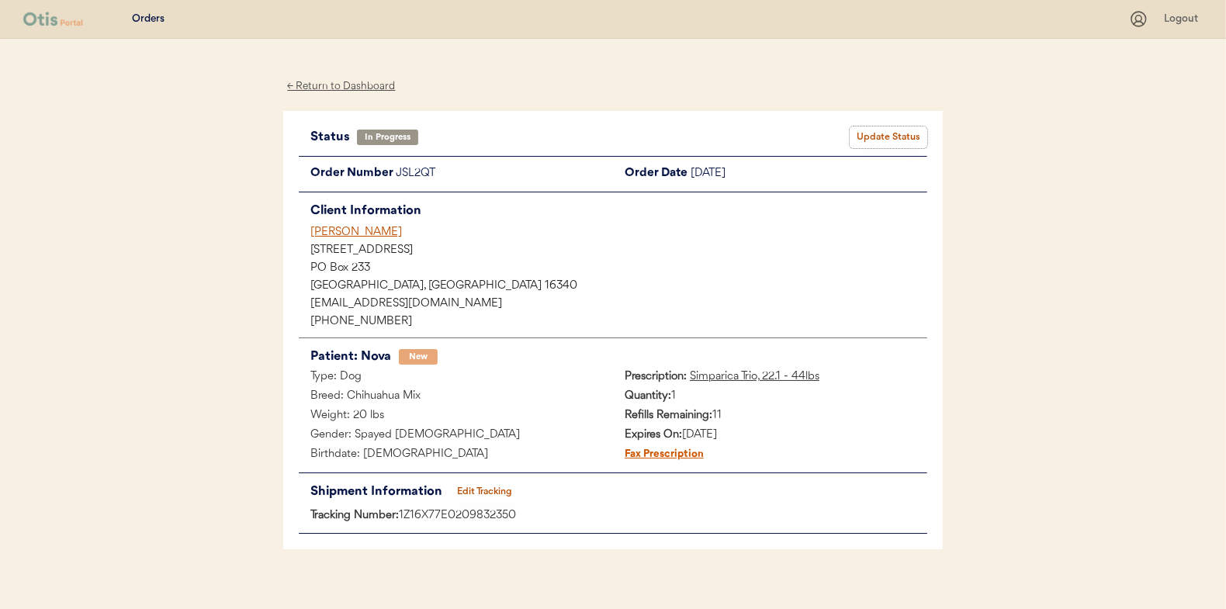
click at [888, 131] on button "Update Status" at bounding box center [889, 138] width 78 height 22
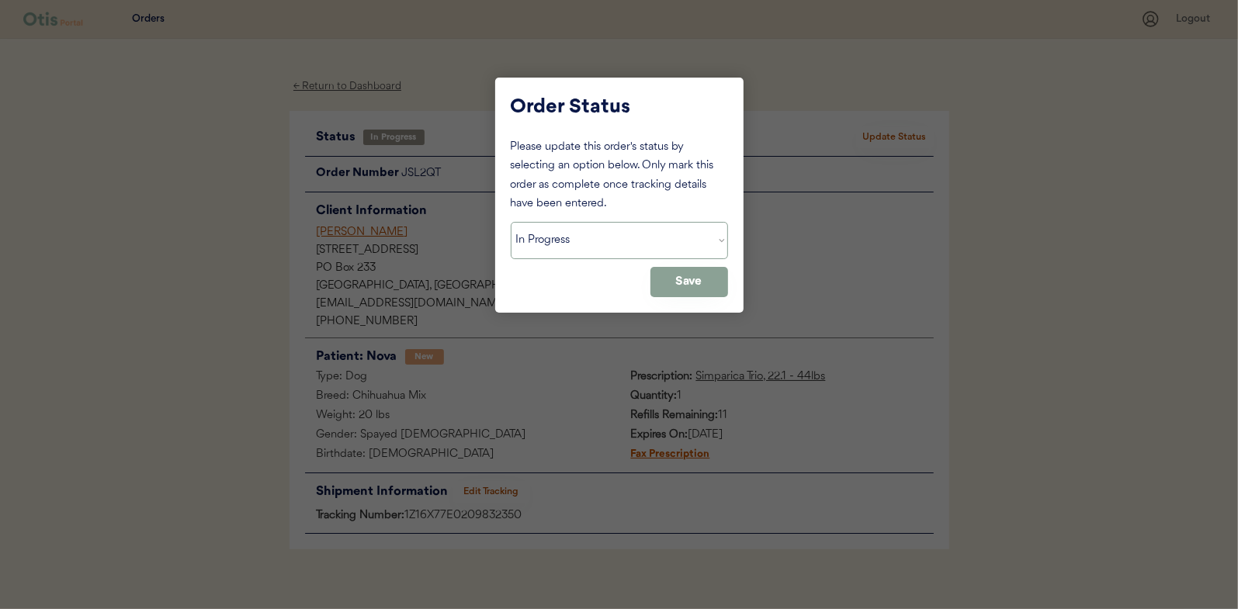
click at [588, 238] on select "Status On Hold New In Progress Complete Pending HW Consent Canceled" at bounding box center [619, 240] width 217 height 37
select select ""complete""
click at [511, 222] on select "Status On Hold New In Progress Complete Pending HW Consent Canceled" at bounding box center [619, 240] width 217 height 37
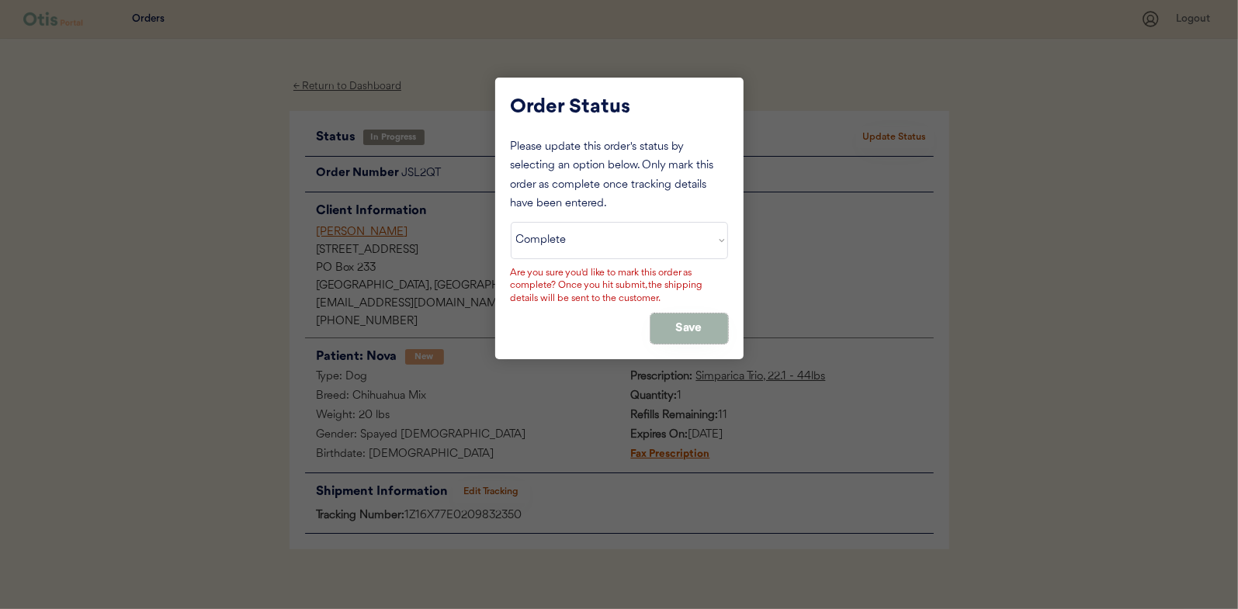
click at [671, 330] on button "Save" at bounding box center [689, 329] width 78 height 30
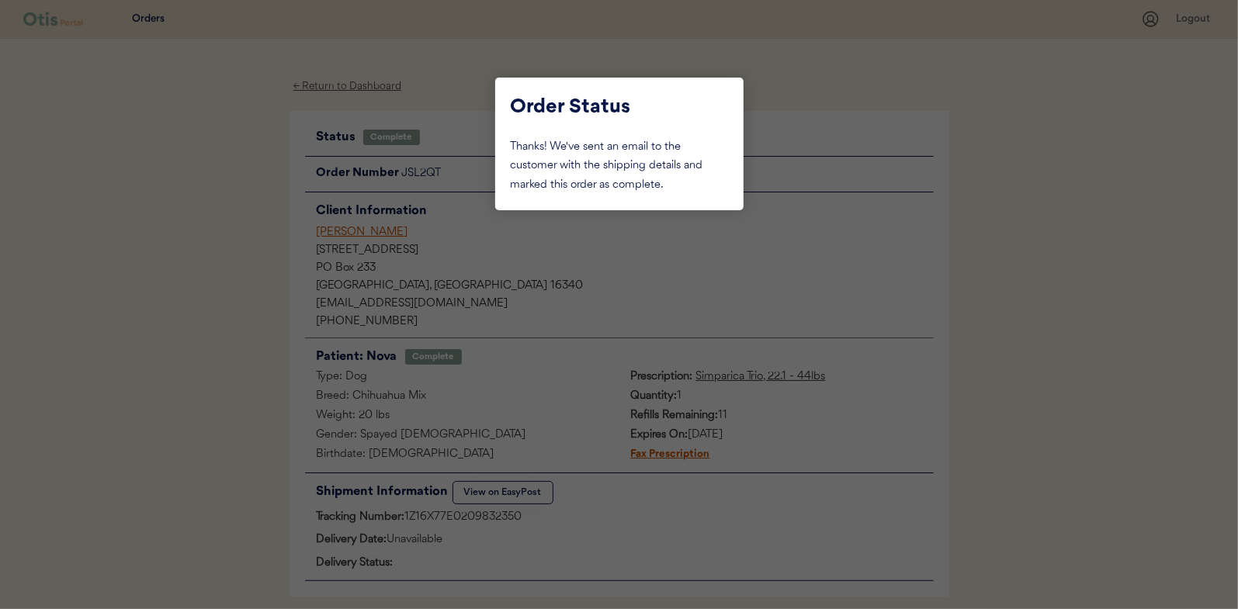
click at [224, 182] on div at bounding box center [619, 304] width 1238 height 609
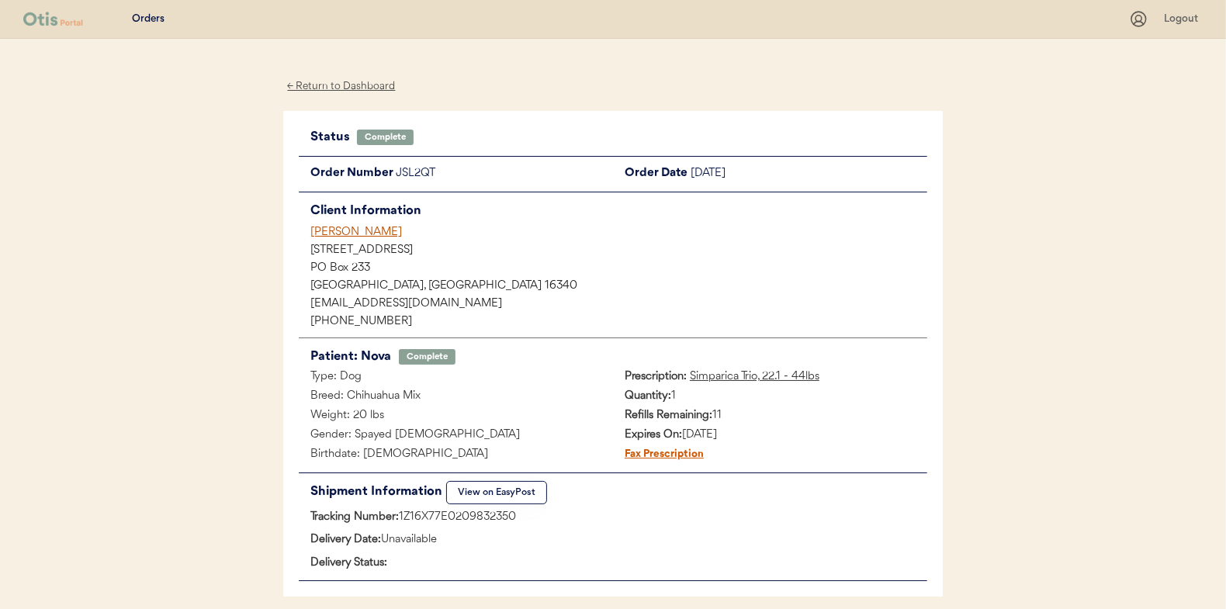
click at [331, 82] on div "← Return to Dashboard" at bounding box center [341, 87] width 116 height 18
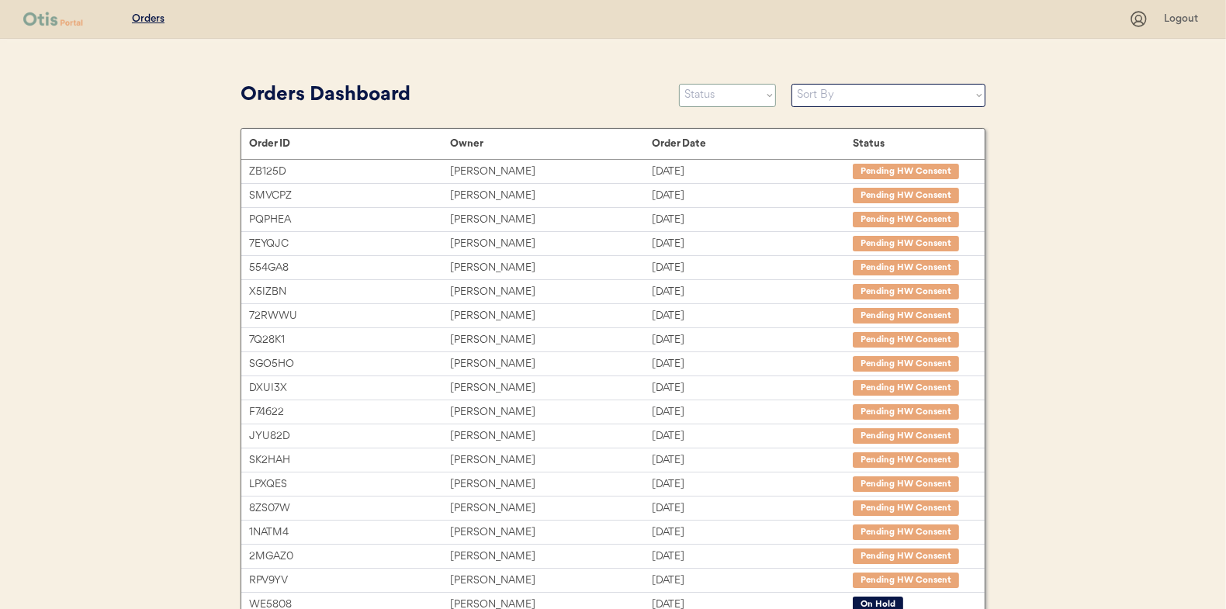
click at [718, 92] on select "Status On Hold New In Progress Complete Pending HW Consent Canceled" at bounding box center [727, 95] width 97 height 23
select select ""in_progress""
click at [679, 84] on select "Status On Hold New In Progress Complete Pending HW Consent Canceled" at bounding box center [727, 95] width 97 height 23
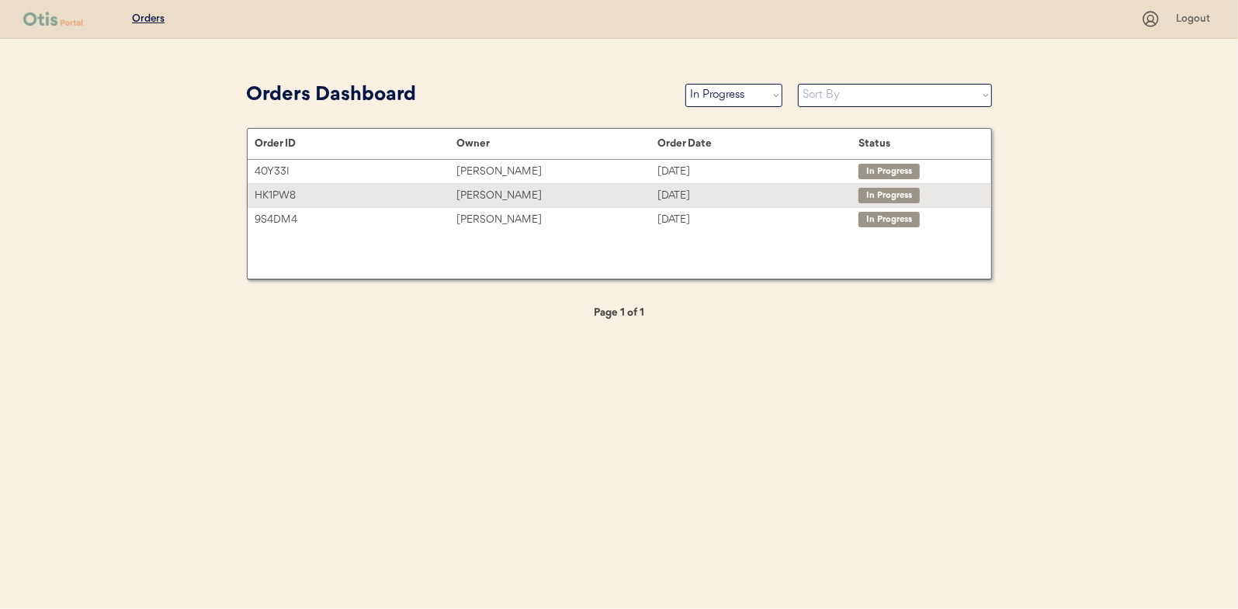
click at [485, 193] on div "[PERSON_NAME]" at bounding box center [556, 196] width 201 height 18
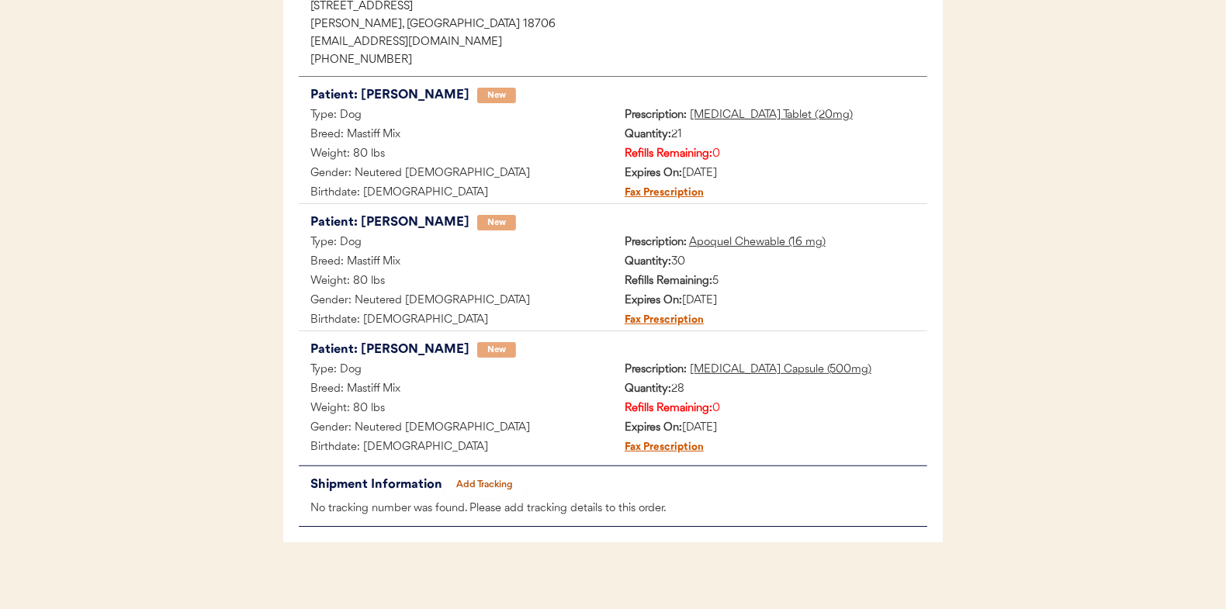
scroll to position [254, 0]
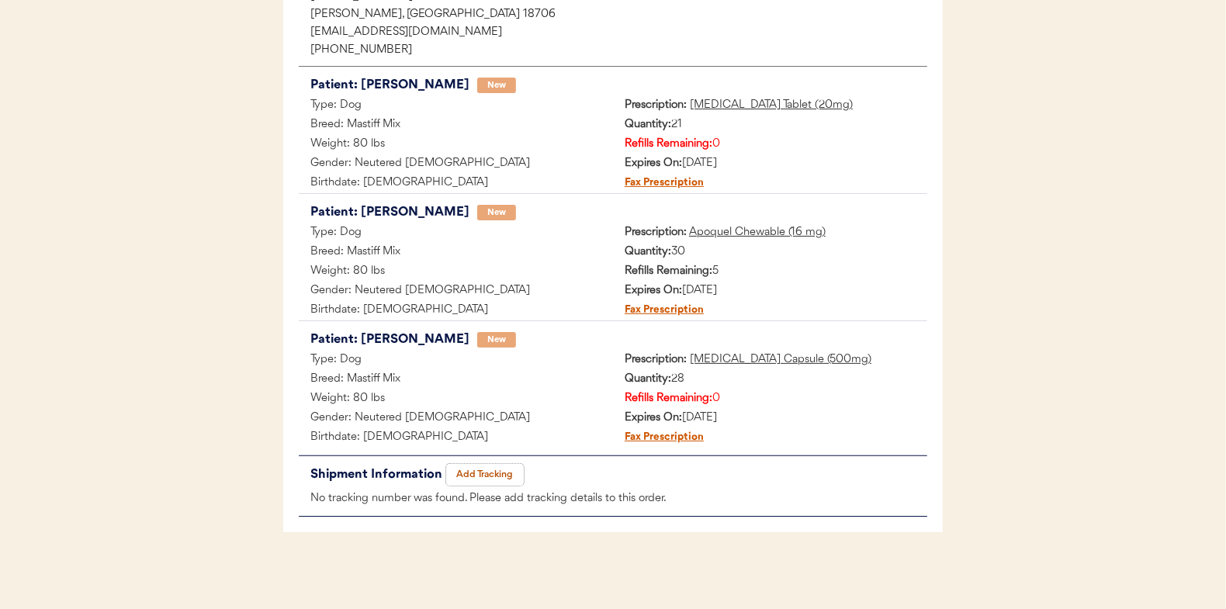
click at [469, 473] on button "Add Tracking" at bounding box center [485, 475] width 78 height 22
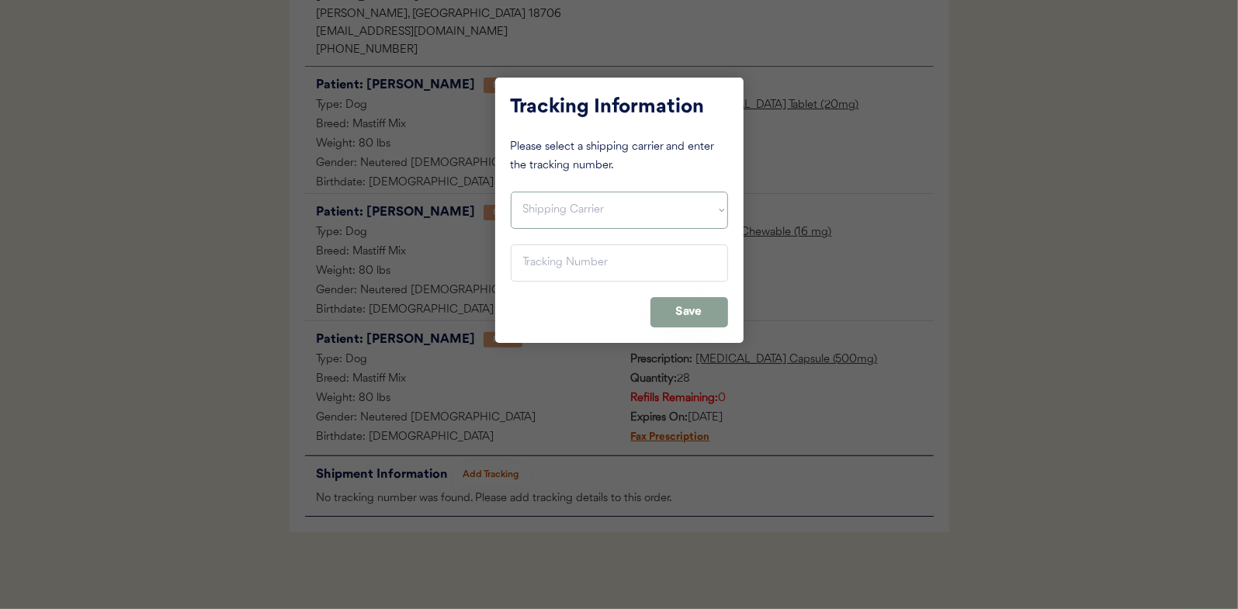
drag, startPoint x: 531, startPoint y: 205, endPoint x: 541, endPoint y: 224, distance: 21.2
click at [531, 205] on select "Shipping Carrier FedEx FedEx Ground Economy UPS USPS" at bounding box center [619, 210] width 217 height 37
select select ""ups""
click at [511, 192] on select "Shipping Carrier FedEx FedEx Ground Economy UPS USPS" at bounding box center [619, 210] width 217 height 37
click at [548, 255] on input "input" at bounding box center [619, 262] width 217 height 37
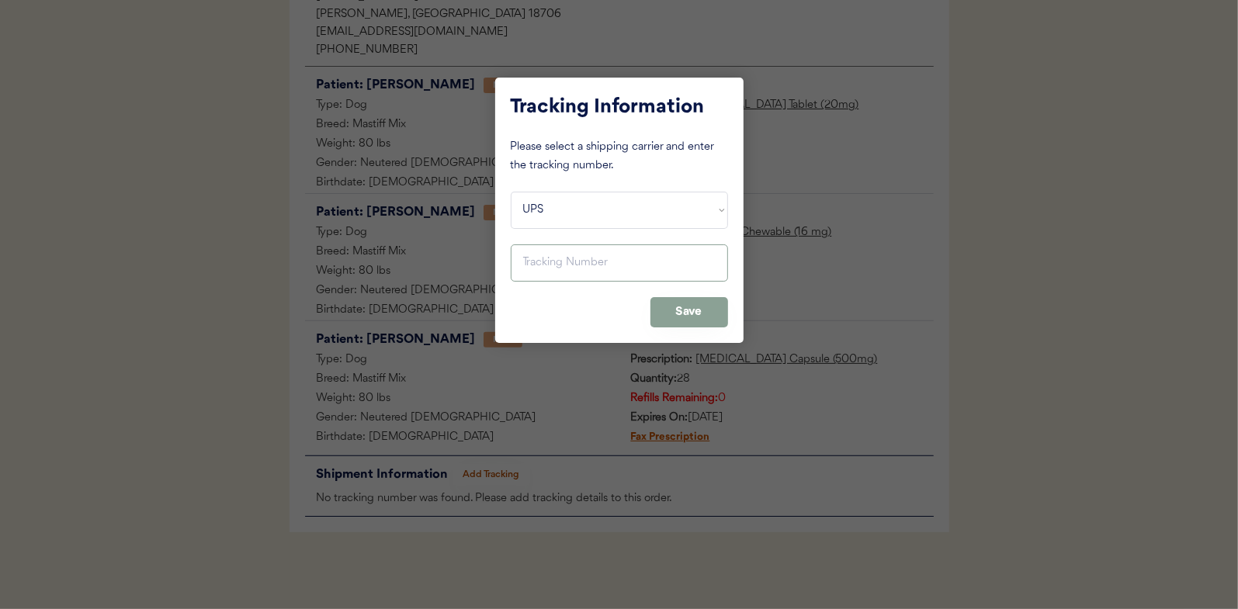
paste input "1Z16X77E0209832341"
type input "1Z16X77E0209832341"
click at [701, 307] on button "Save" at bounding box center [689, 312] width 78 height 30
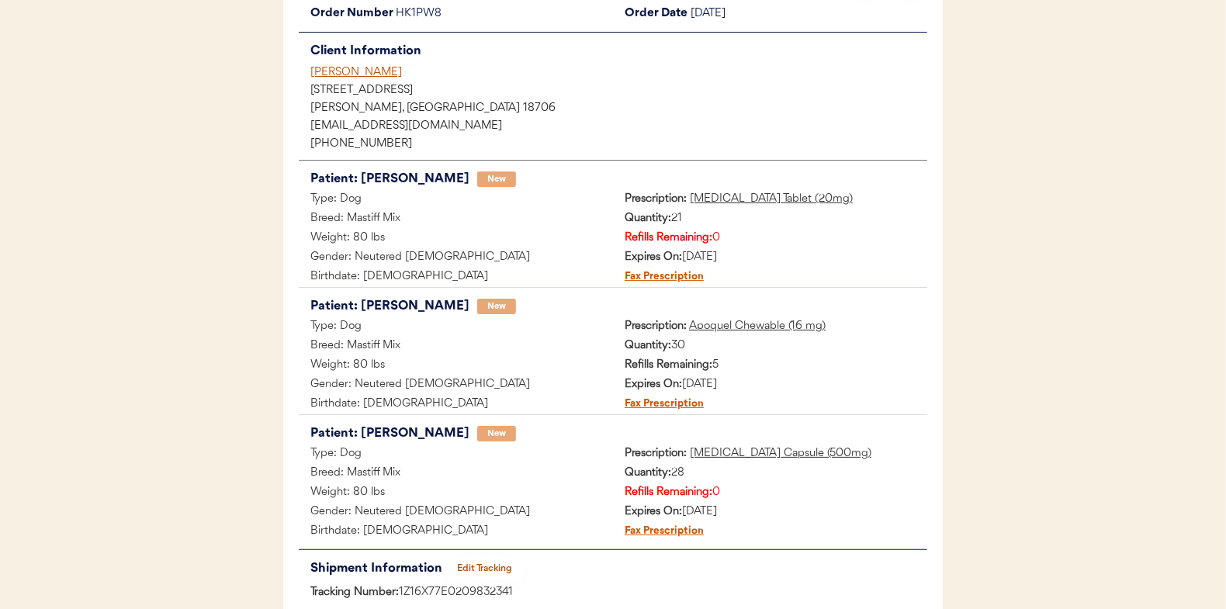
scroll to position [0, 0]
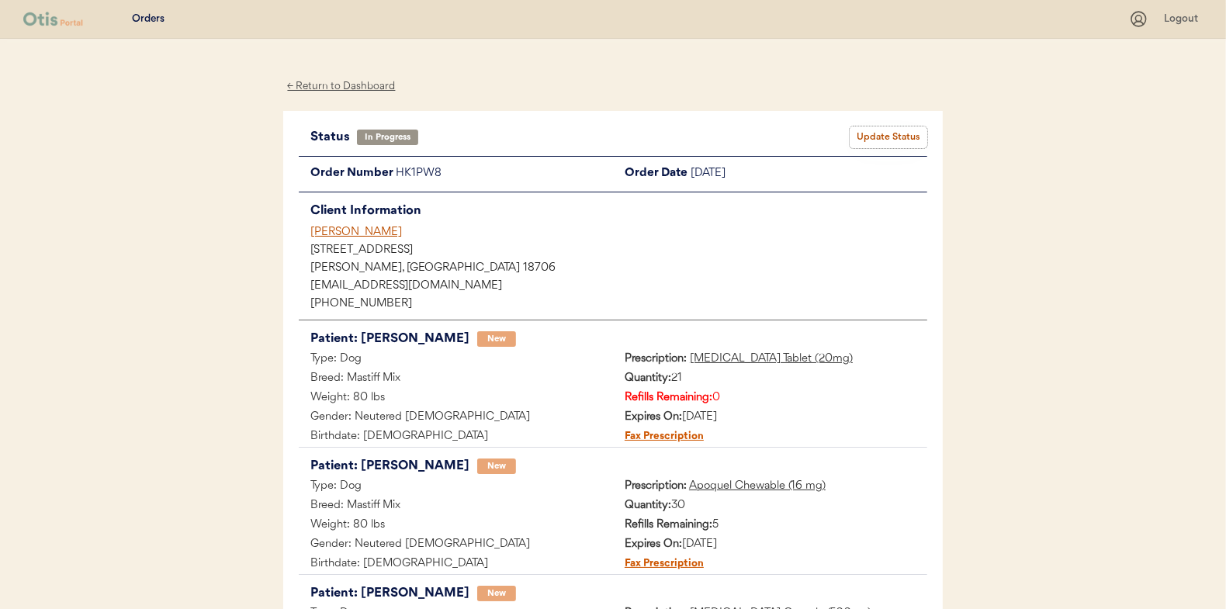
click at [876, 133] on button "Update Status" at bounding box center [889, 138] width 78 height 22
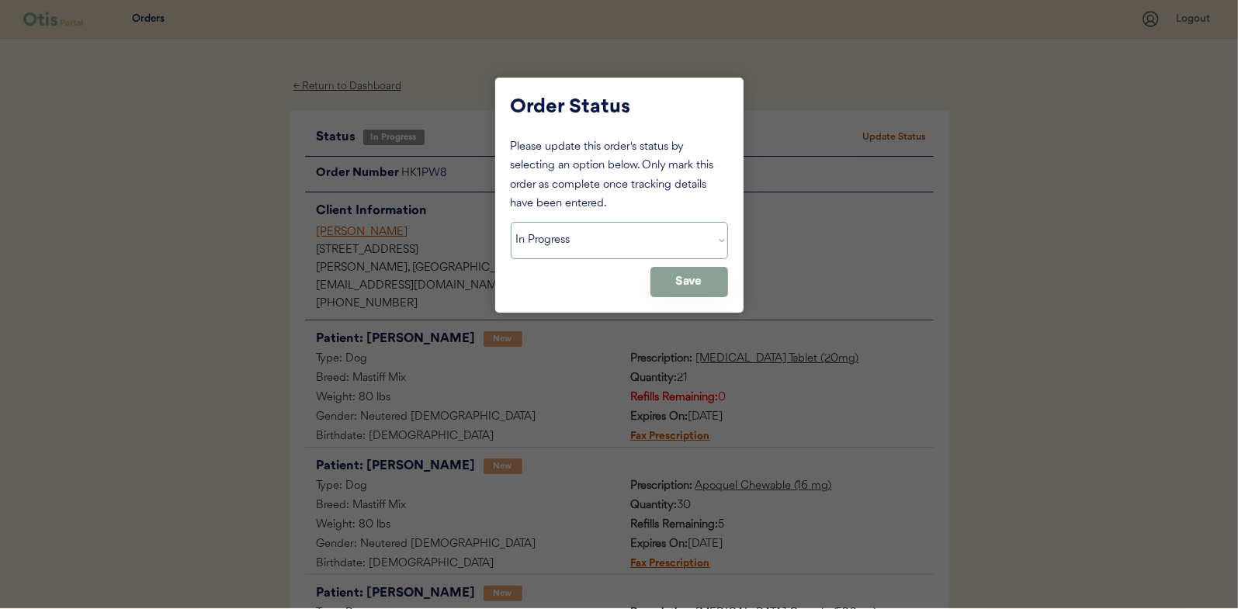
click at [564, 251] on select "Status On Hold New In Progress Complete Pending HW Consent Canceled" at bounding box center [619, 240] width 217 height 37
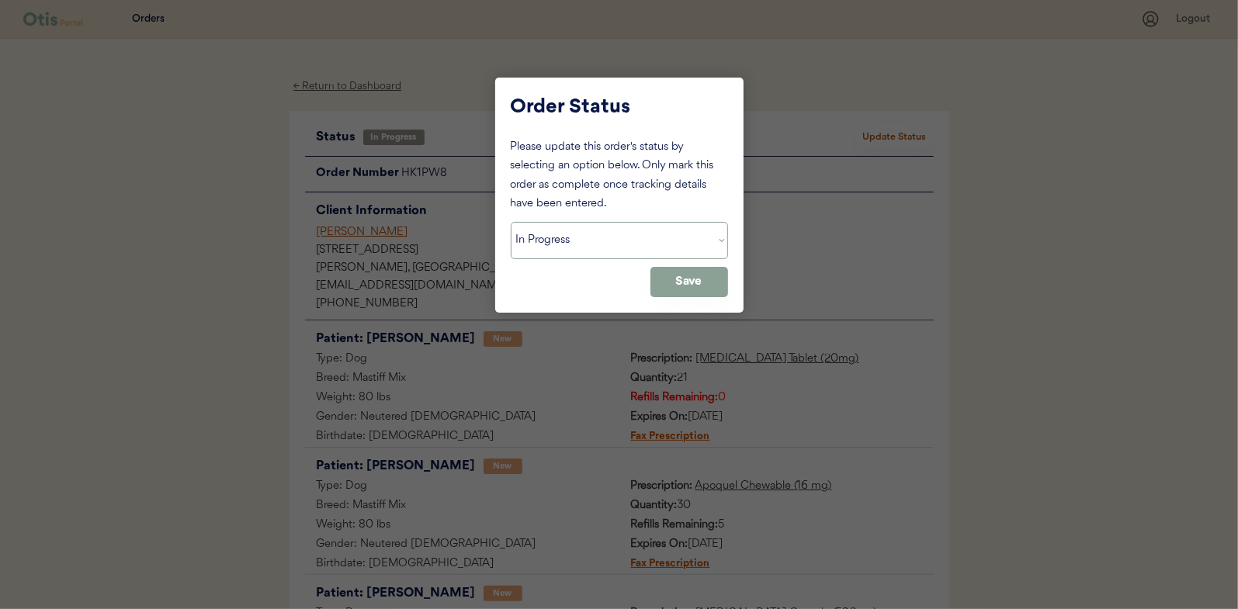
select select ""complete""
click at [511, 222] on select "Status On Hold New In Progress Complete Pending HW Consent Canceled" at bounding box center [619, 240] width 217 height 37
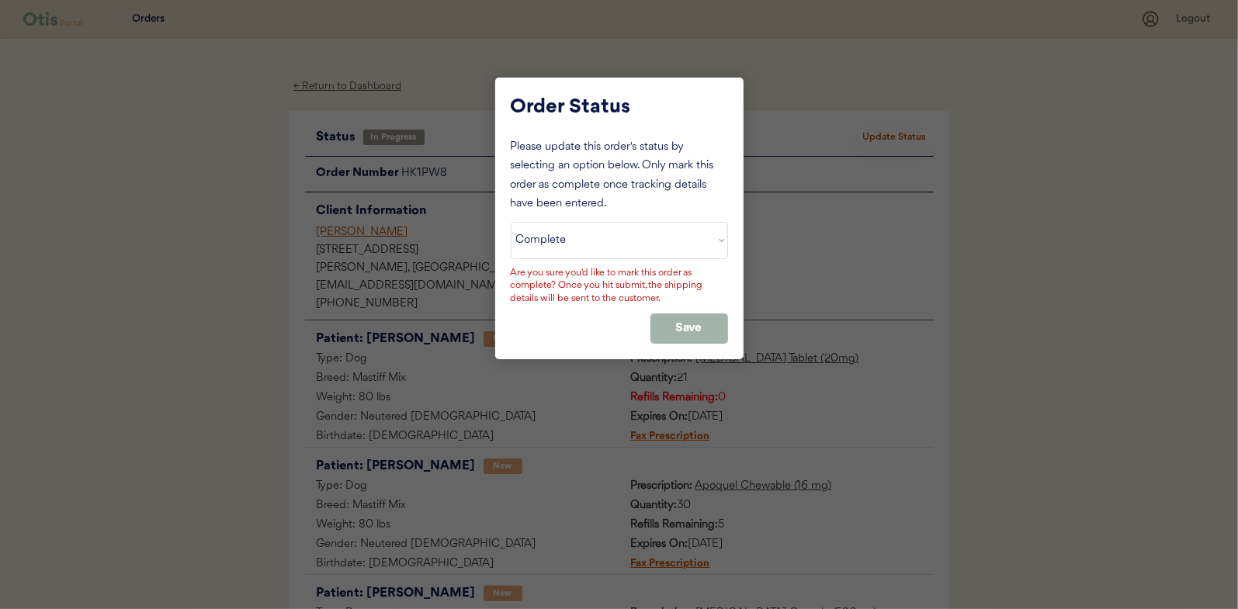
click at [703, 324] on button "Save" at bounding box center [689, 329] width 78 height 30
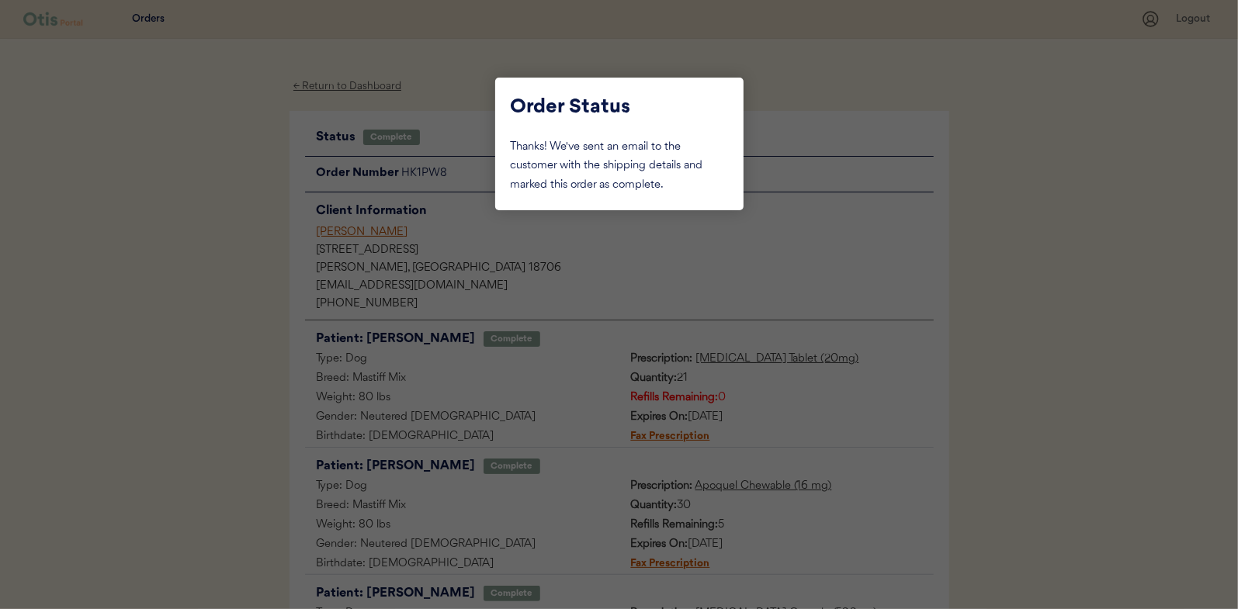
click at [246, 196] on div at bounding box center [619, 304] width 1238 height 609
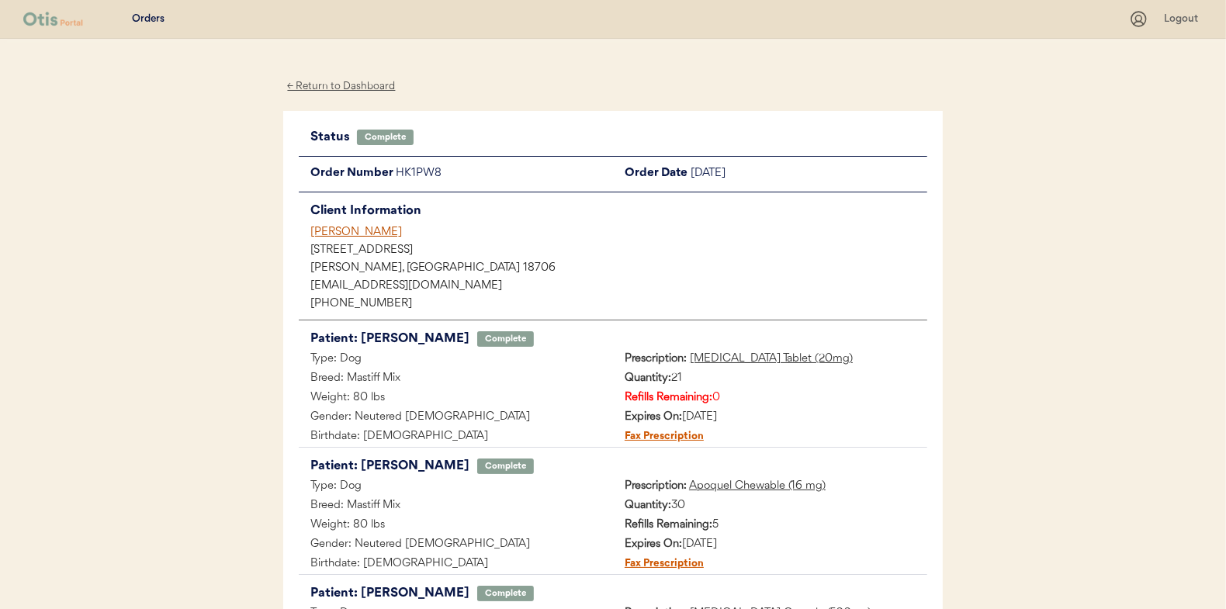
click at [337, 81] on div "← Return to Dashboard" at bounding box center [341, 87] width 116 height 18
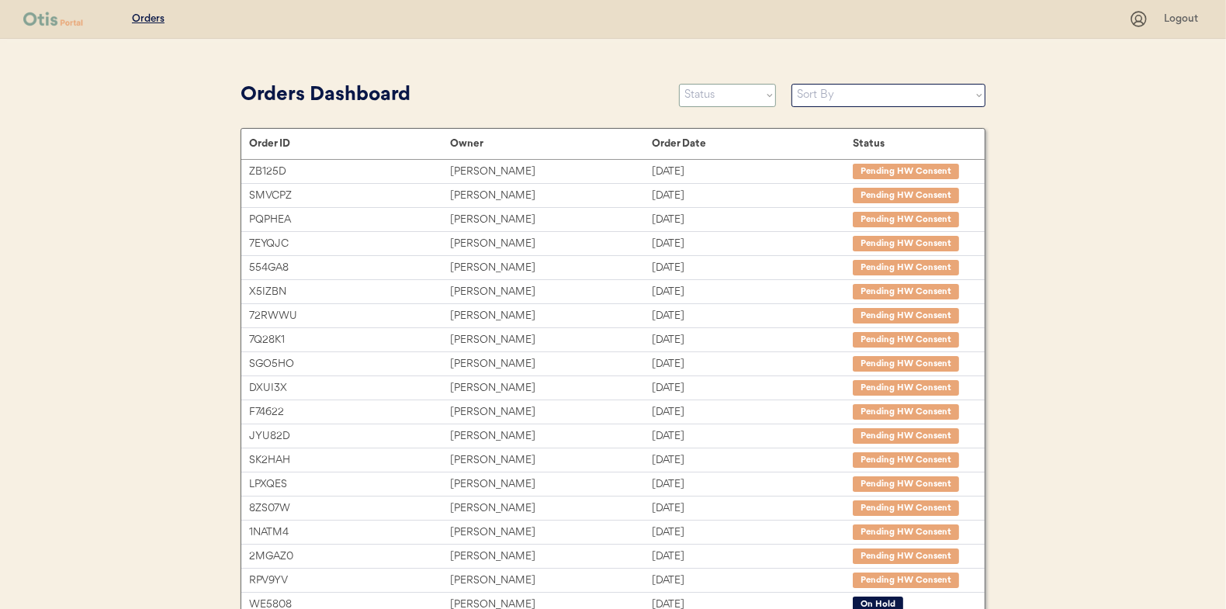
click at [722, 96] on select "Status On Hold New In Progress Complete Pending HW Consent Canceled" at bounding box center [727, 95] width 97 height 23
select select ""new""
click at [679, 84] on select "Status On Hold New In Progress Complete Pending HW Consent Canceled" at bounding box center [727, 95] width 97 height 23
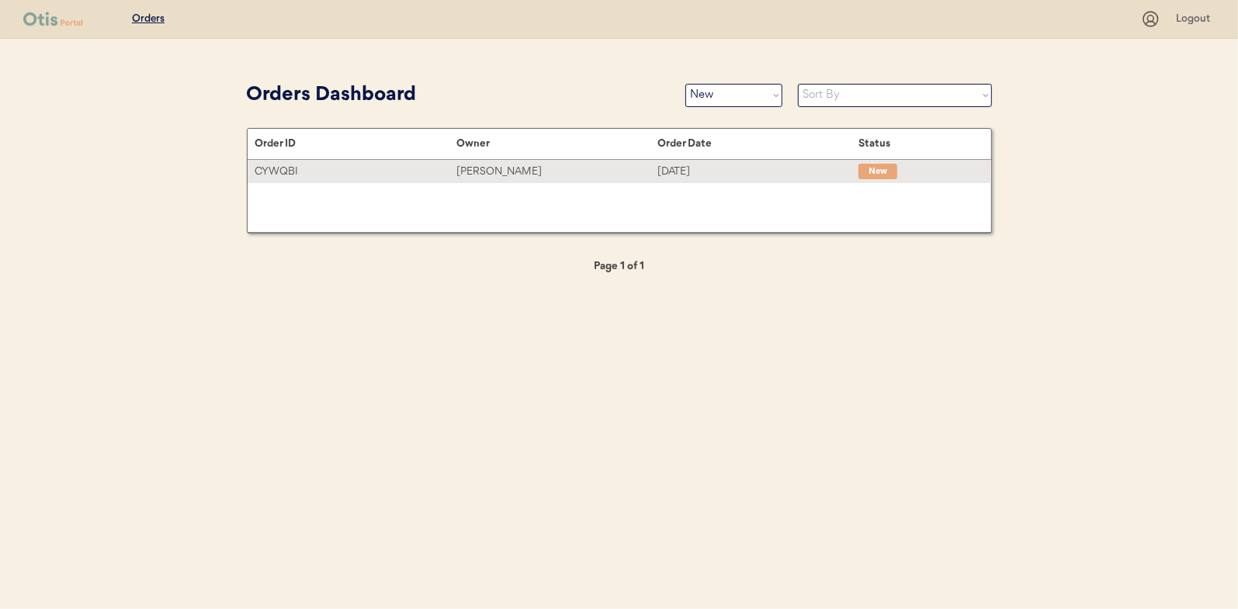
drag, startPoint x: 491, startPoint y: 169, endPoint x: 479, endPoint y: 169, distance: 12.4
click at [493, 169] on div "[PERSON_NAME]" at bounding box center [556, 172] width 201 height 18
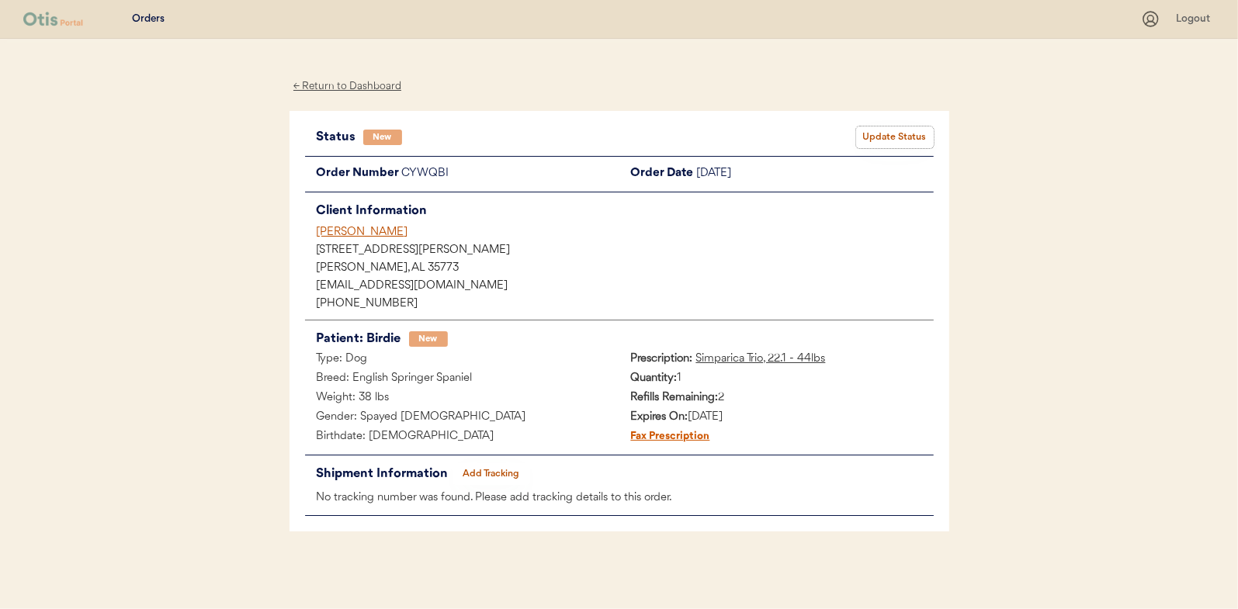
click at [886, 127] on button "Update Status" at bounding box center [895, 138] width 78 height 22
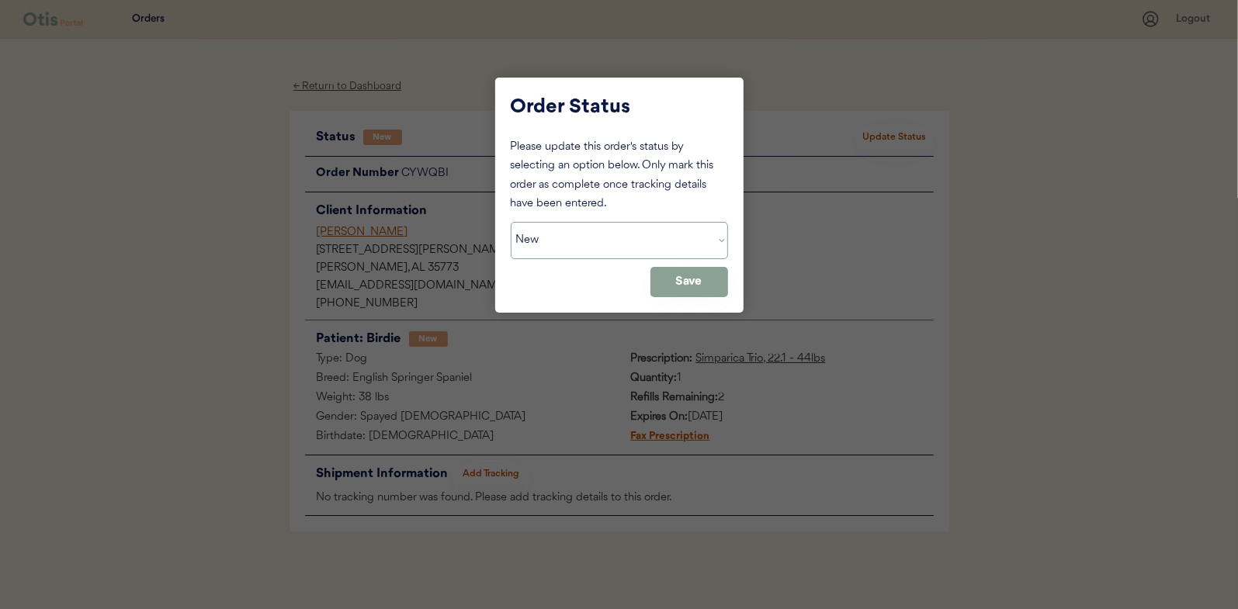
click at [549, 244] on select "Status On Hold New In Progress Complete Pending HW Consent Canceled" at bounding box center [619, 240] width 217 height 37
select select ""in_progress""
click at [511, 222] on select "Status On Hold New In Progress Complete Pending HW Consent Canceled" at bounding box center [619, 240] width 217 height 37
click at [689, 282] on button "Save" at bounding box center [689, 282] width 78 height 30
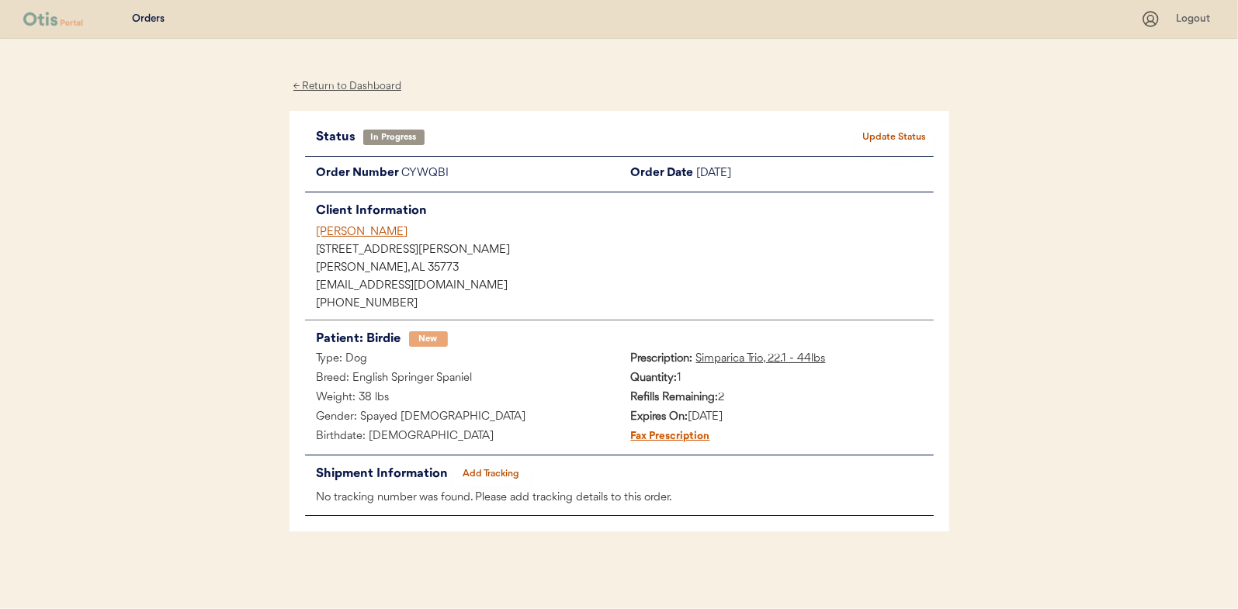
click at [338, 85] on div "← Return to Dashboard" at bounding box center [347, 87] width 116 height 18
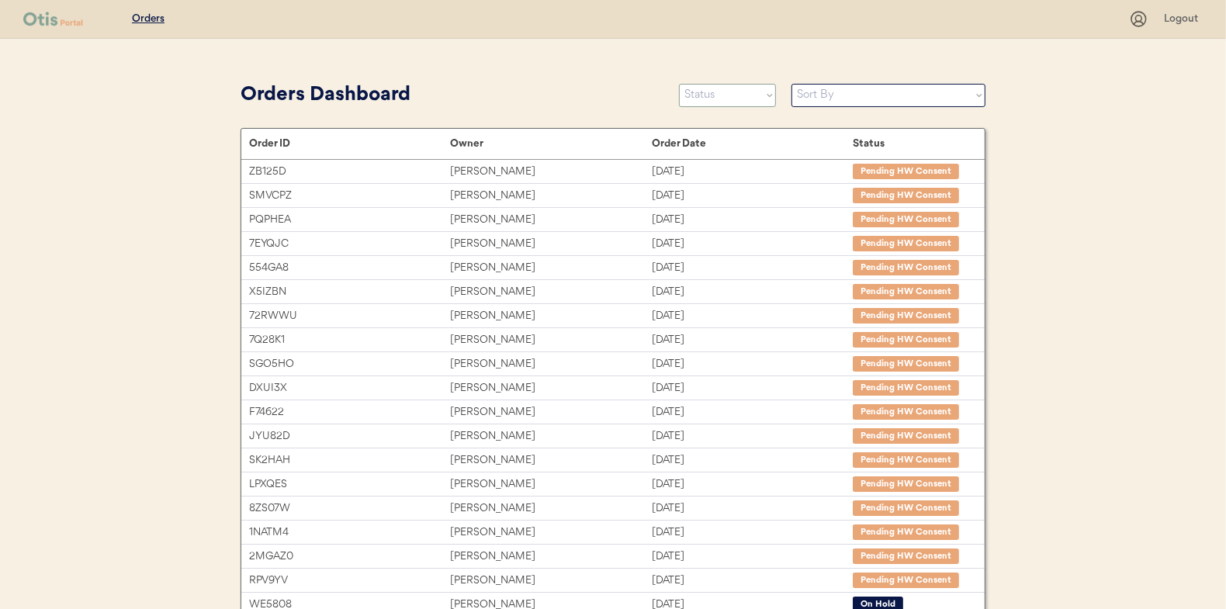
click at [727, 91] on select "Status On Hold New In Progress Complete Pending HW Consent Canceled" at bounding box center [727, 95] width 97 height 23
click at [679, 84] on select "Status On Hold New In Progress Complete Pending HW Consent Canceled" at bounding box center [727, 95] width 97 height 23
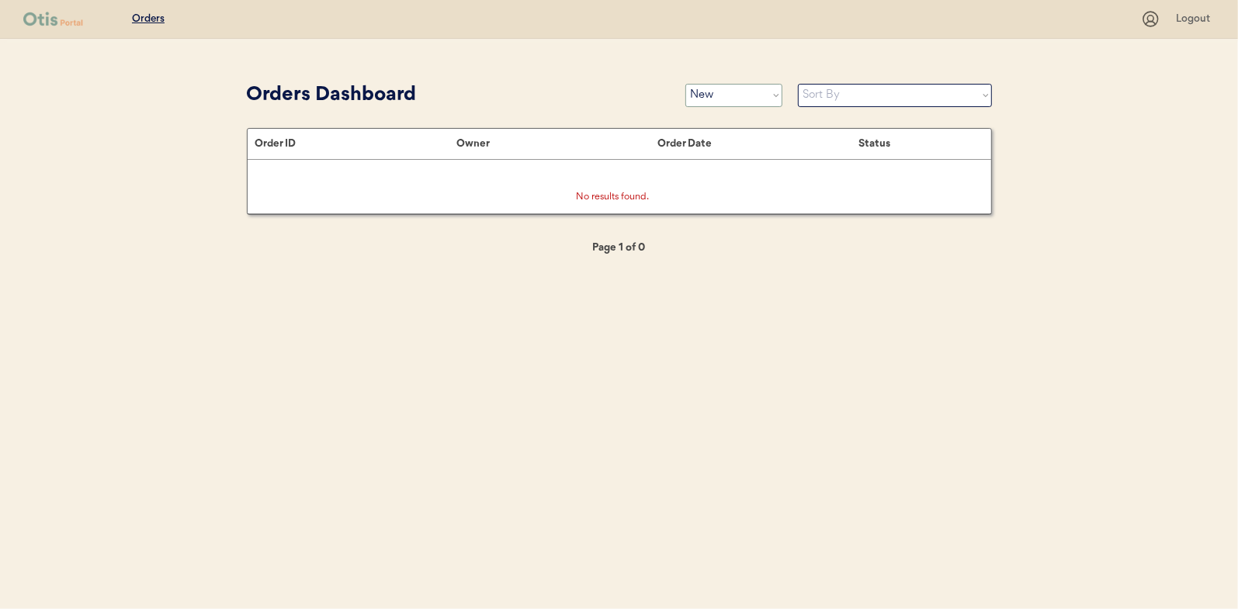
click at [715, 99] on select "Status On Hold New In Progress Complete Pending HW Consent Canceled" at bounding box center [733, 95] width 97 height 23
click at [738, 95] on select "Status On Hold New In Progress Complete Pending HW Consent Canceled" at bounding box center [733, 95] width 97 height 23
select select ""in_progress""
click at [685, 84] on select "Status On Hold New In Progress Complete Pending HW Consent Canceled" at bounding box center [733, 95] width 97 height 23
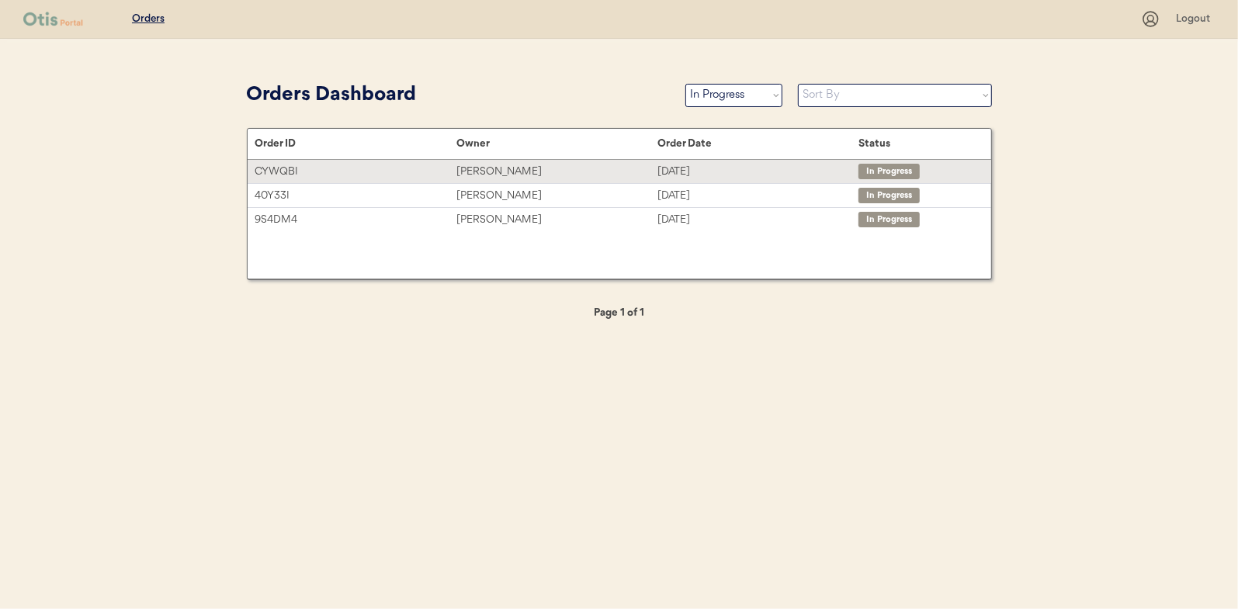
click at [513, 166] on div "[PERSON_NAME]" at bounding box center [556, 172] width 201 height 18
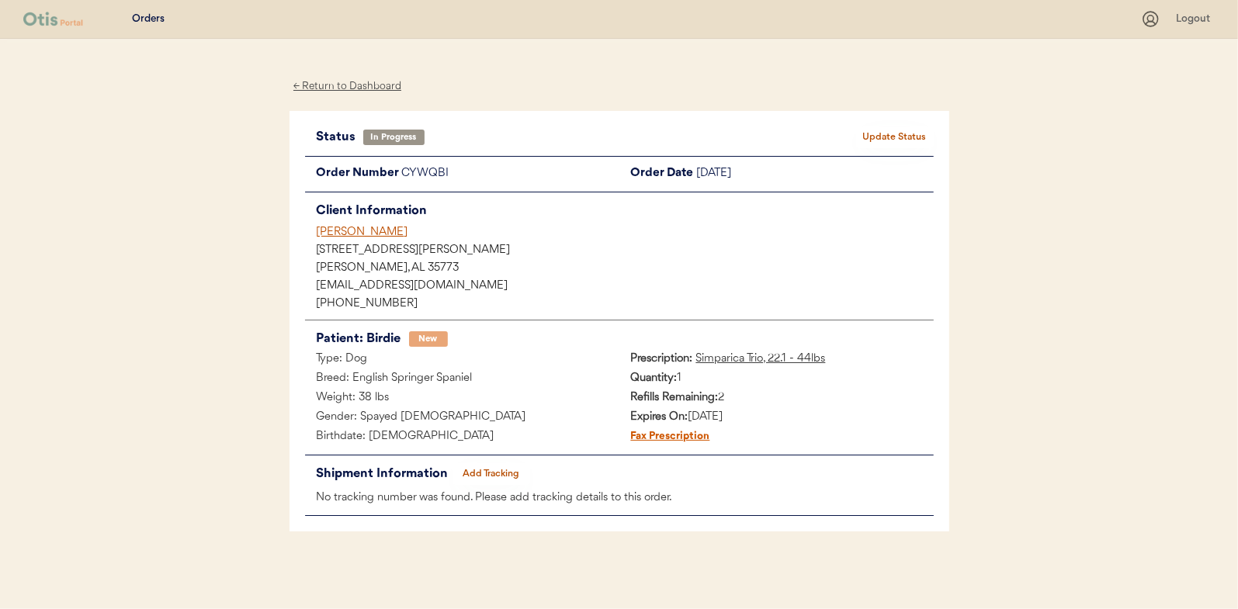
click at [490, 467] on button "Add Tracking" at bounding box center [491, 474] width 78 height 22
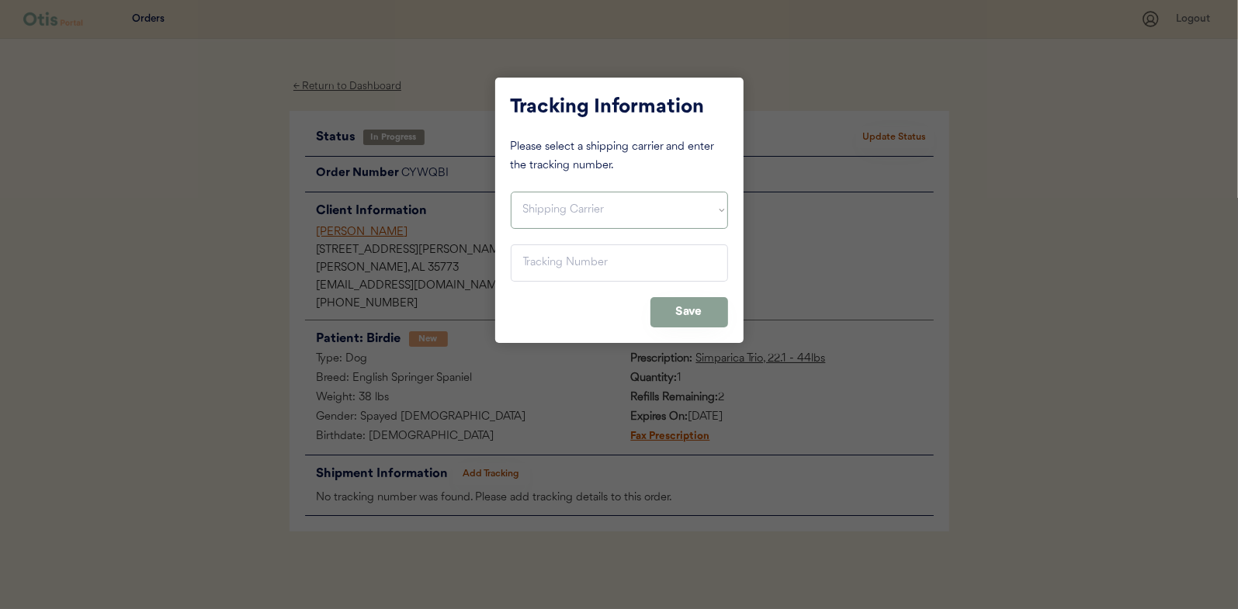
click at [528, 210] on select "Shipping Carrier FedEx FedEx Ground Economy UPS USPS" at bounding box center [619, 210] width 217 height 37
select select ""ups""
click at [511, 192] on select "Shipping Carrier FedEx FedEx Ground Economy UPS USPS" at bounding box center [619, 210] width 217 height 37
click at [535, 264] on input "input" at bounding box center [619, 262] width 217 height 37
paste input "1Z16X77E0209832752"
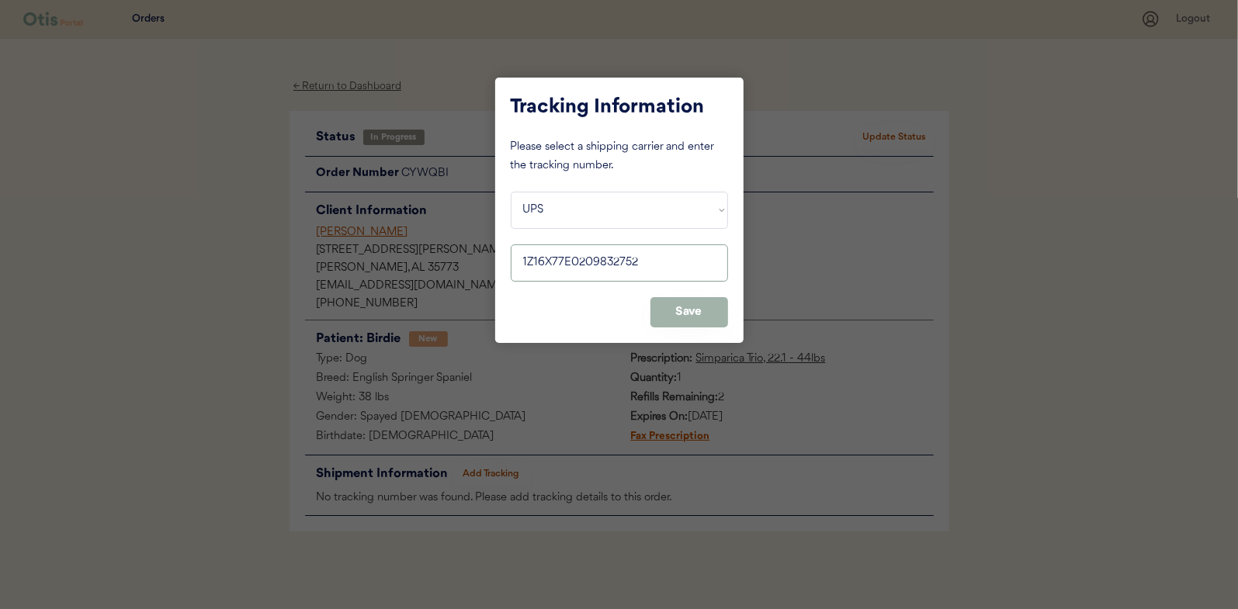
type input "1Z16X77E0209832752"
click at [702, 308] on button "Save" at bounding box center [689, 312] width 78 height 30
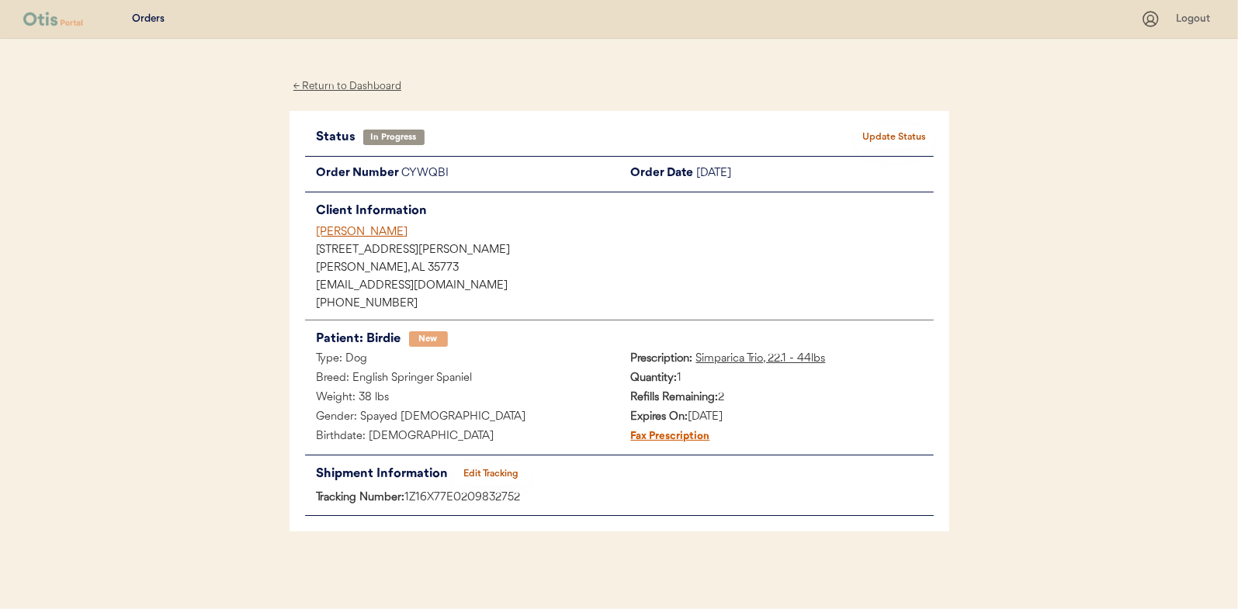
click at [903, 128] on button "Update Status" at bounding box center [895, 138] width 78 height 22
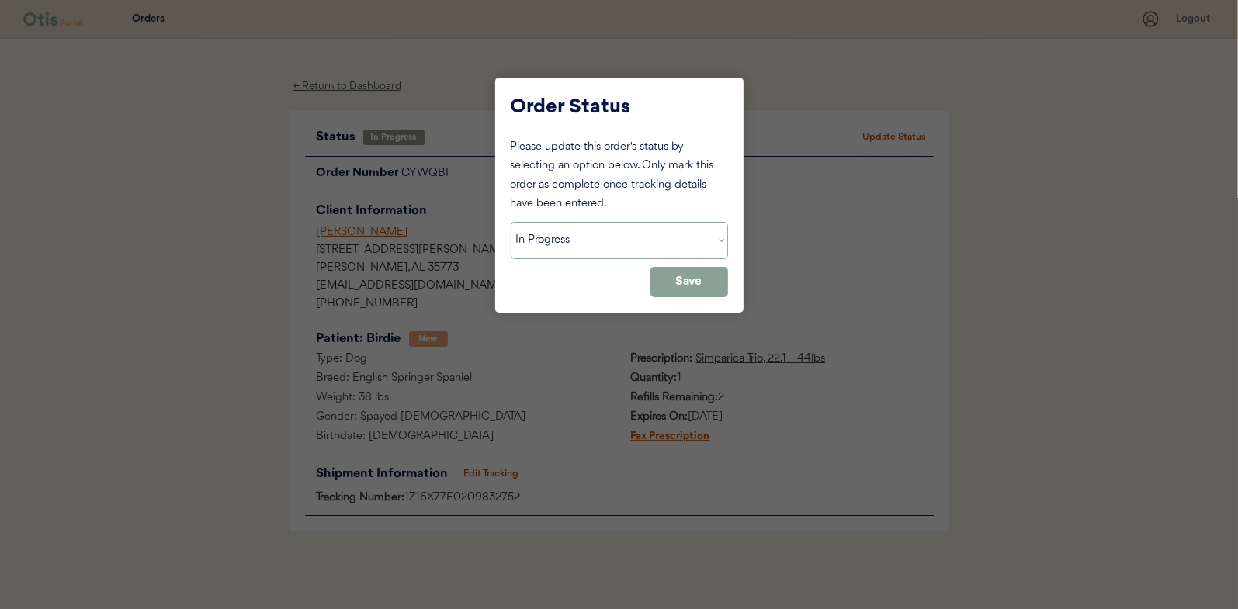
click at [535, 244] on select "Status On Hold New In Progress Complete Pending HW Consent Canceled" at bounding box center [619, 240] width 217 height 37
select select ""complete""
click at [511, 222] on select "Status On Hold New In Progress Complete Pending HW Consent Canceled" at bounding box center [619, 240] width 217 height 37
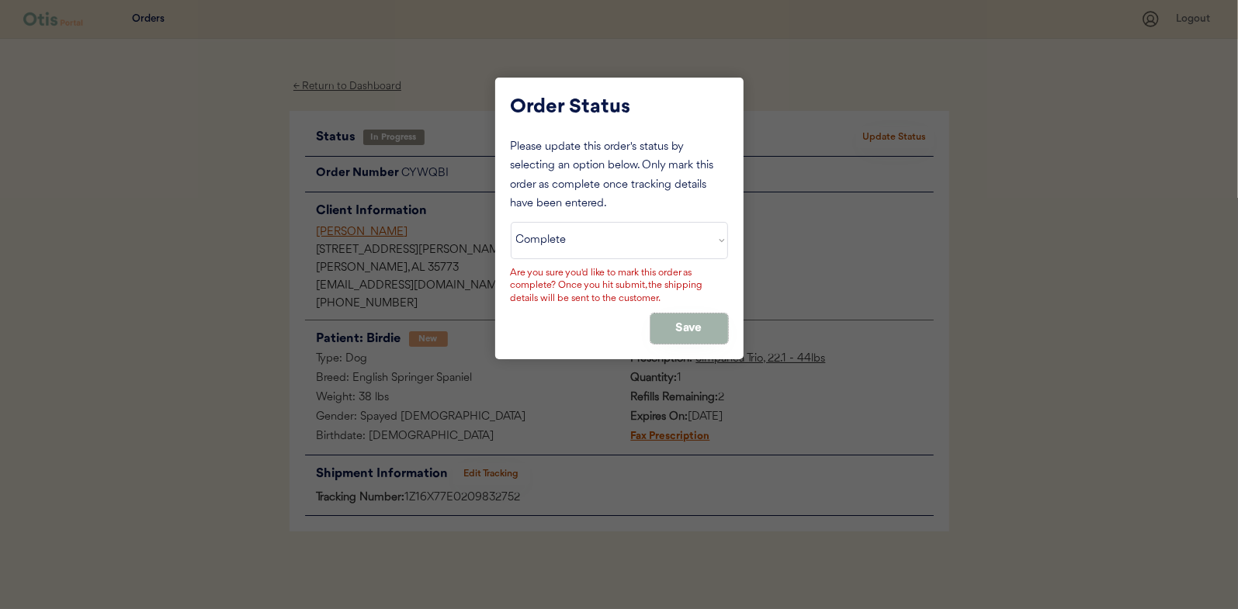
click at [685, 332] on button "Save" at bounding box center [689, 329] width 78 height 30
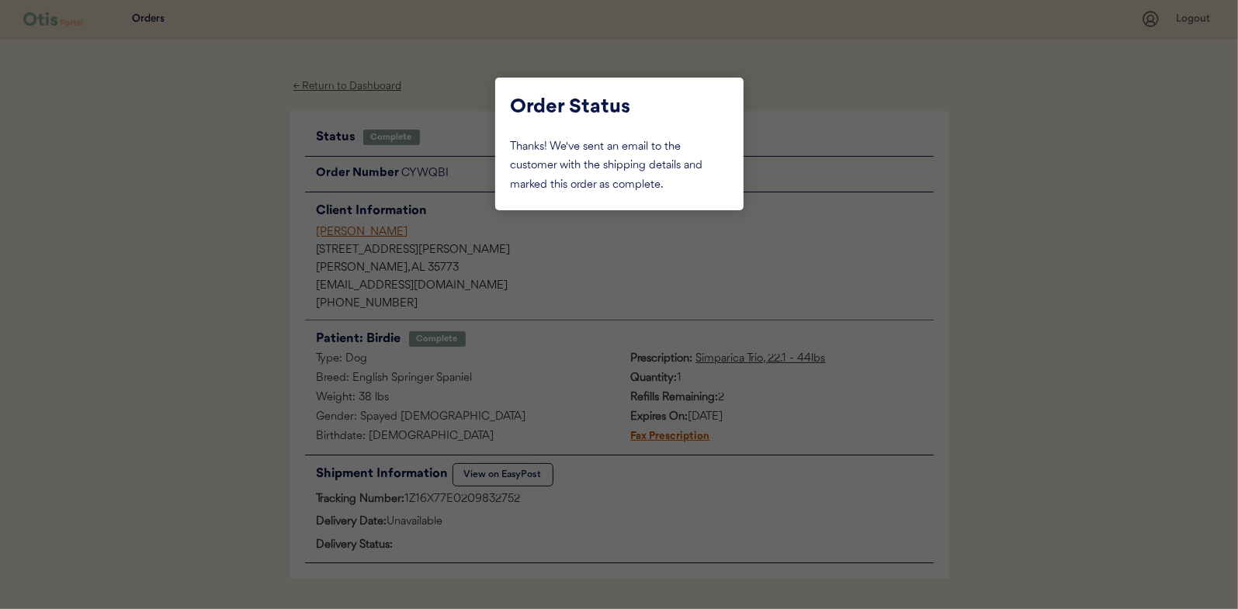
click at [164, 201] on div at bounding box center [619, 304] width 1238 height 609
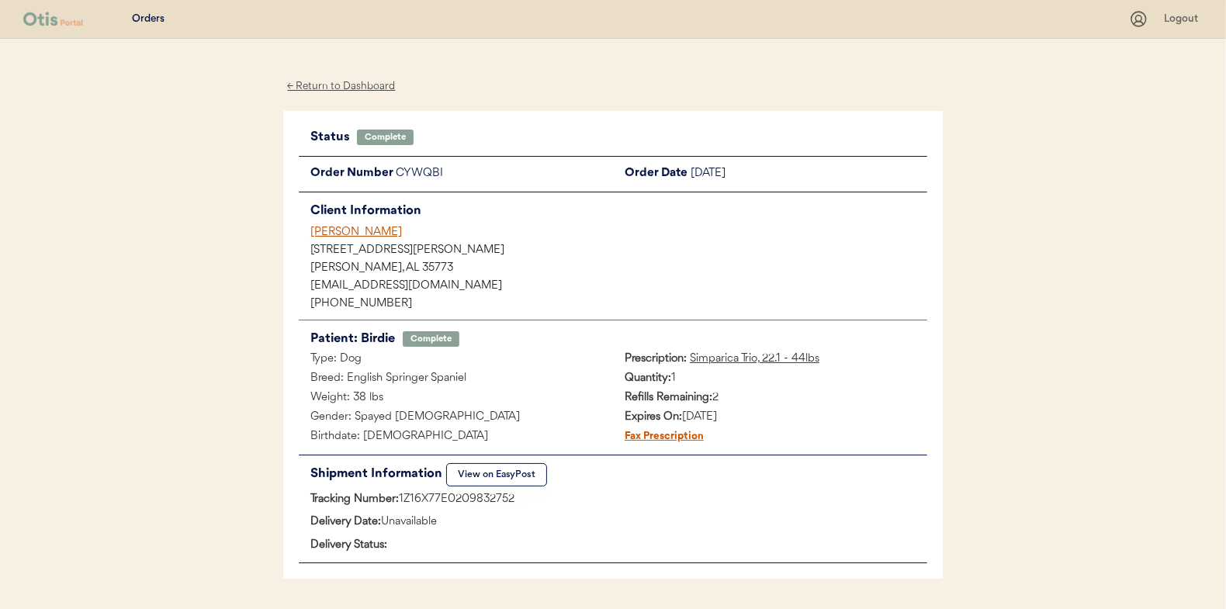
click at [323, 90] on div "← Return to Dashboard" at bounding box center [341, 87] width 116 height 18
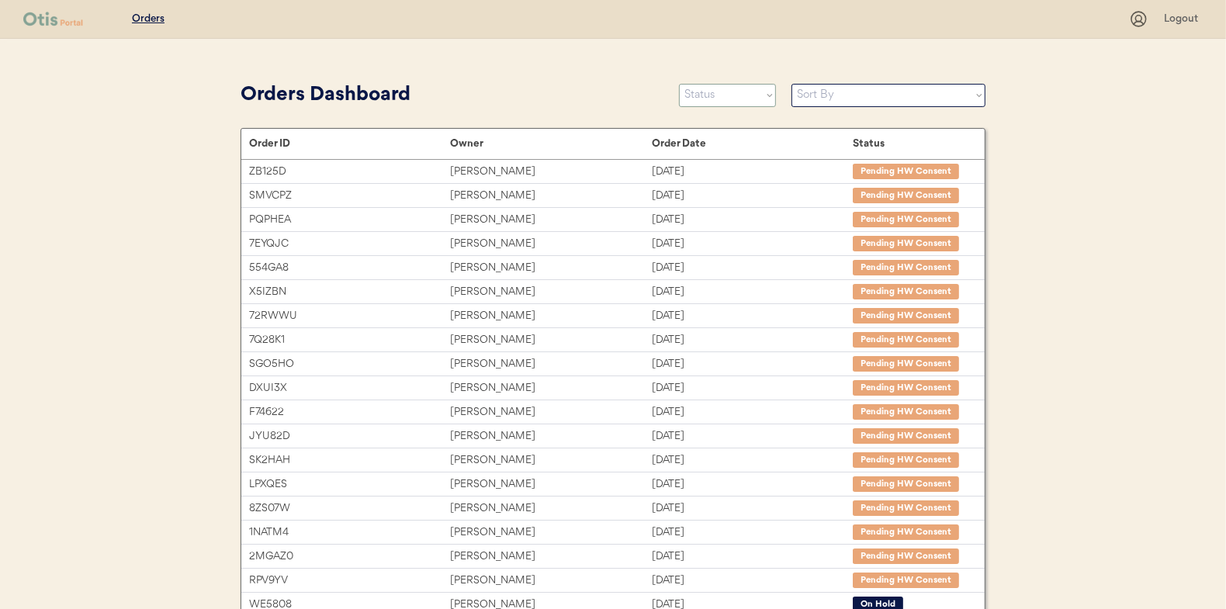
click at [749, 102] on select "Status On Hold New In Progress Complete Pending HW Consent Canceled" at bounding box center [727, 95] width 97 height 23
select select ""new""
click at [679, 84] on select "Status On Hold New In Progress Complete Pending HW Consent Canceled" at bounding box center [727, 95] width 97 height 23
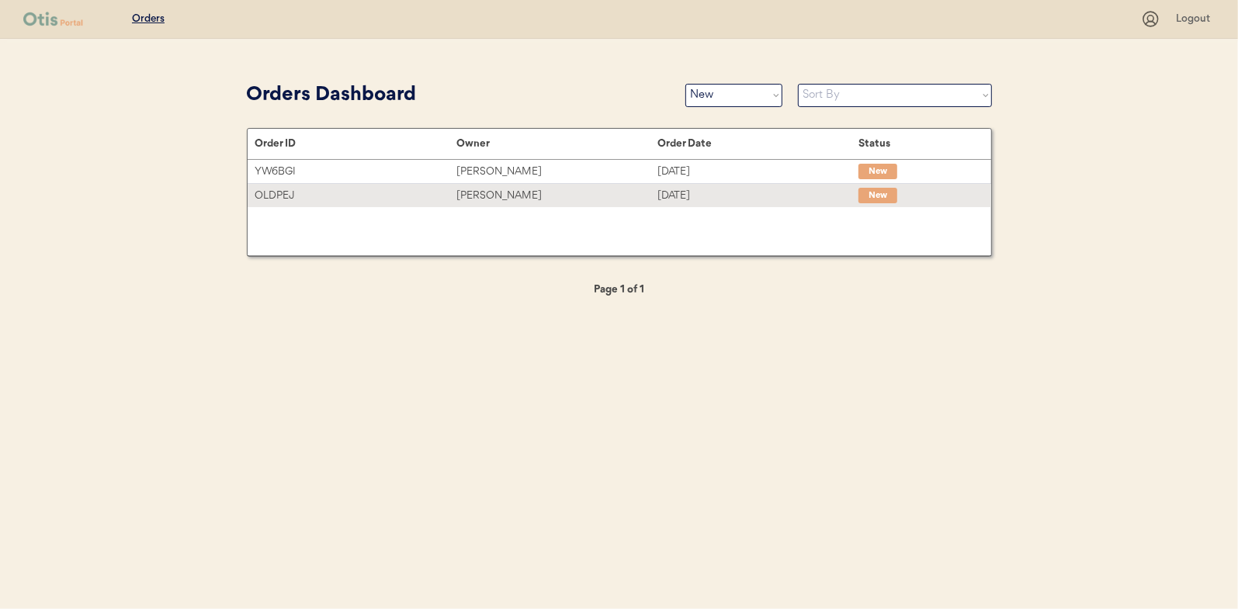
drag, startPoint x: 504, startPoint y: 192, endPoint x: 77, endPoint y: 173, distance: 427.3
click at [504, 192] on div "Jennifer Braddy" at bounding box center [556, 196] width 201 height 18
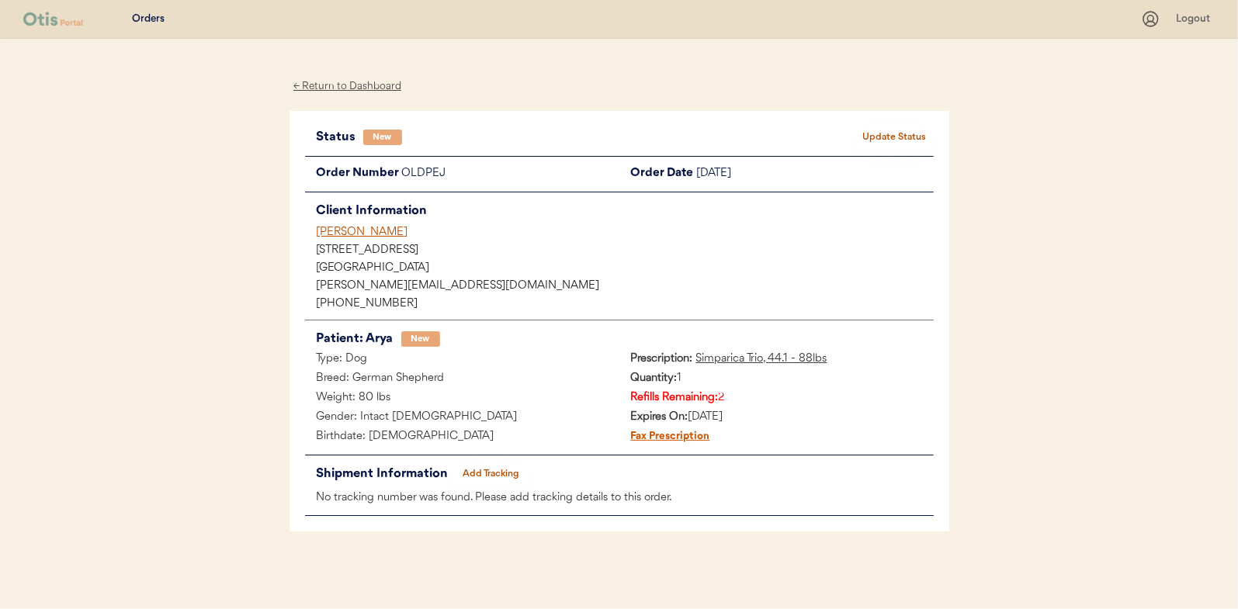
click at [866, 135] on button "Update Status" at bounding box center [895, 138] width 78 height 22
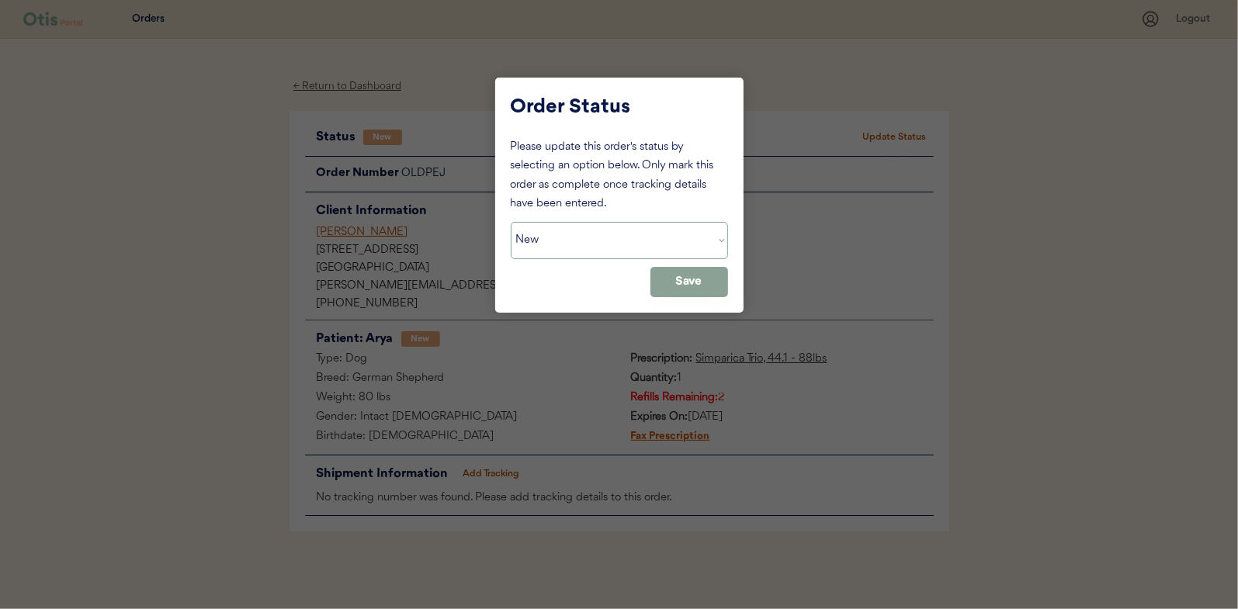
click at [588, 223] on select "Status On Hold New In Progress Complete Pending HW Consent Canceled" at bounding box center [619, 240] width 217 height 37
select select ""in_progress""
click at [511, 222] on select "Status On Hold New In Progress Complete Pending HW Consent Canceled" at bounding box center [619, 240] width 217 height 37
click at [677, 290] on button "Save" at bounding box center [689, 282] width 78 height 30
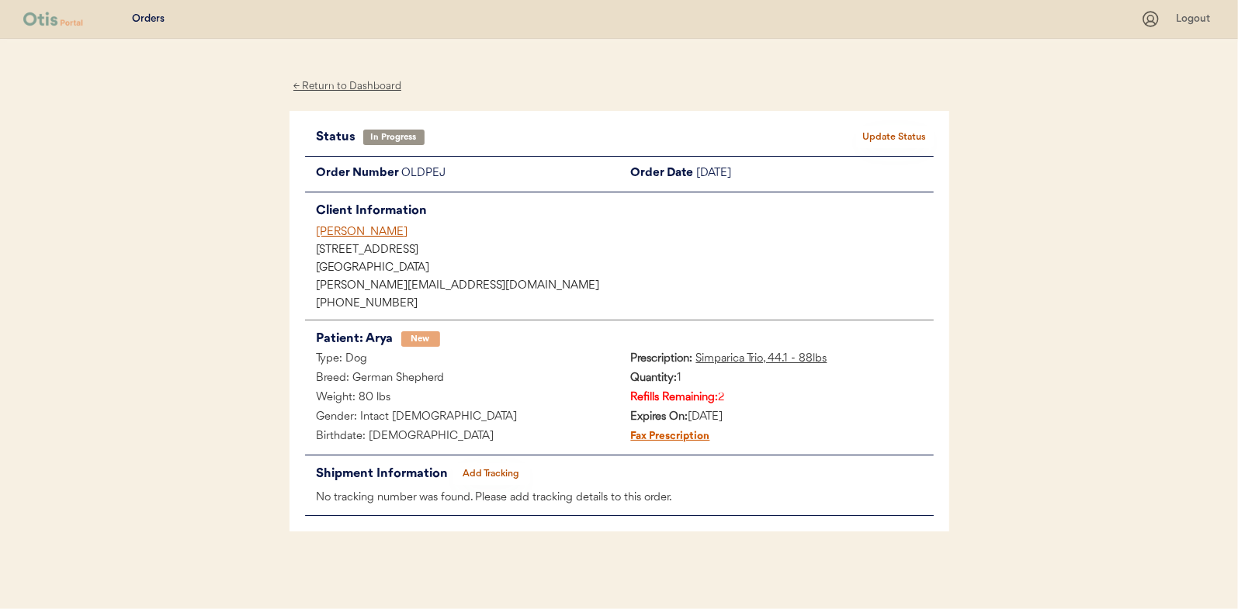
click at [367, 90] on div "← Return to Dashboard" at bounding box center [347, 87] width 116 height 18
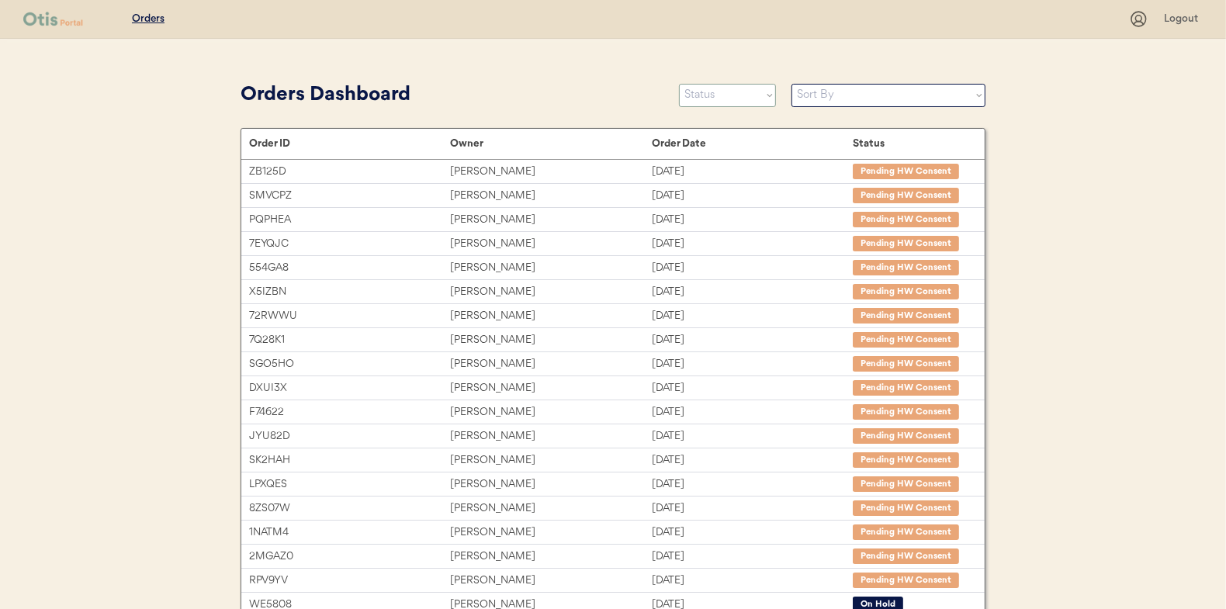
click at [719, 96] on select "Status On Hold New In Progress Complete Pending HW Consent Canceled" at bounding box center [727, 95] width 97 height 23
select select ""new""
click at [679, 84] on select "Status On Hold New In Progress Complete Pending HW Consent Canceled" at bounding box center [727, 95] width 97 height 23
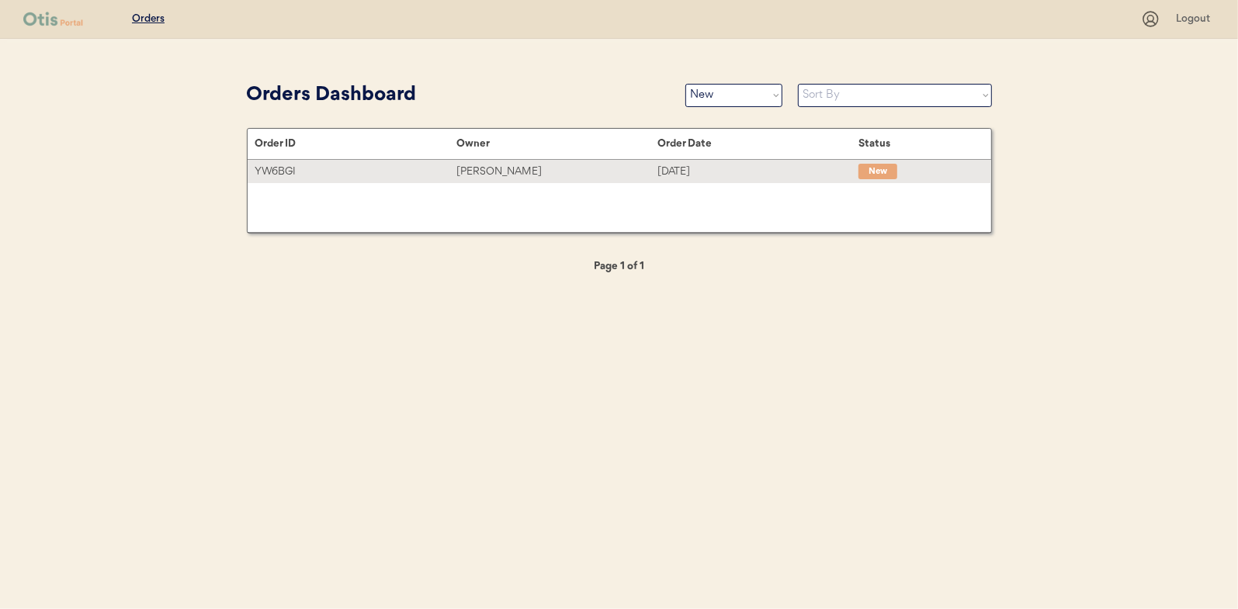
click at [498, 173] on div "[PERSON_NAME]" at bounding box center [556, 172] width 201 height 18
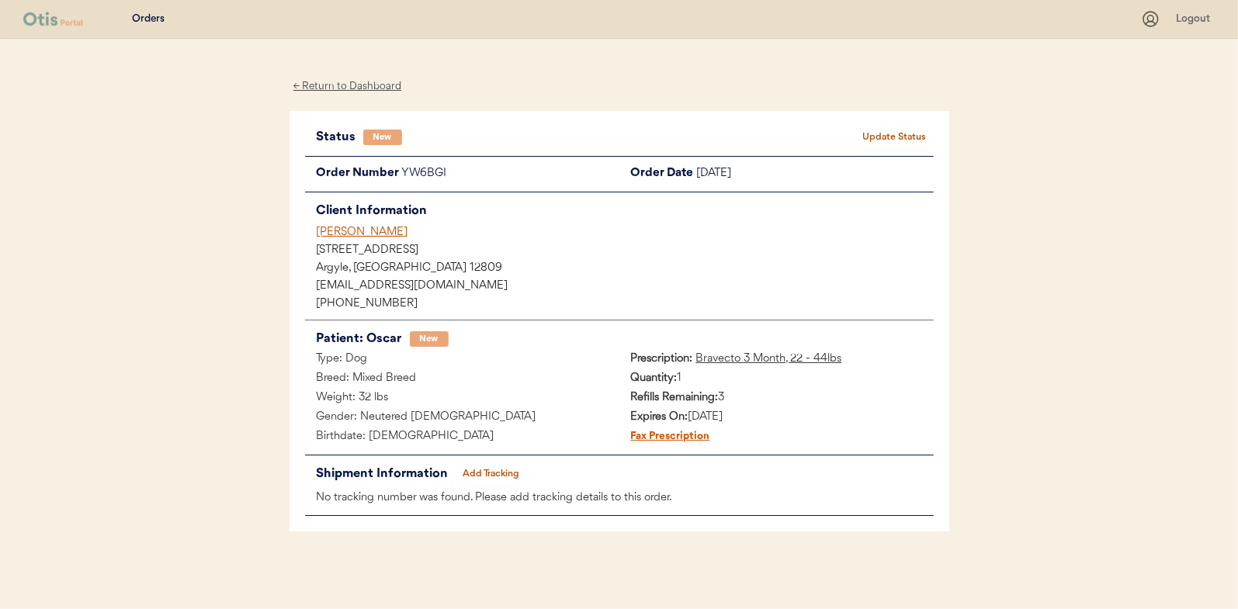
click at [890, 132] on button "Update Status" at bounding box center [895, 138] width 78 height 22
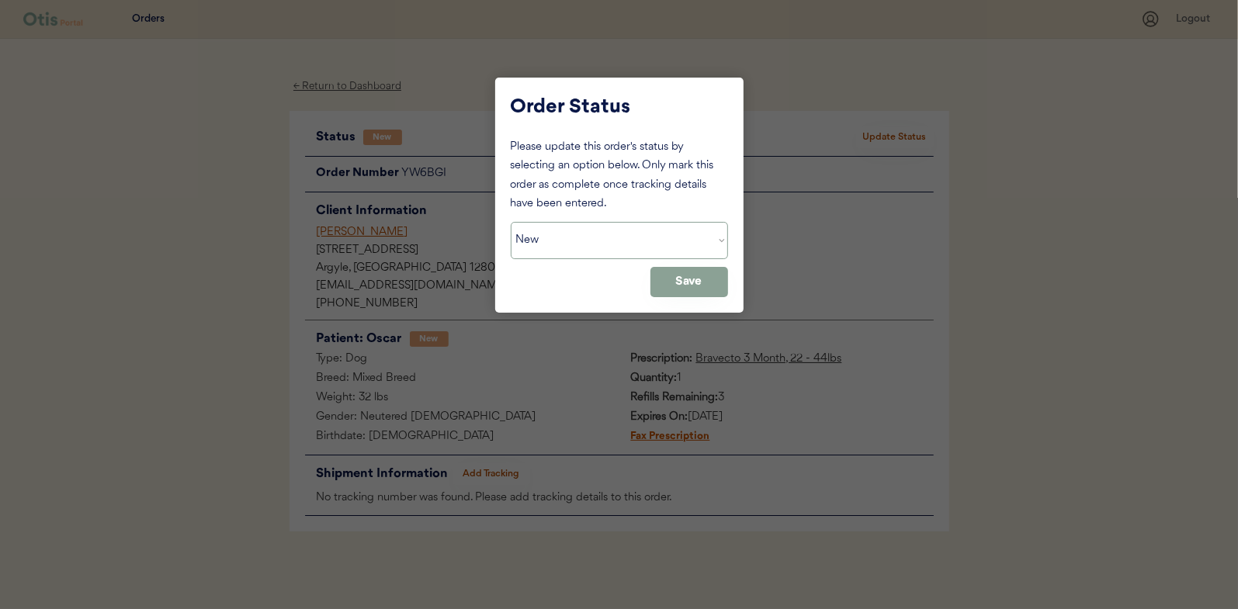
click at [591, 243] on select "Status On Hold New In Progress Complete Pending HW Consent Canceled" at bounding box center [619, 240] width 217 height 37
select select ""in_progress""
click at [511, 222] on select "Status On Hold New In Progress Complete Pending HW Consent Canceled" at bounding box center [619, 240] width 217 height 37
click at [702, 274] on button "Save" at bounding box center [689, 282] width 78 height 30
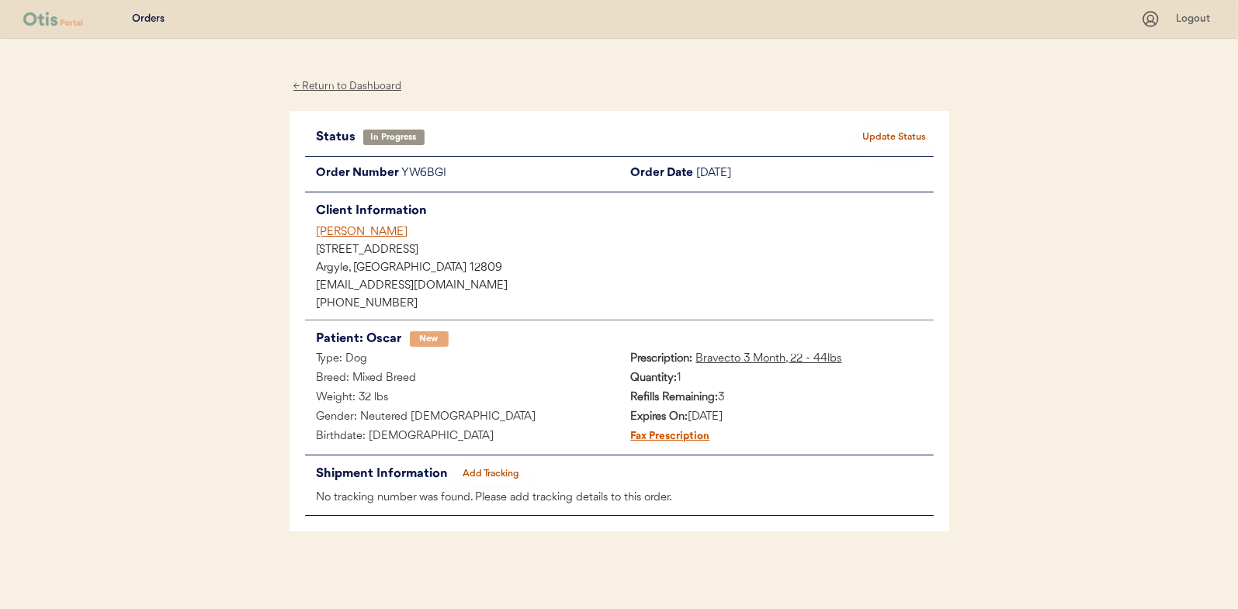
click at [339, 86] on div "← Return to Dashboard" at bounding box center [347, 87] width 116 height 18
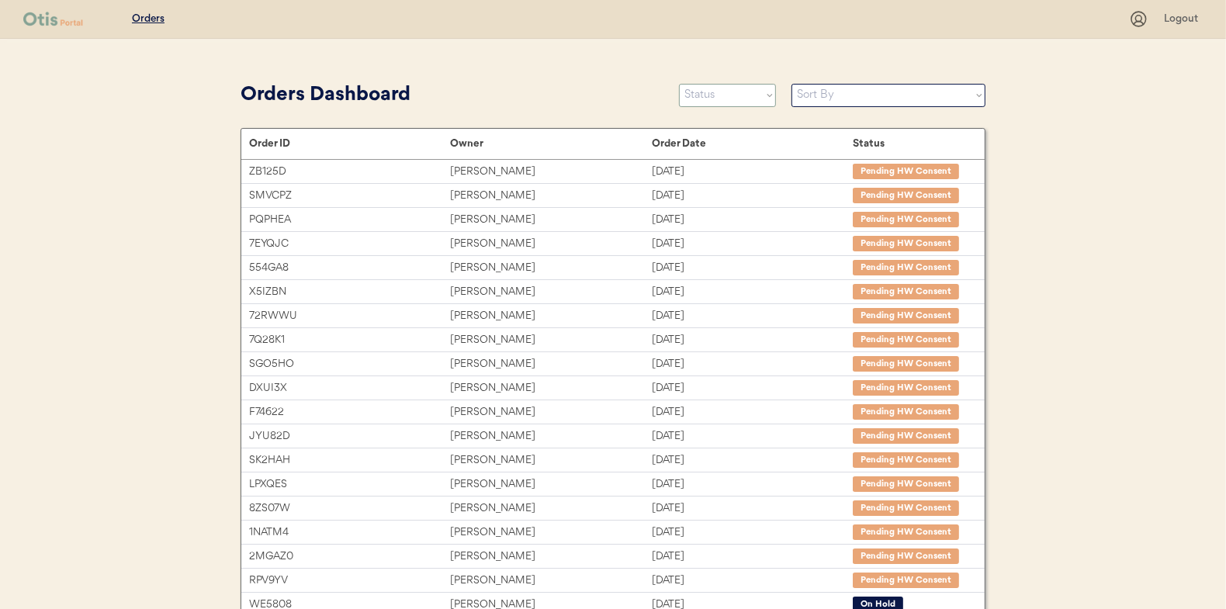
click at [716, 99] on select "Status On Hold New In Progress Complete Pending HW Consent Canceled" at bounding box center [727, 95] width 97 height 23
click at [679, 84] on select "Status On Hold New In Progress Complete Pending HW Consent Canceled" at bounding box center [727, 95] width 97 height 23
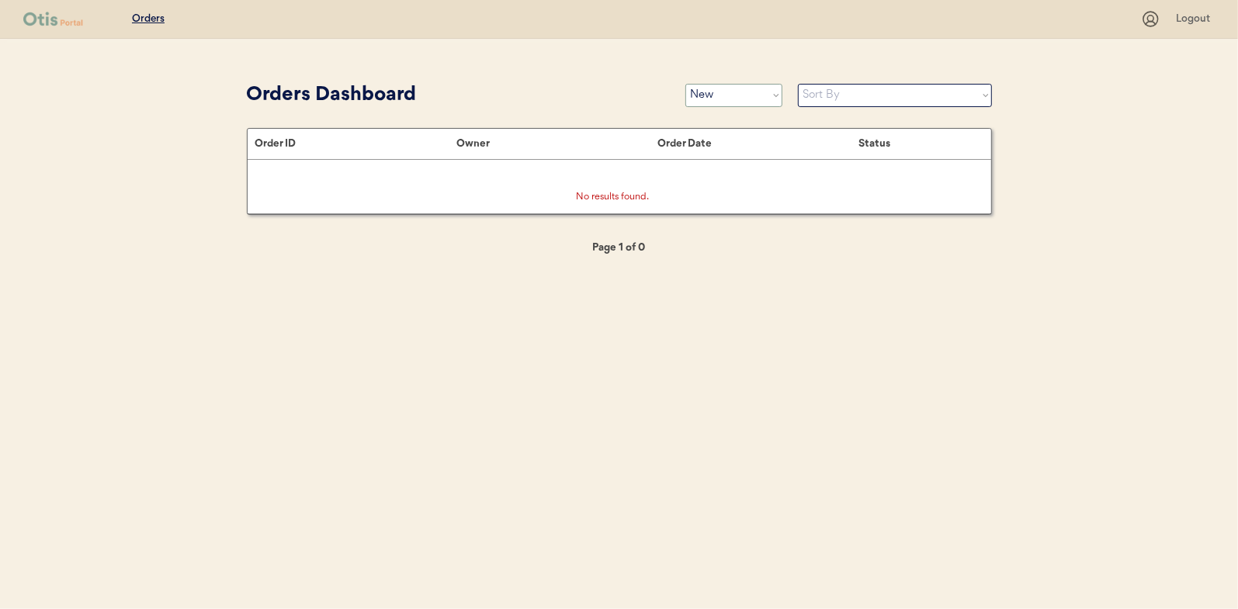
click at [712, 94] on select "Status On Hold New In Progress Complete Pending HW Consent Canceled" at bounding box center [733, 95] width 97 height 23
click at [685, 84] on select "Status On Hold New In Progress Complete Pending HW Consent Canceled" at bounding box center [733, 95] width 97 height 23
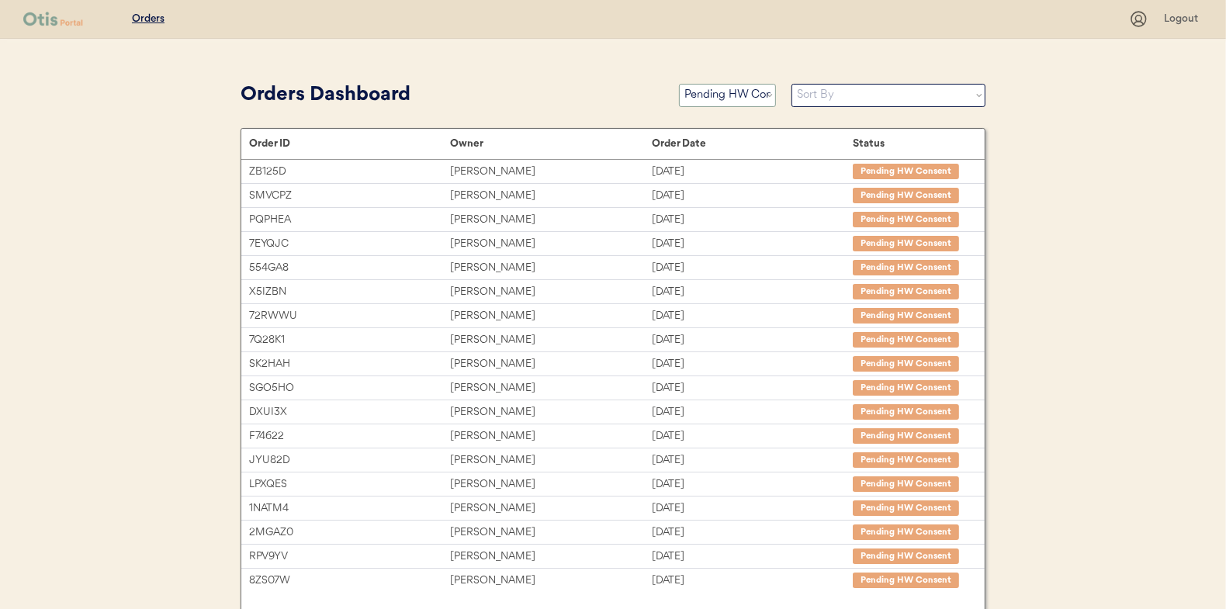
click at [735, 93] on select "Status On Hold New In Progress Complete Pending HW Consent Canceled" at bounding box center [727, 95] width 97 height 23
click at [679, 84] on select "Status On Hold New In Progress Complete Pending HW Consent Canceled" at bounding box center [727, 95] width 97 height 23
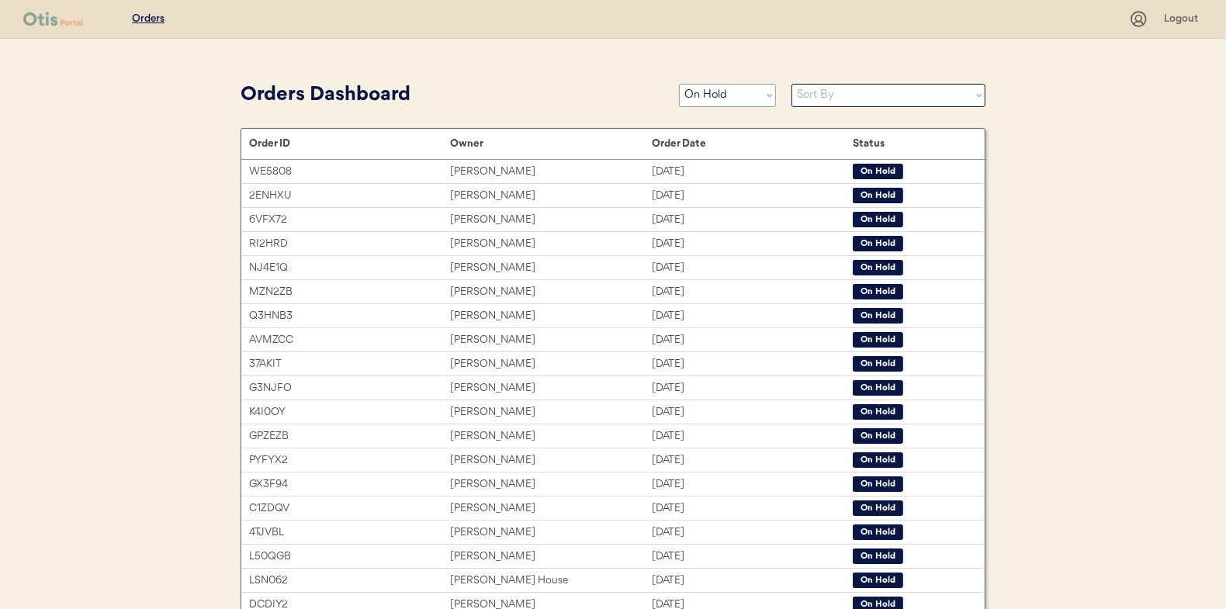
click at [732, 95] on select "Status On Hold New In Progress Complete Pending HW Consent Canceled" at bounding box center [727, 95] width 97 height 23
select select ""new""
click at [679, 84] on select "Status On Hold New In Progress Complete Pending HW Consent Canceled" at bounding box center [727, 95] width 97 height 23
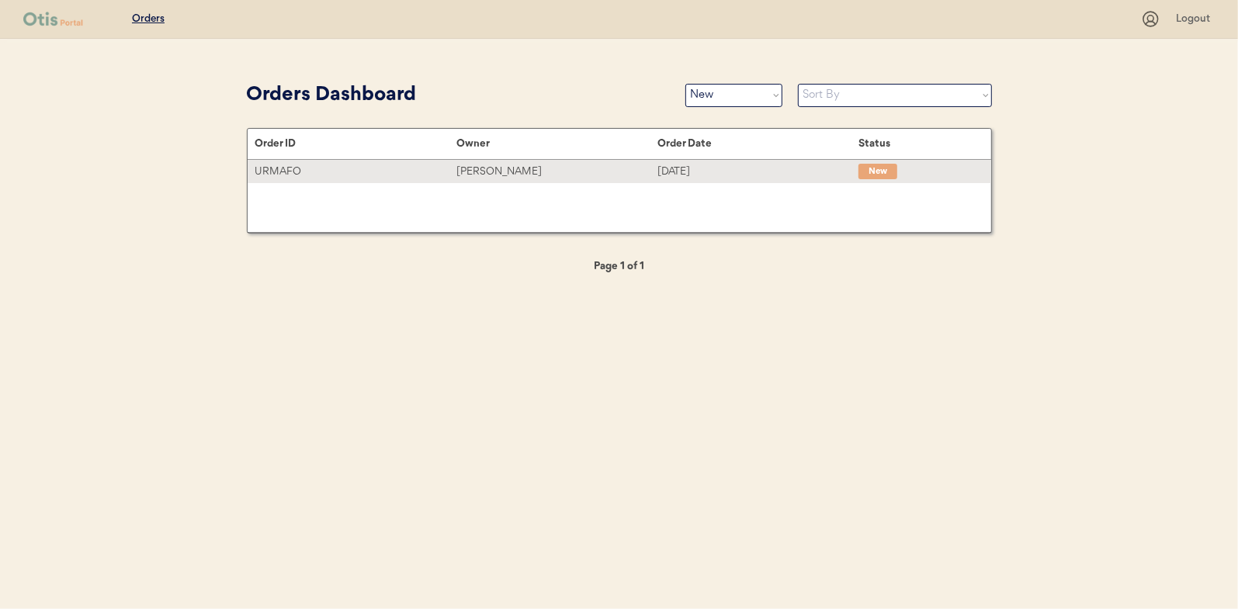
click at [510, 166] on div "[PERSON_NAME]" at bounding box center [556, 172] width 201 height 18
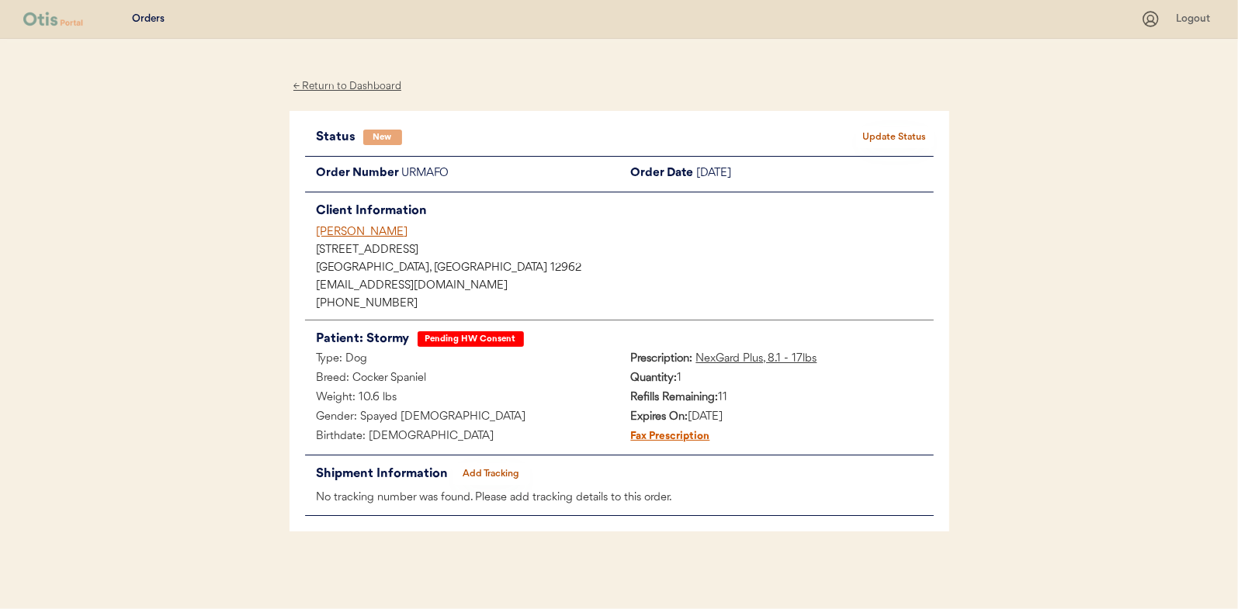
click at [910, 135] on button "Update Status" at bounding box center [895, 138] width 78 height 22
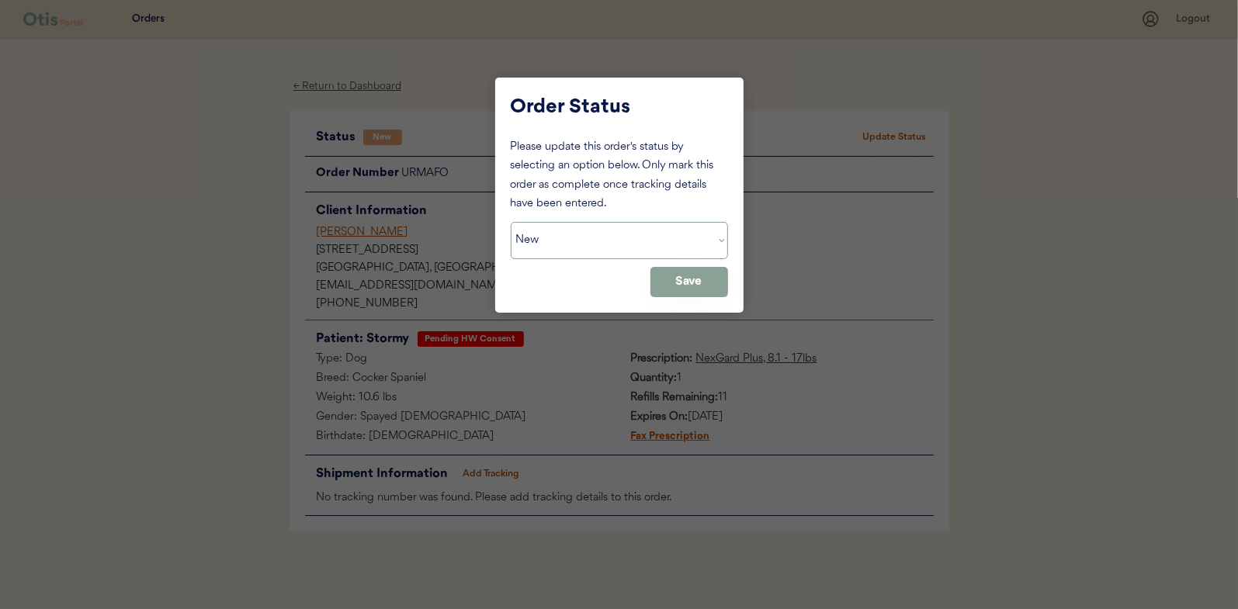
click at [568, 242] on select "Status On Hold New In Progress Complete Pending HW Consent Canceled" at bounding box center [619, 240] width 217 height 37
select select ""pending_hw_consent""
click at [511, 222] on select "Status On Hold New In Progress Complete Pending HW Consent Canceled" at bounding box center [619, 240] width 217 height 37
click at [698, 279] on button "Save" at bounding box center [689, 282] width 78 height 30
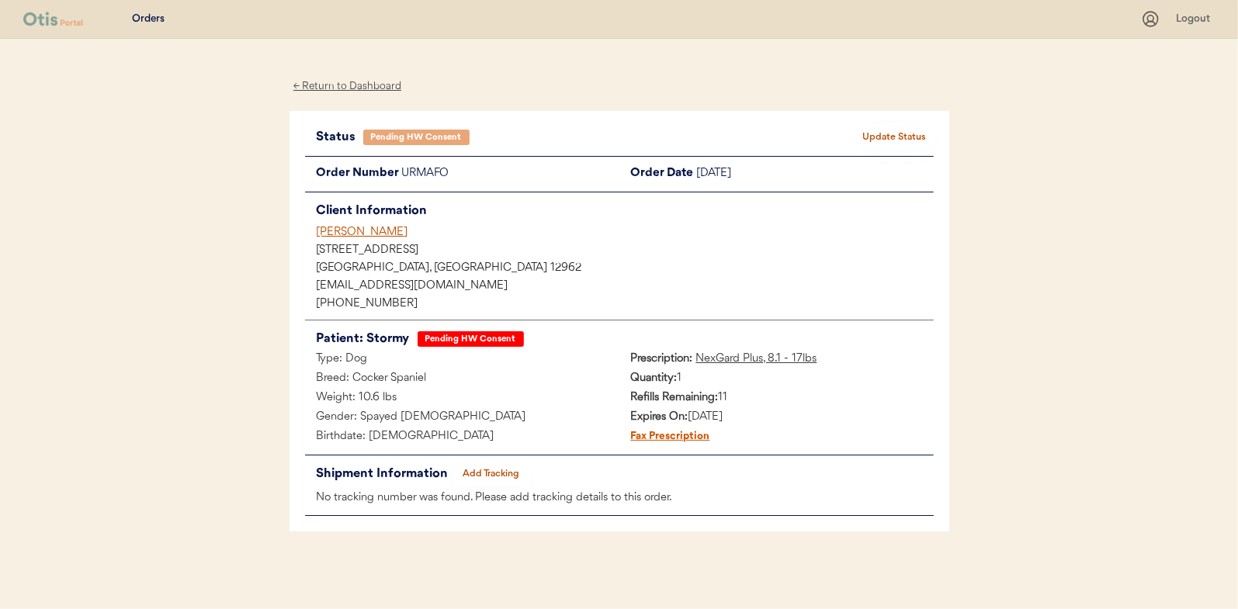
click at [361, 84] on div "← Return to Dashboard" at bounding box center [347, 87] width 116 height 18
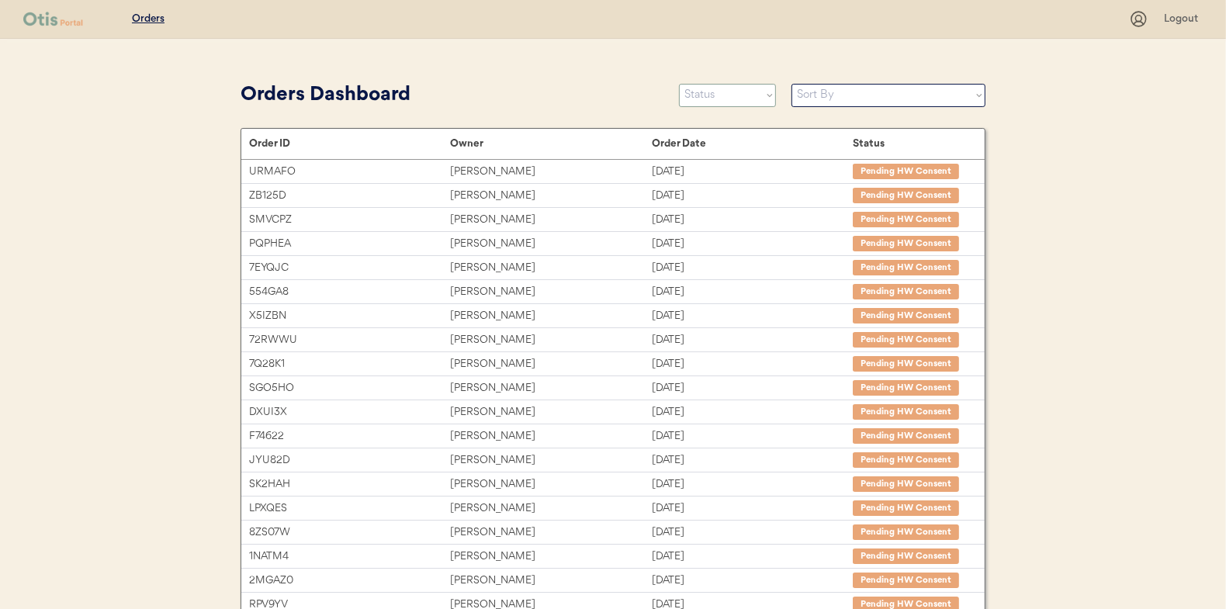
click at [726, 95] on select "Status On Hold New In Progress Complete Pending HW Consent Canceled" at bounding box center [727, 95] width 97 height 23
select select ""new""
click at [679, 84] on select "Status On Hold New In Progress Complete Pending HW Consent Canceled" at bounding box center [727, 95] width 97 height 23
